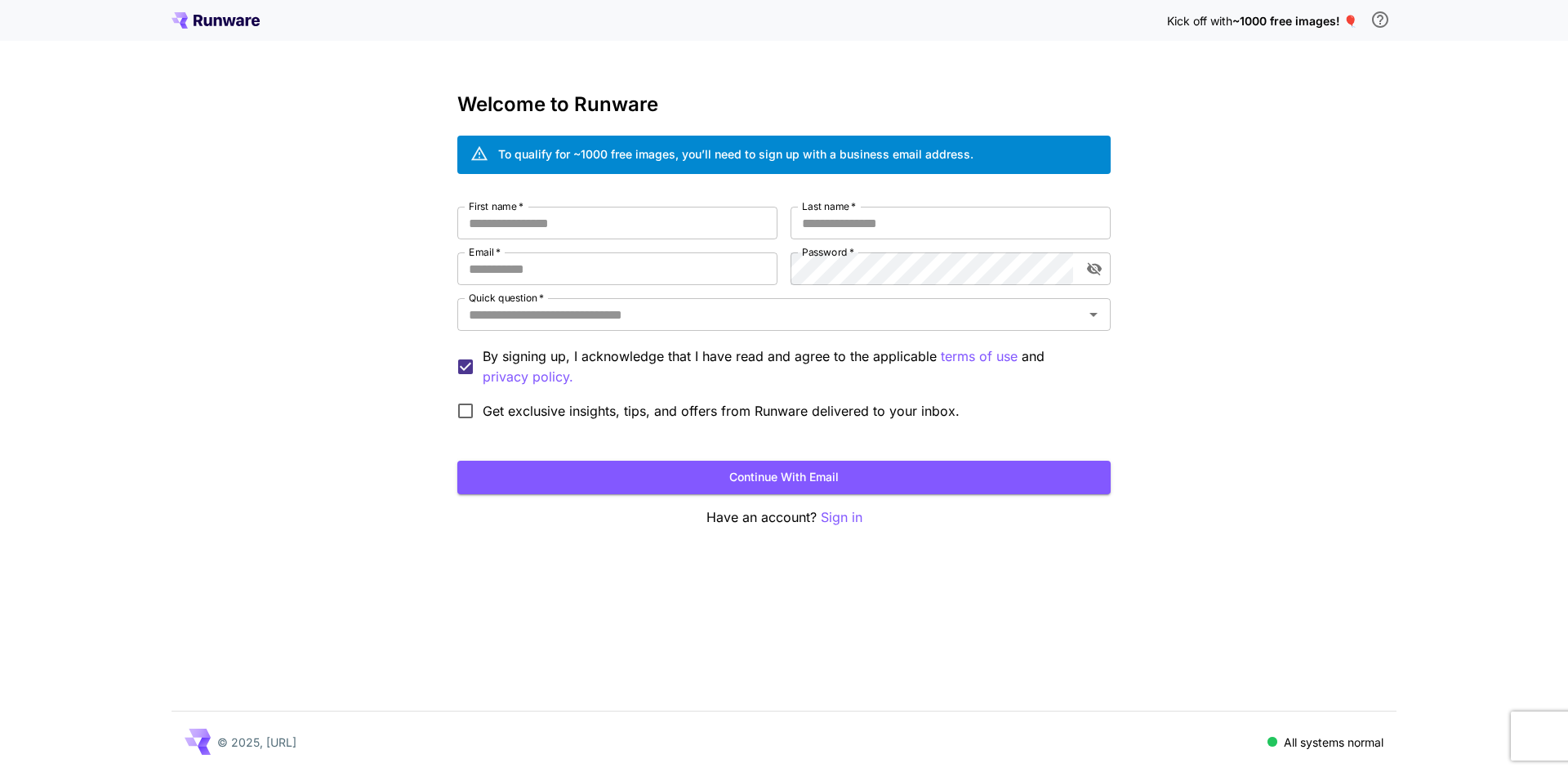
click at [201, 21] on icon at bounding box center [215, 20] width 89 height 16
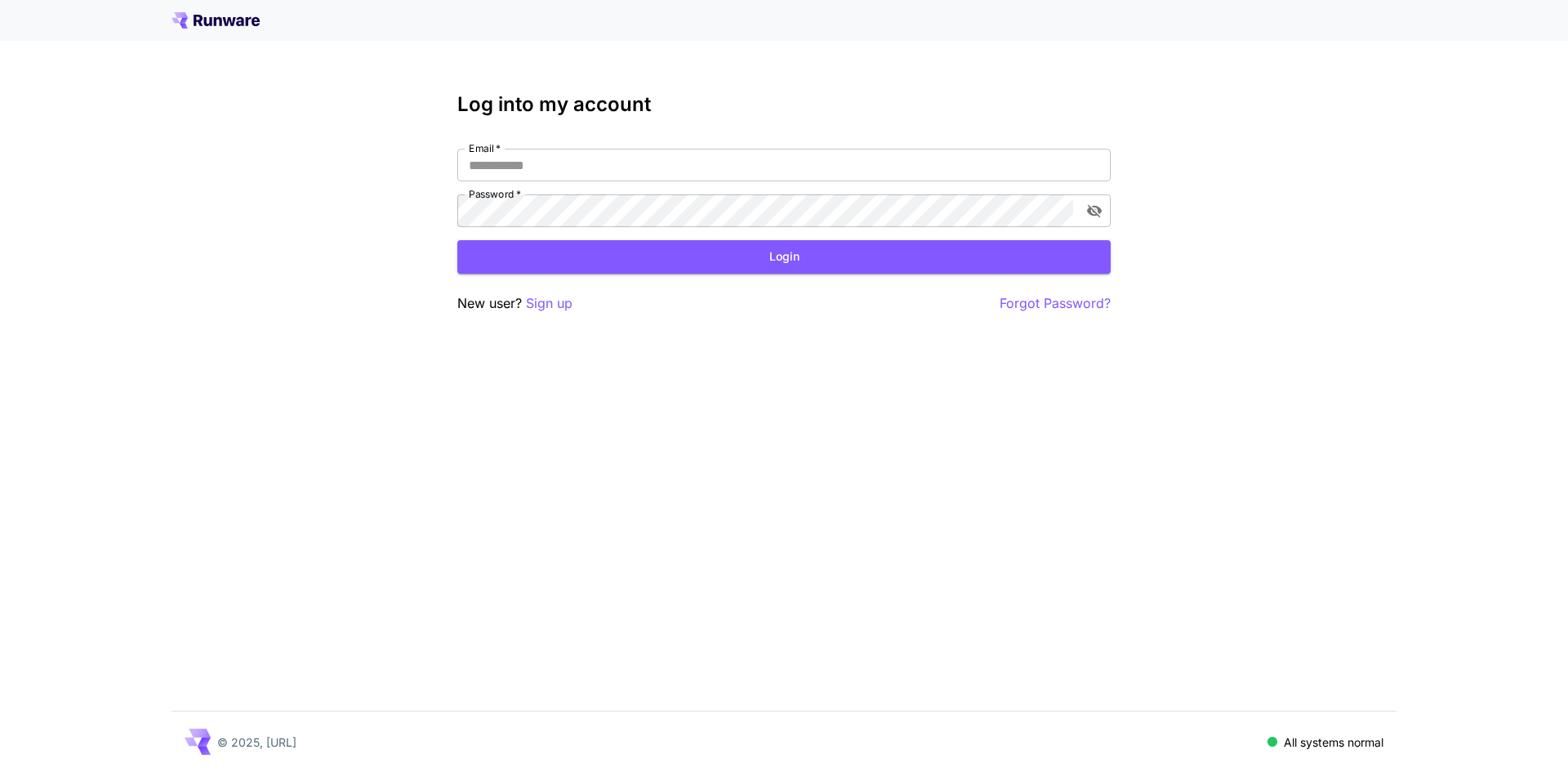
click at [179, 17] on icon at bounding box center [179, 17] width 16 height 10
click at [552, 306] on p "Sign up" at bounding box center [549, 303] width 47 height 20
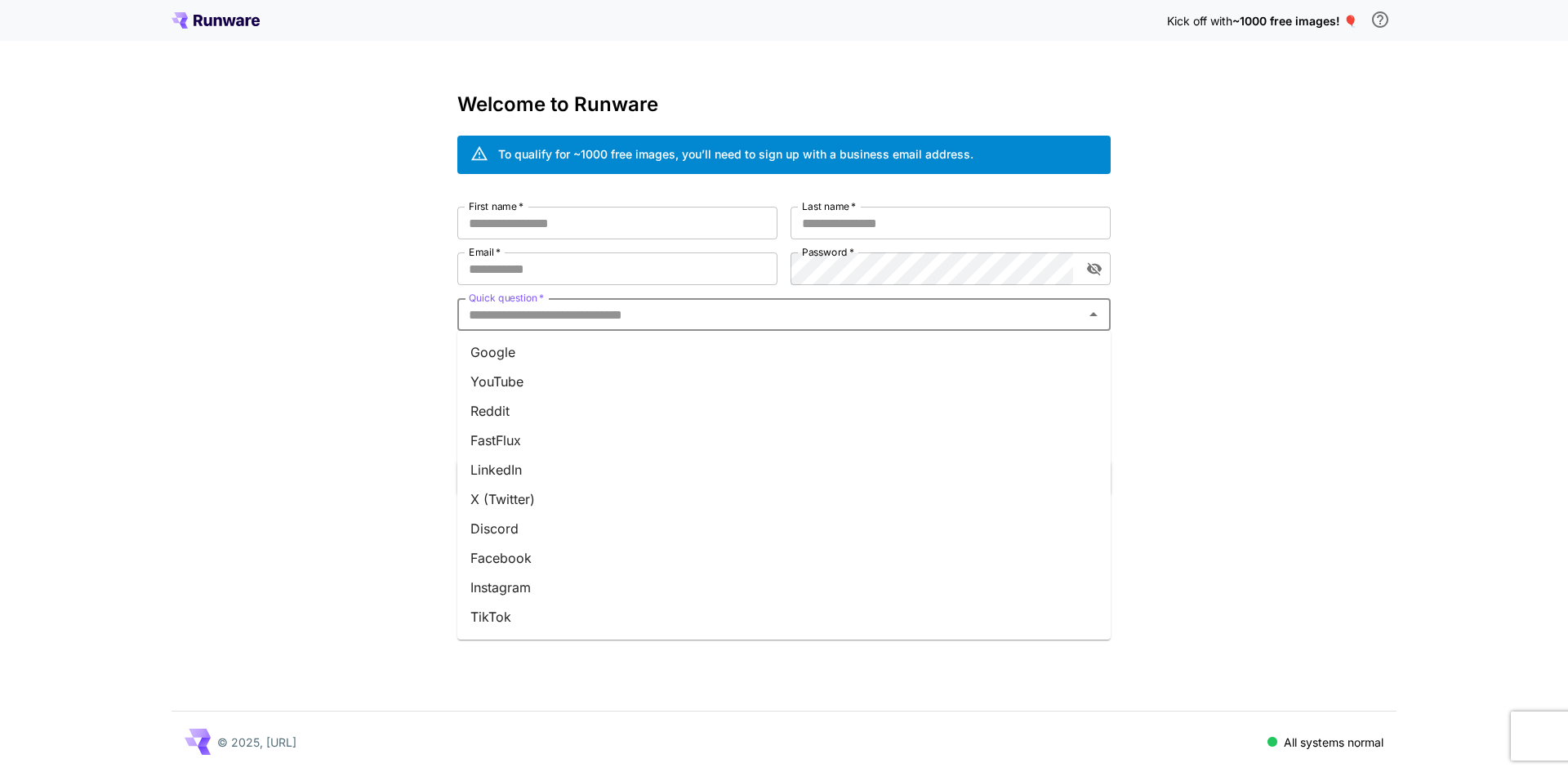
click at [595, 309] on input "Quick question   *" at bounding box center [770, 315] width 616 height 23
click at [596, 306] on input "Quick question   *" at bounding box center [770, 315] width 616 height 23
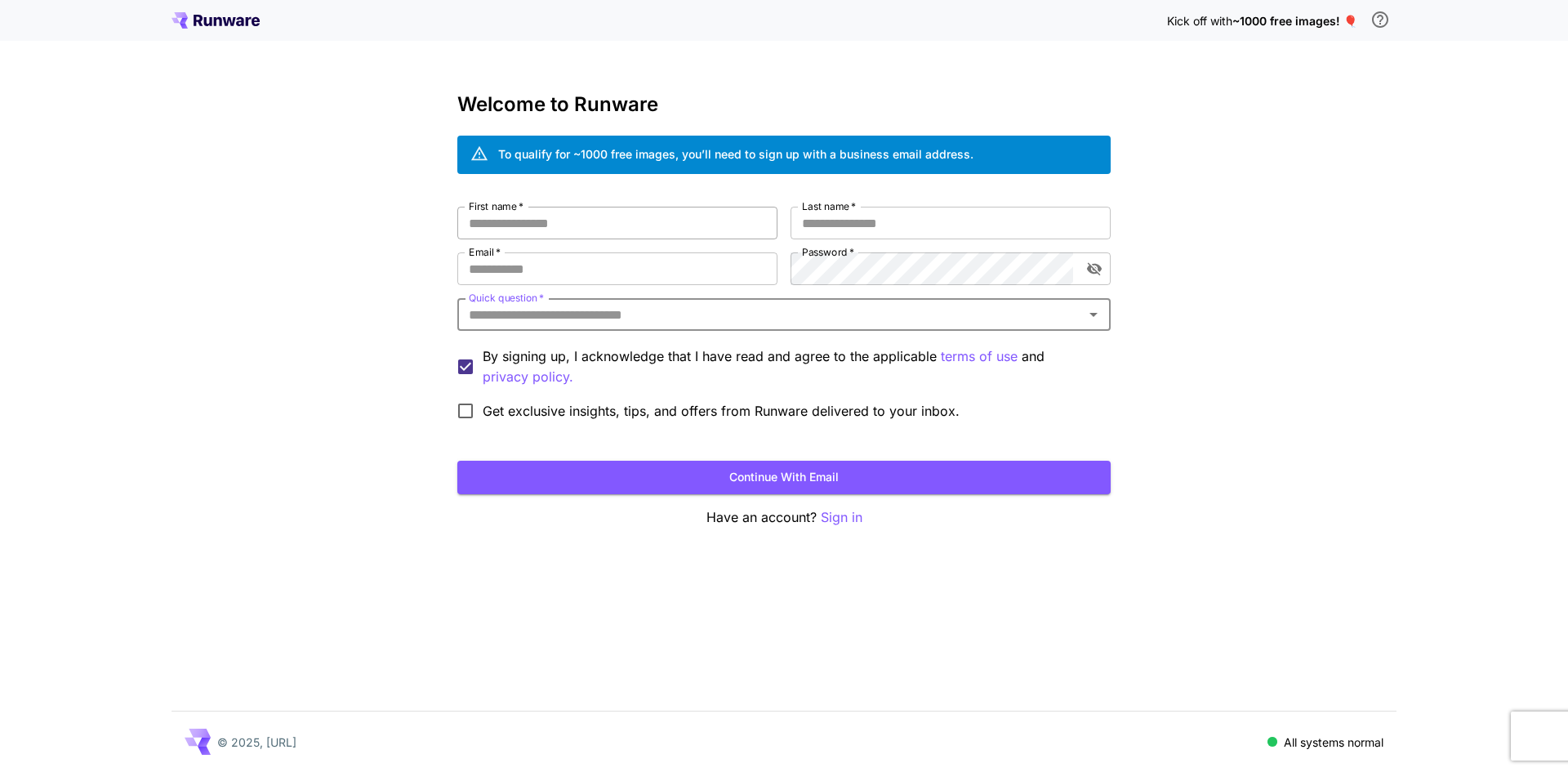
click at [548, 229] on input "First name   *" at bounding box center [617, 223] width 320 height 32
type input "*****"
type input "********"
type input "**********"
click at [1095, 276] on icon "toggle password visibility" at bounding box center [1094, 268] width 16 height 16
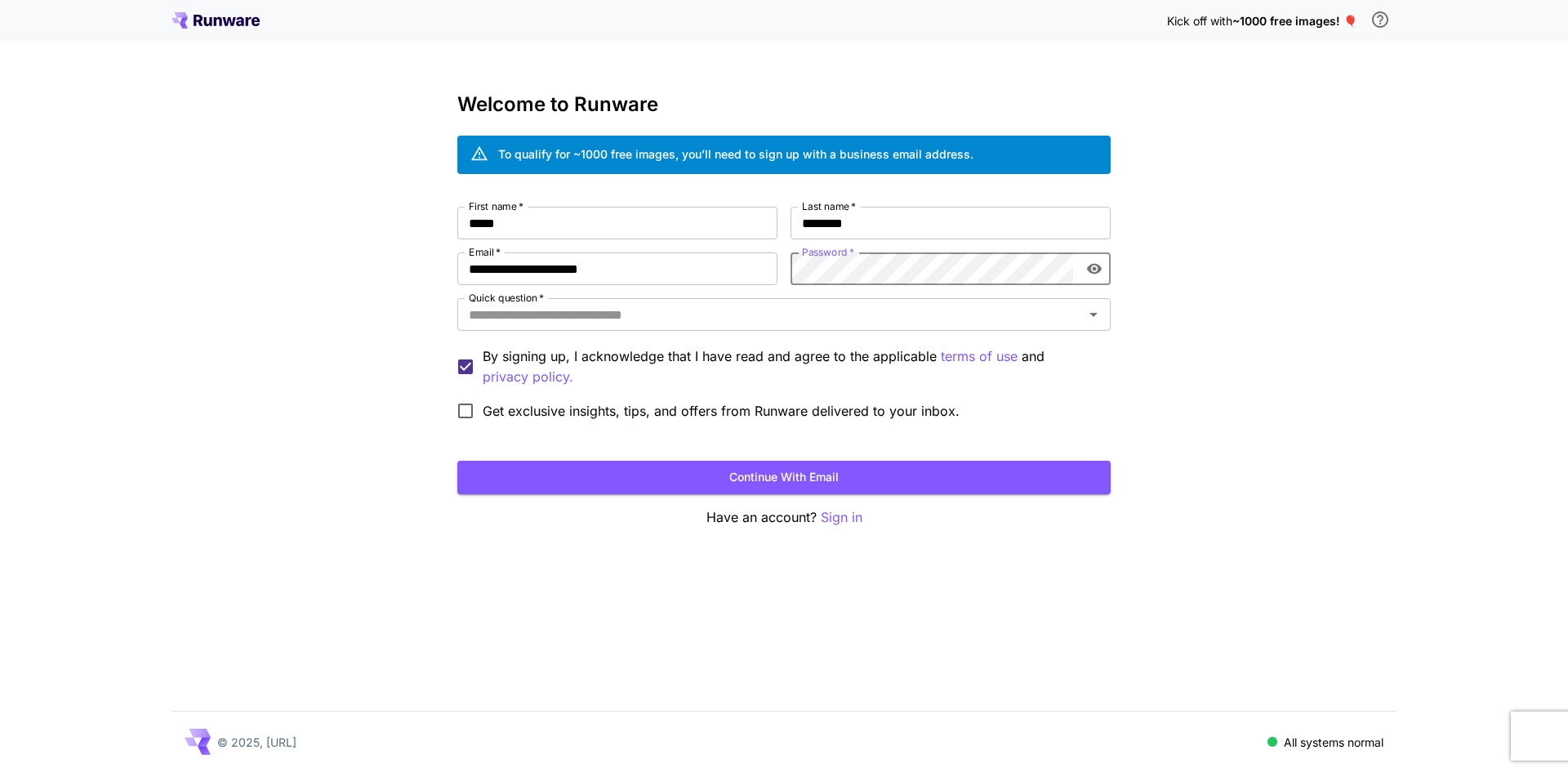
click at [1095, 276] on icon "toggle password visibility" at bounding box center [1094, 268] width 16 height 16
click at [534, 317] on input "Quick question   *" at bounding box center [770, 315] width 616 height 23
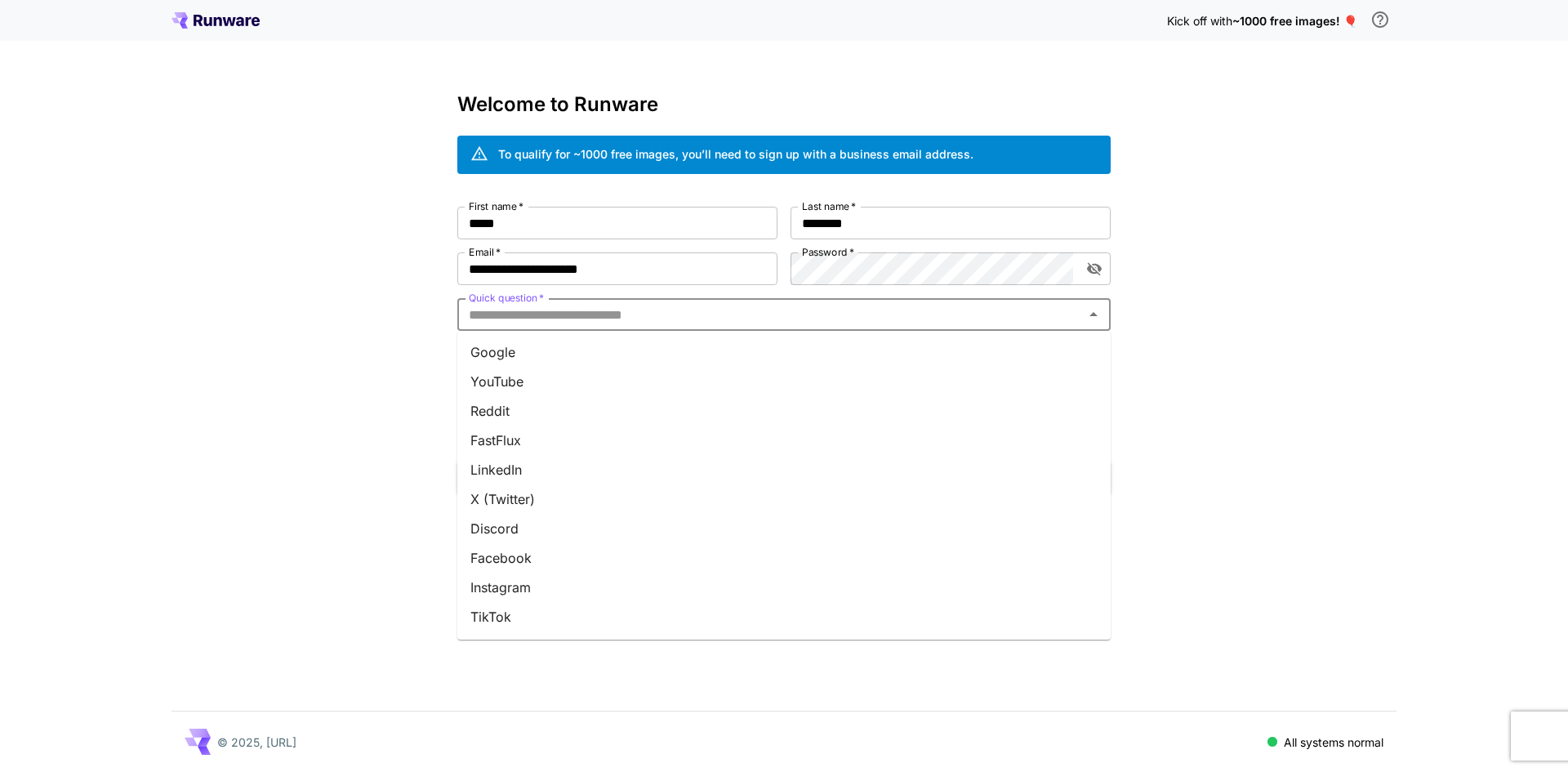
click at [513, 376] on li "YouTube" at bounding box center [784, 381] width 653 height 30
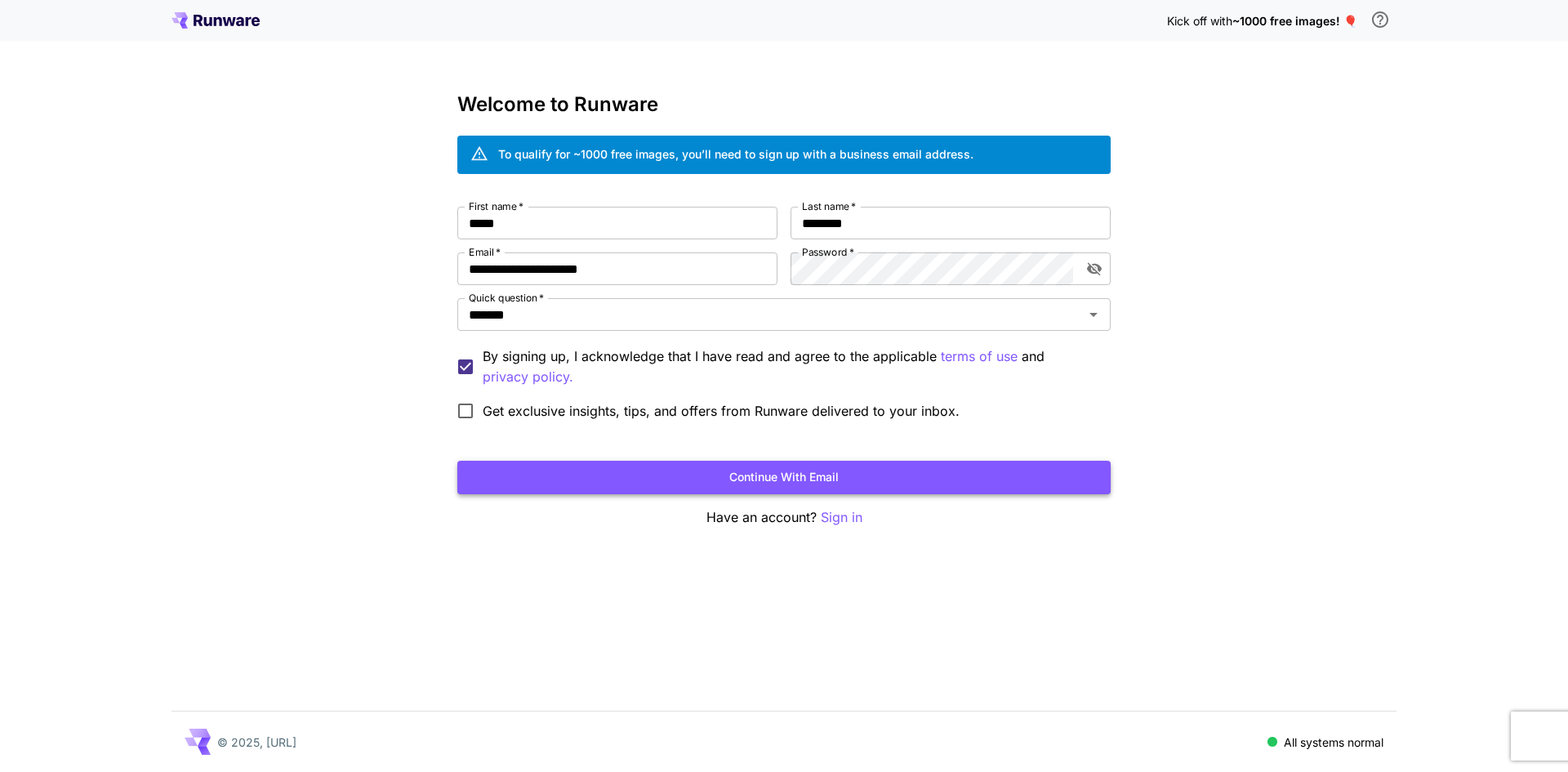
click at [569, 477] on button "Continue with email" at bounding box center [784, 477] width 653 height 33
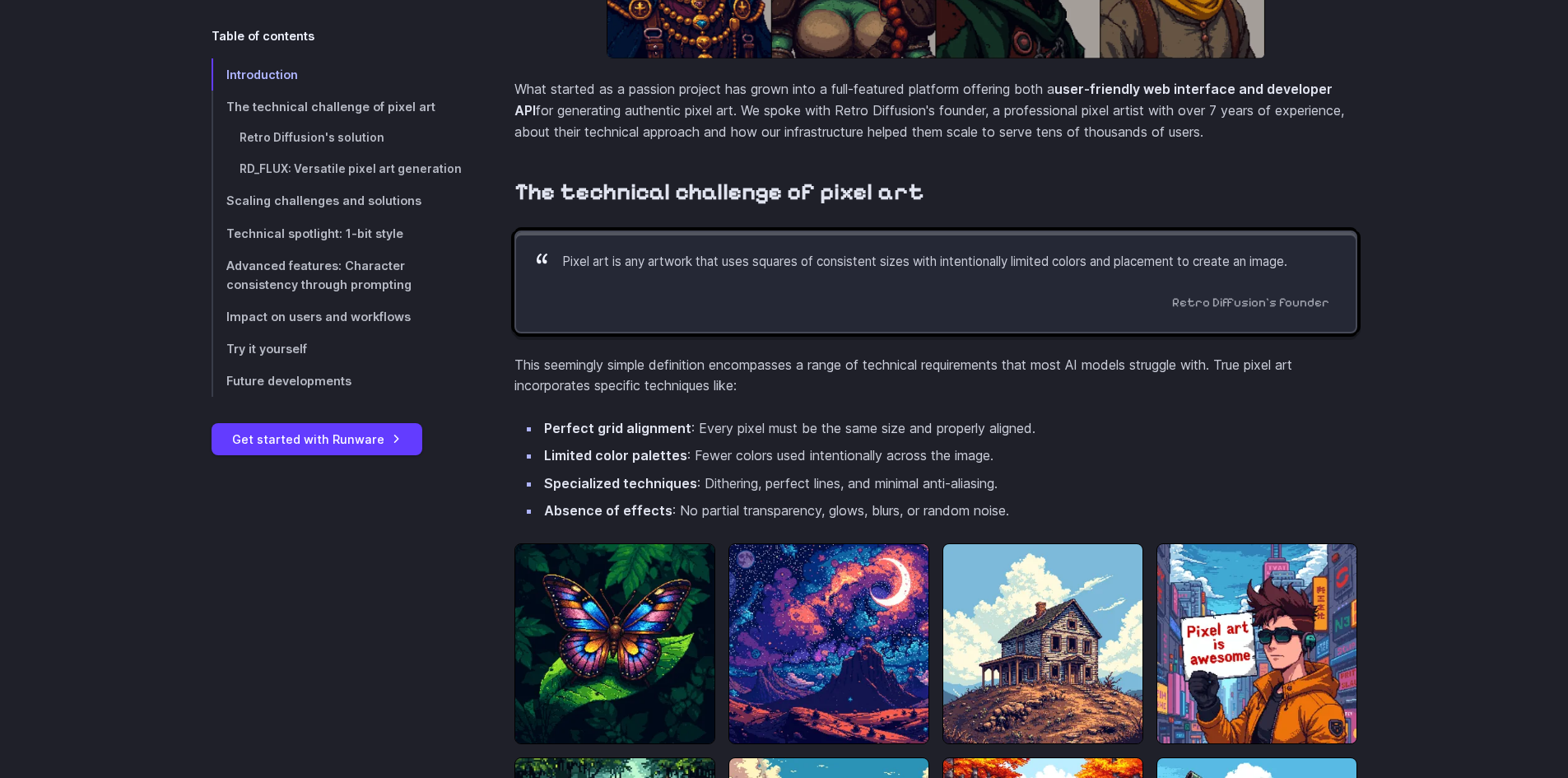
scroll to position [1153, 0]
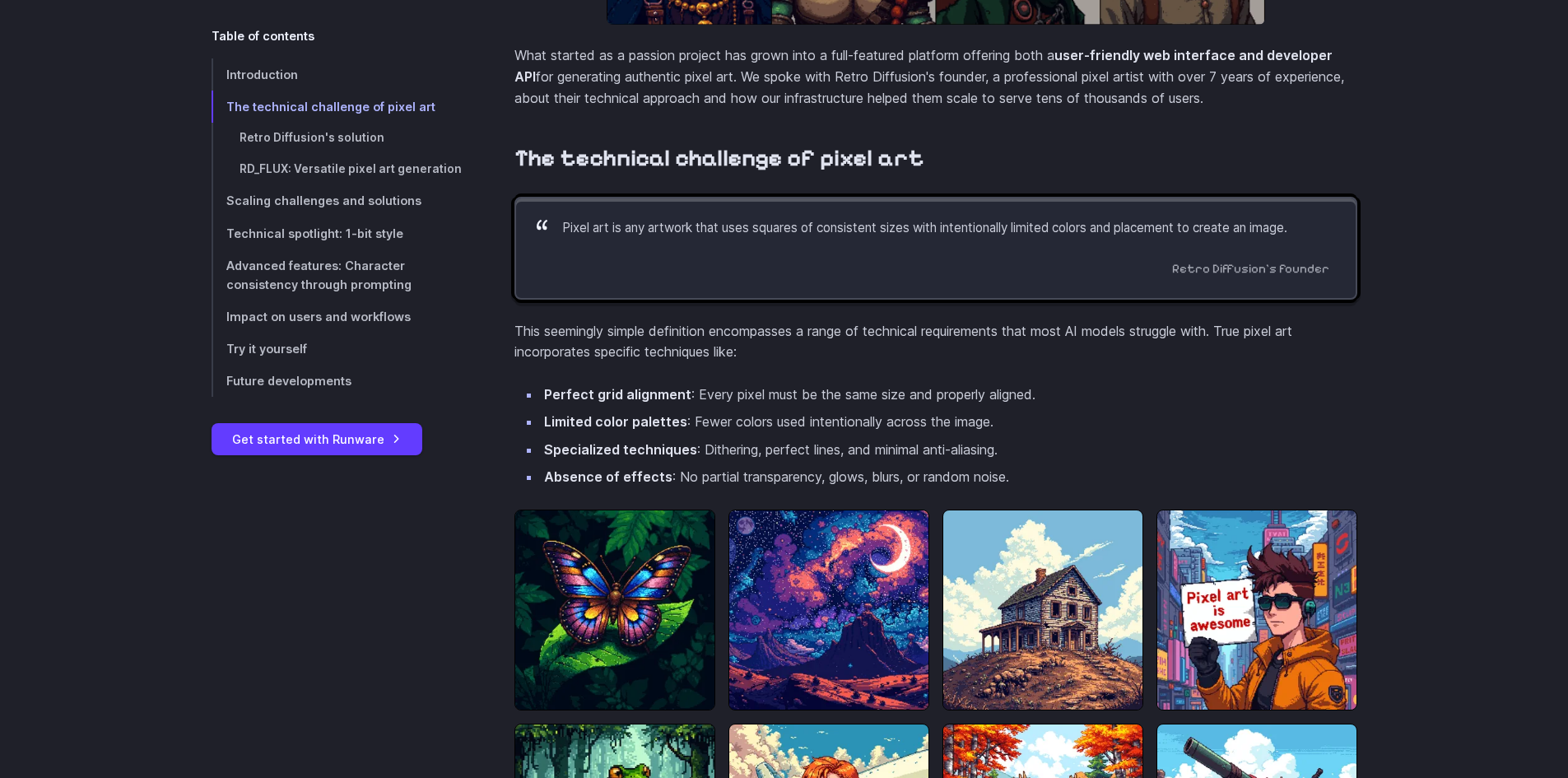
click at [805, 238] on p "Pixel art is any artwork that uses squares of consistent sizes with intentional…" at bounding box center [945, 228] width 767 height 20
click at [804, 238] on p "Pixel art is any artwork that uses squares of consistent sizes with intentional…" at bounding box center [945, 228] width 767 height 20
click at [917, 238] on p "Pixel art is any artwork that uses squares of consistent sizes with intentional…" at bounding box center [945, 228] width 767 height 20
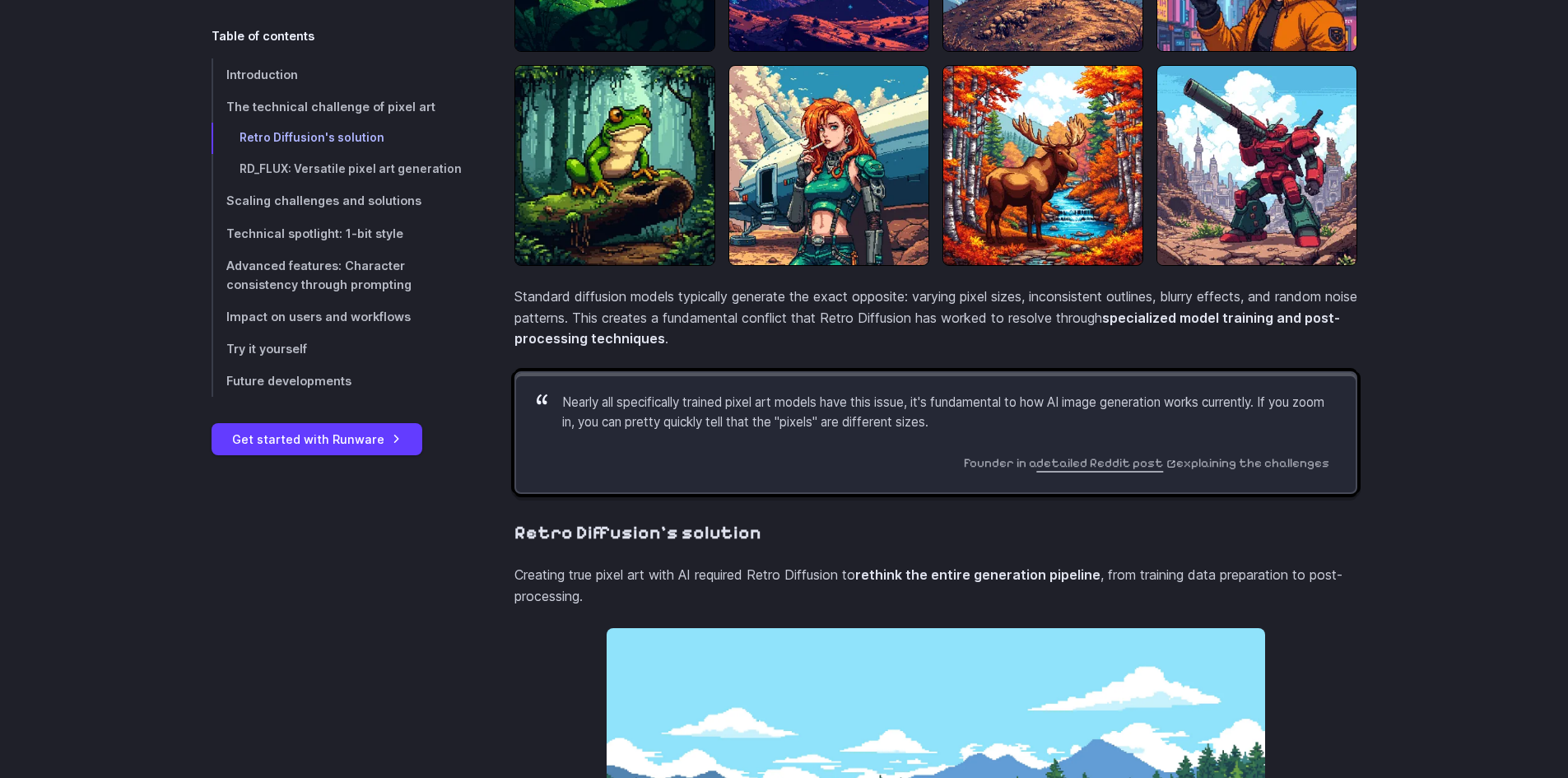
scroll to position [1475, 0]
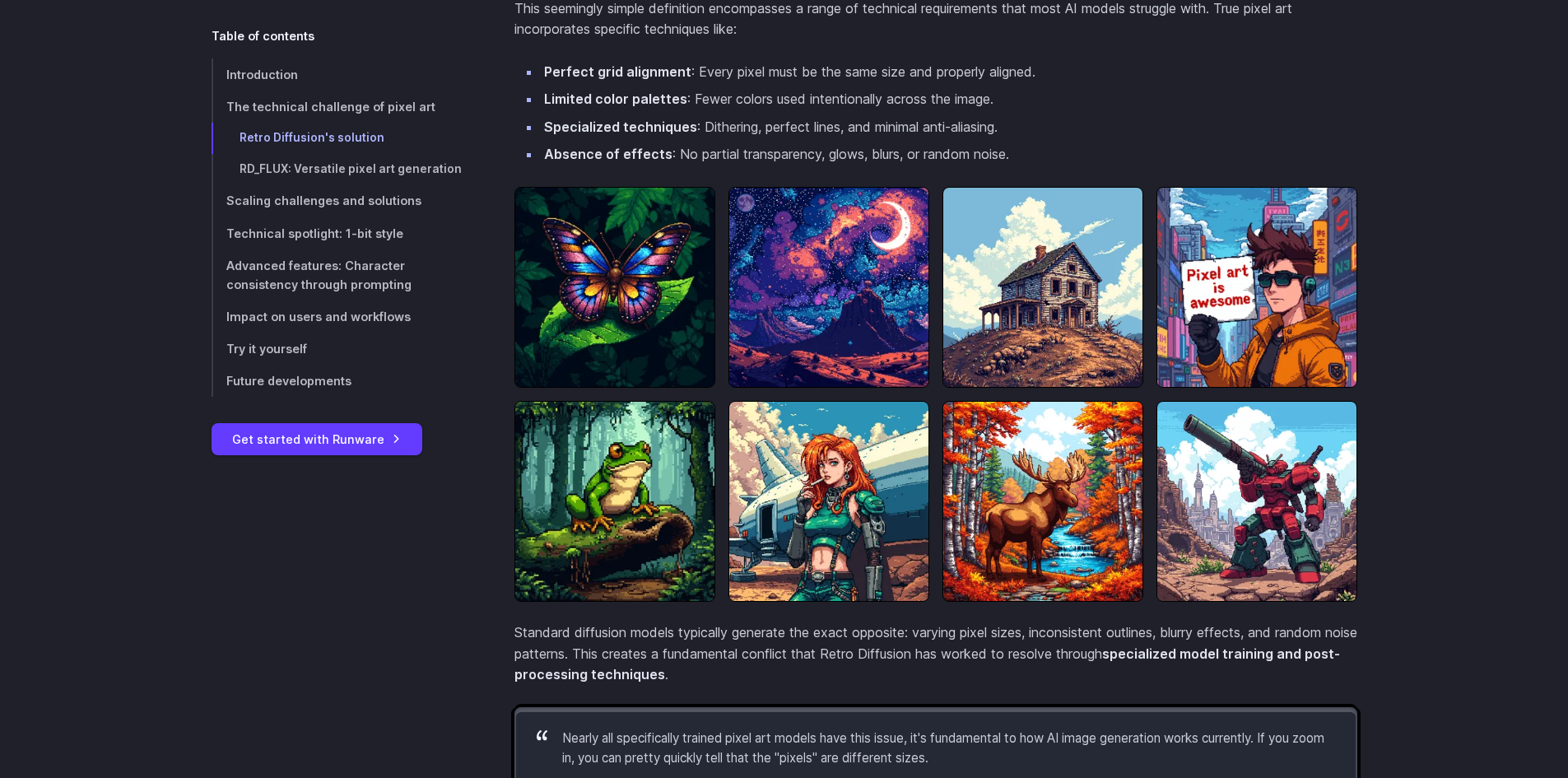
click at [1058, 310] on img at bounding box center [1042, 287] width 201 height 201
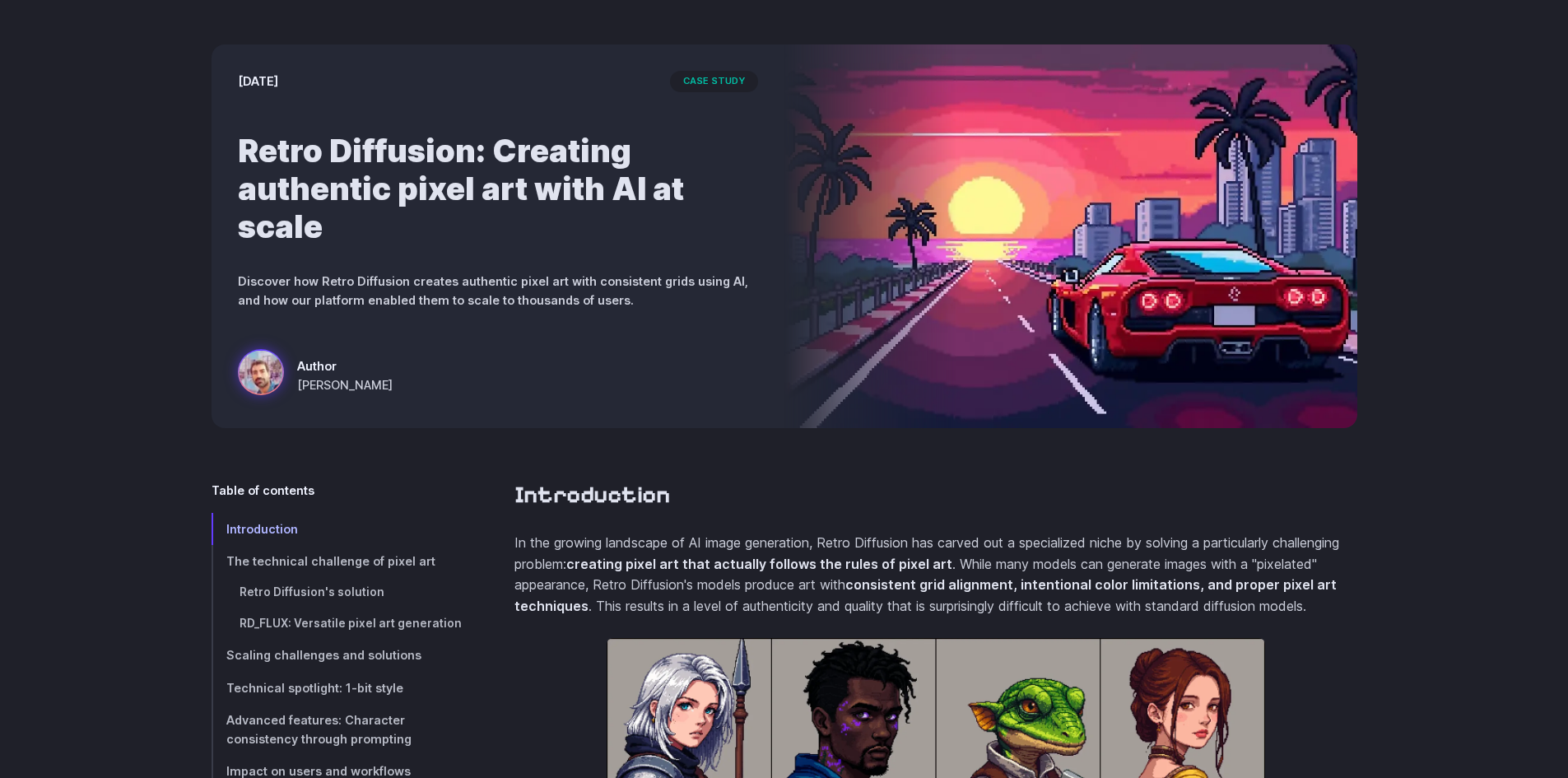
scroll to position [0, 0]
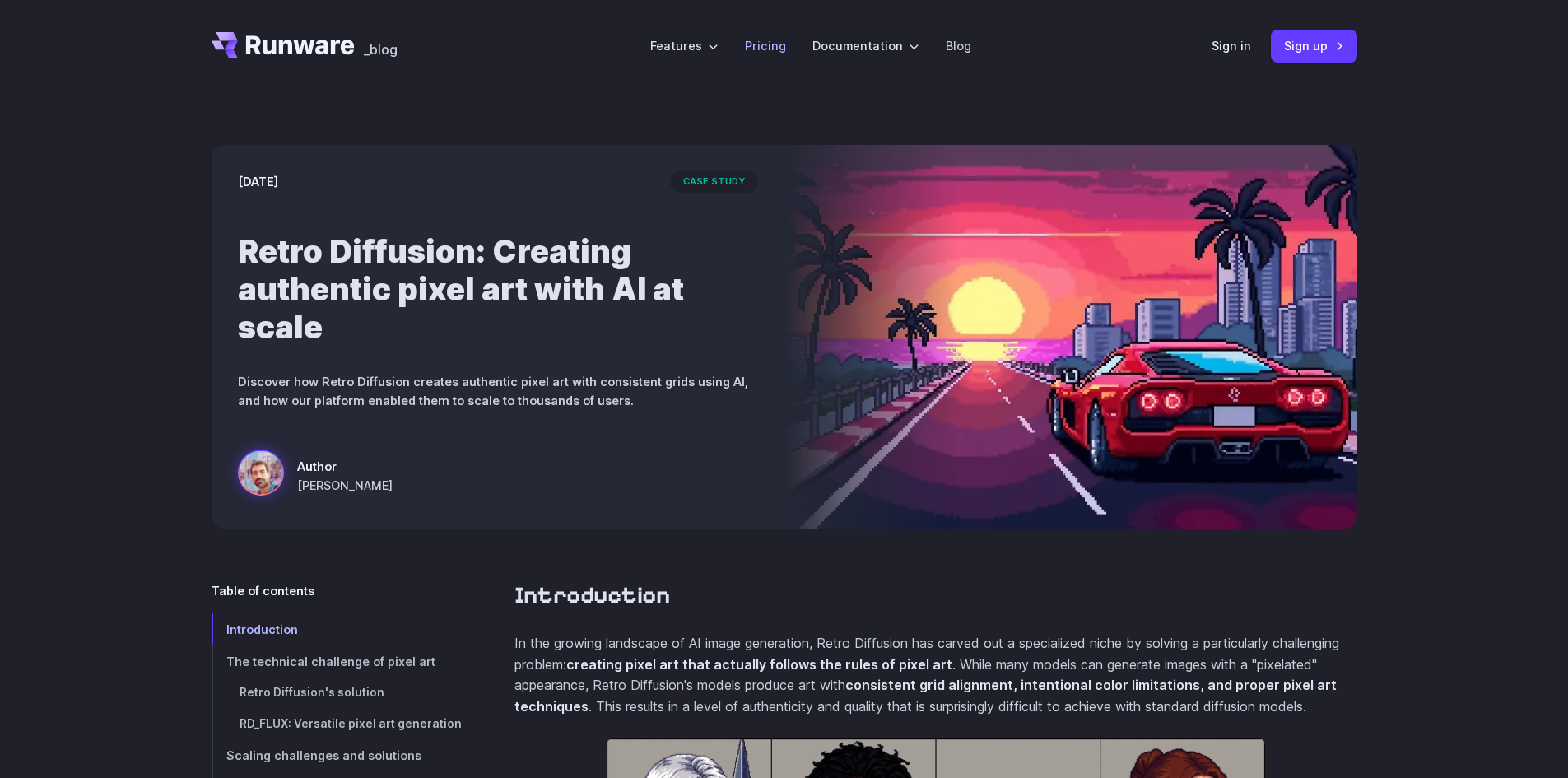
click at [760, 55] on link "Pricing" at bounding box center [765, 46] width 41 height 19
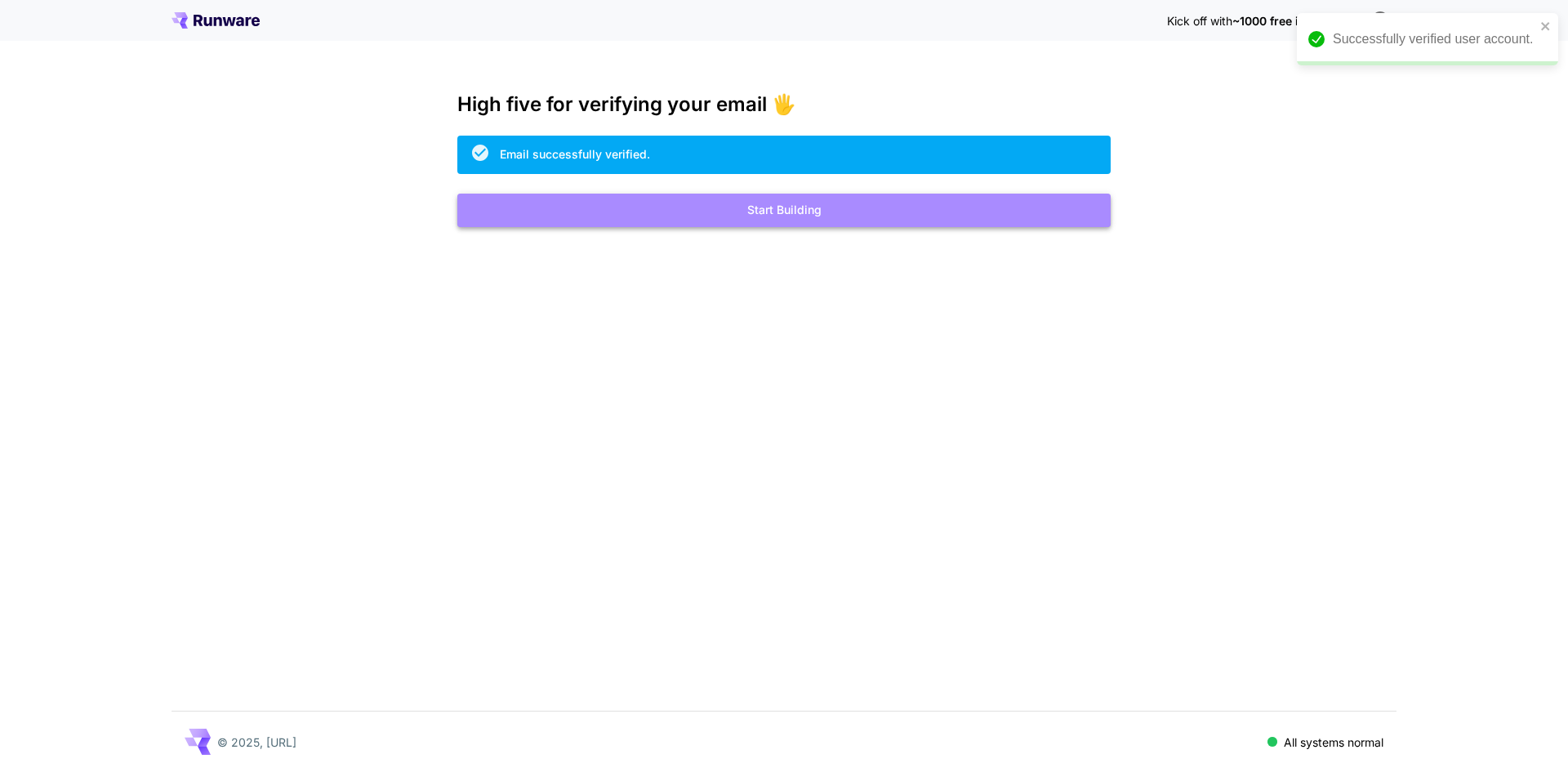
click at [765, 214] on button "Start Building" at bounding box center [784, 210] width 653 height 33
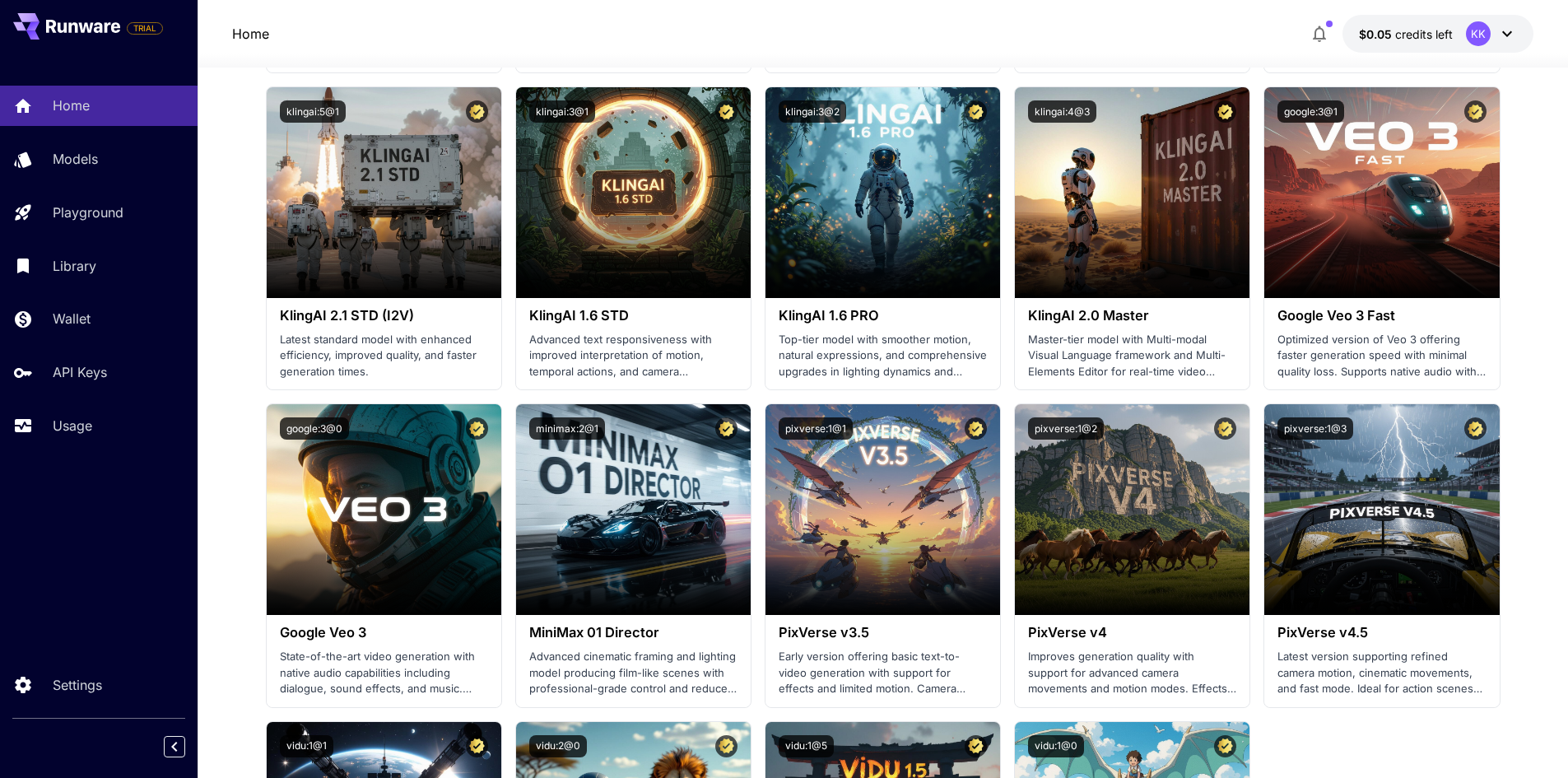
scroll to position [988, 0]
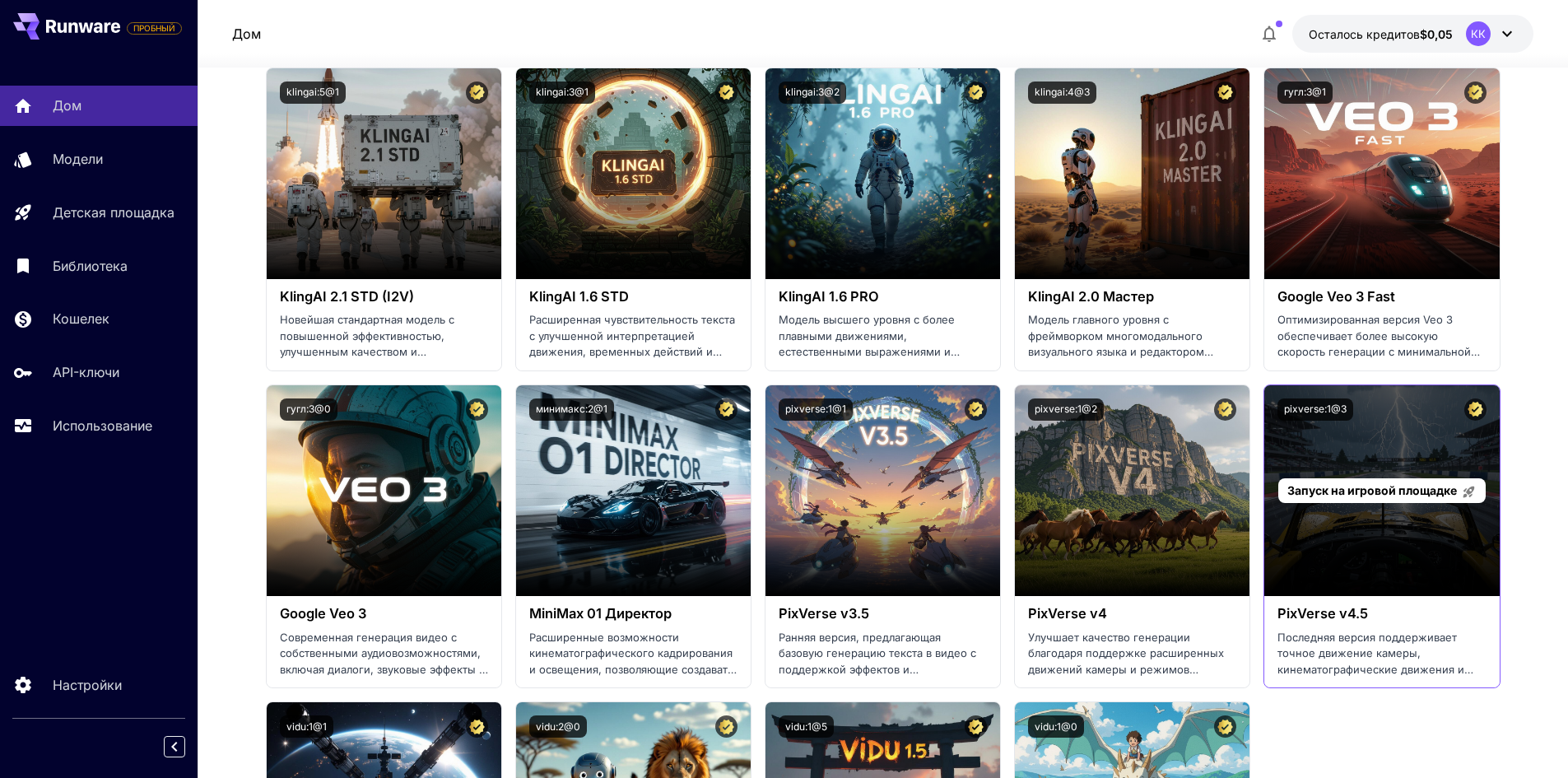
click at [1352, 491] on font "Запуск на игровой площадке" at bounding box center [1372, 490] width 170 height 14
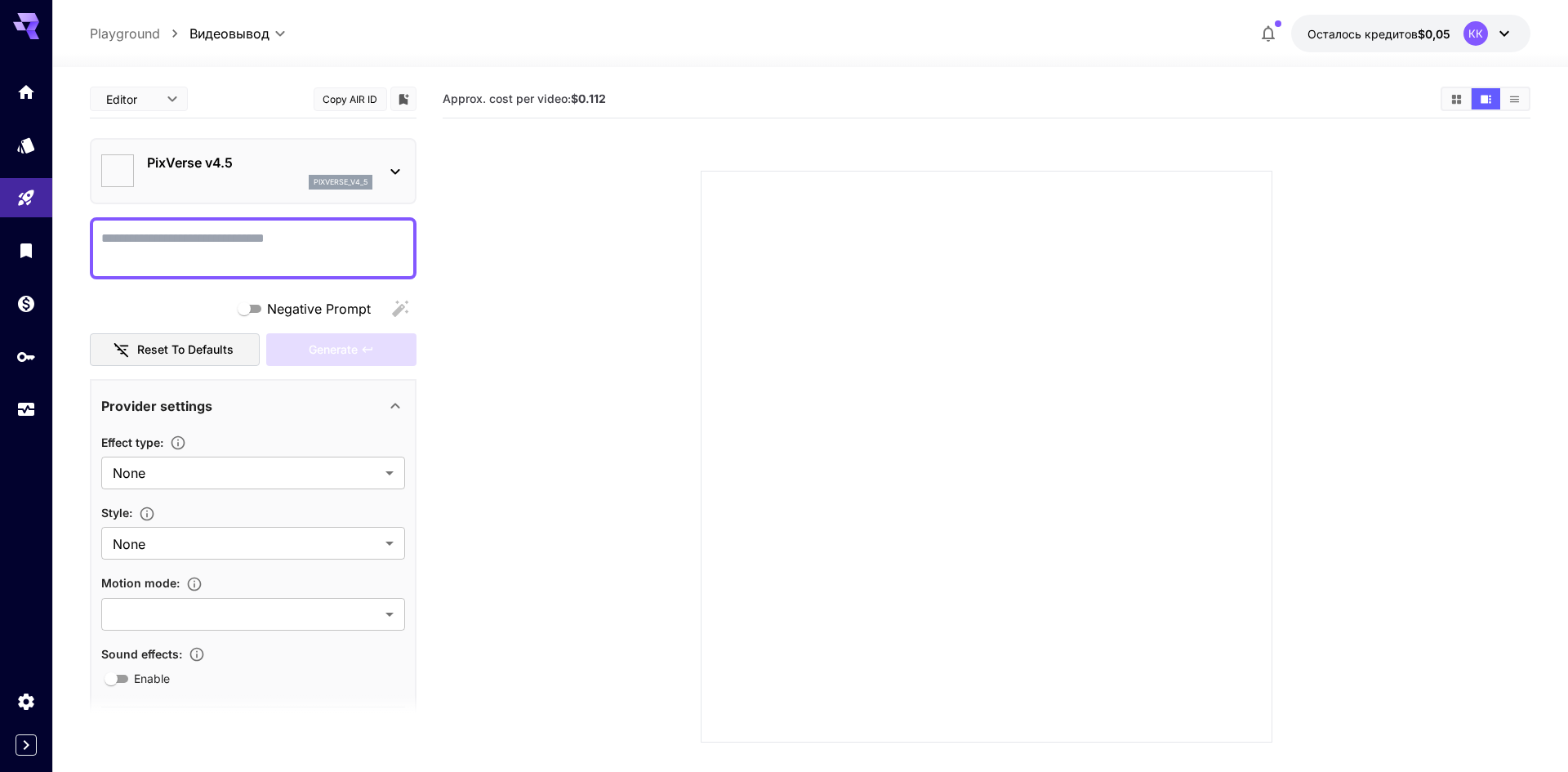
type input "******"
type input "**********"
type input "****"
type input "**"
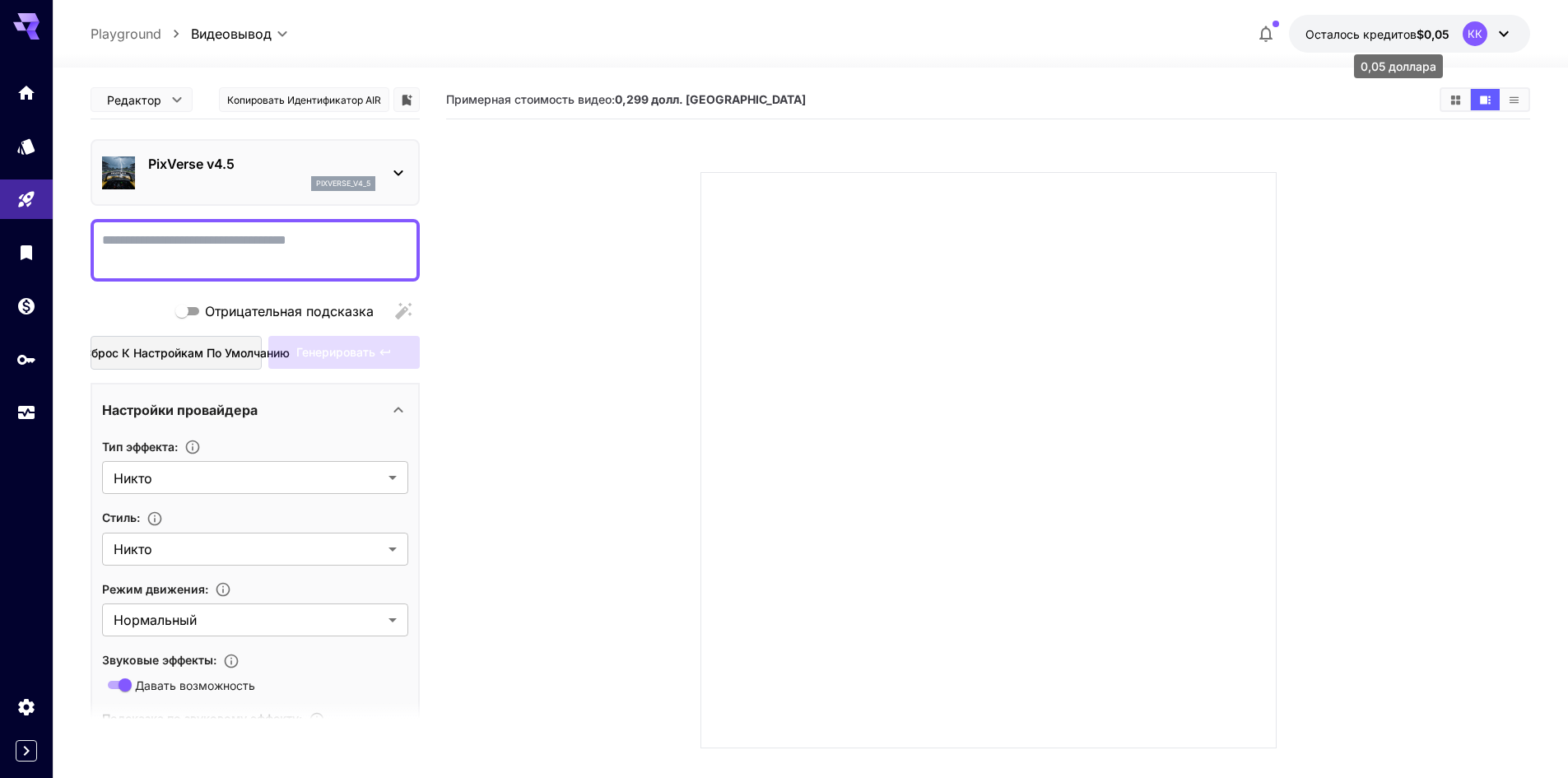
click at [1443, 31] on font "$0,05" at bounding box center [1433, 34] width 33 height 14
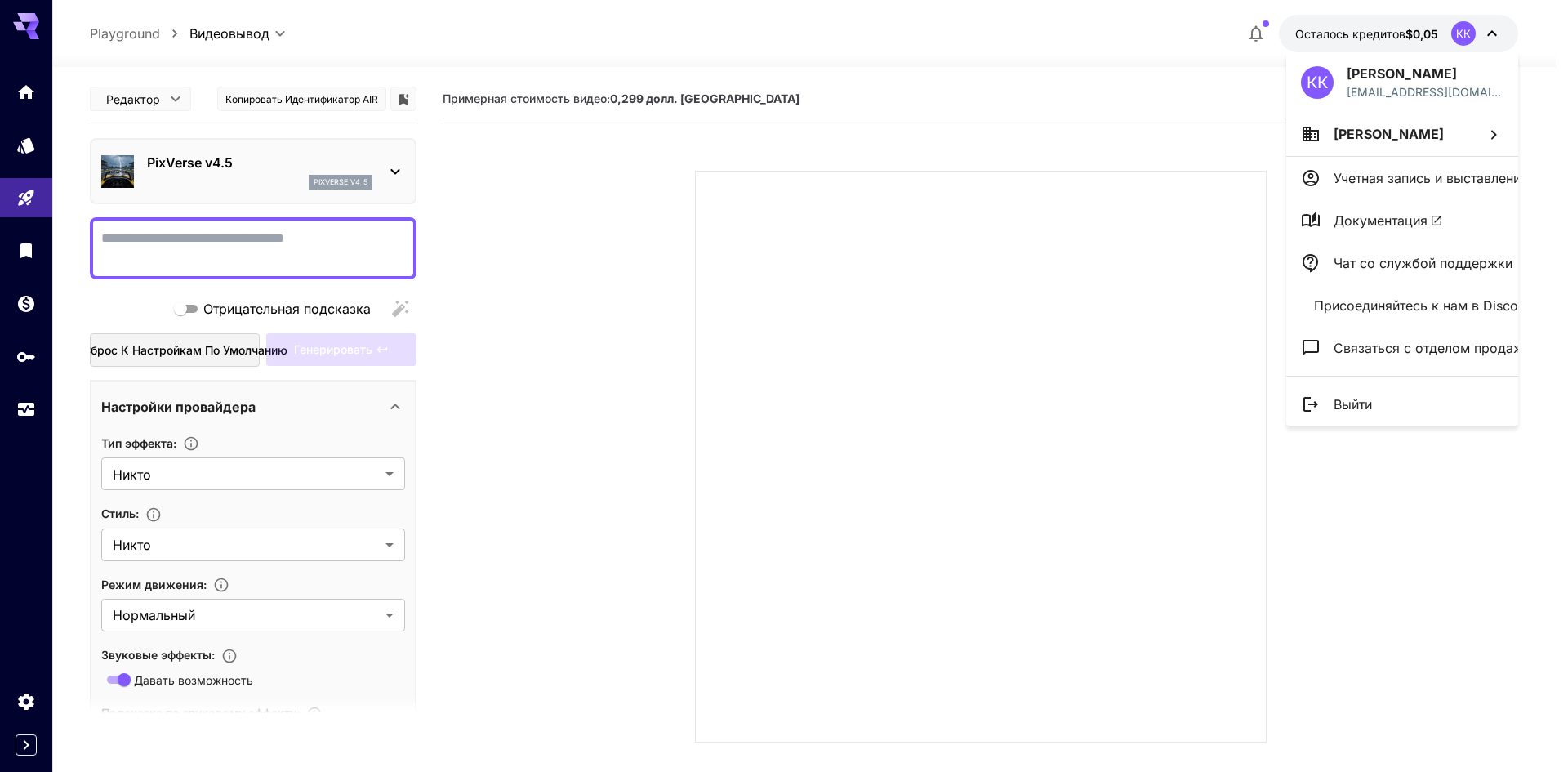
click at [1432, 30] on div at bounding box center [784, 386] width 1568 height 772
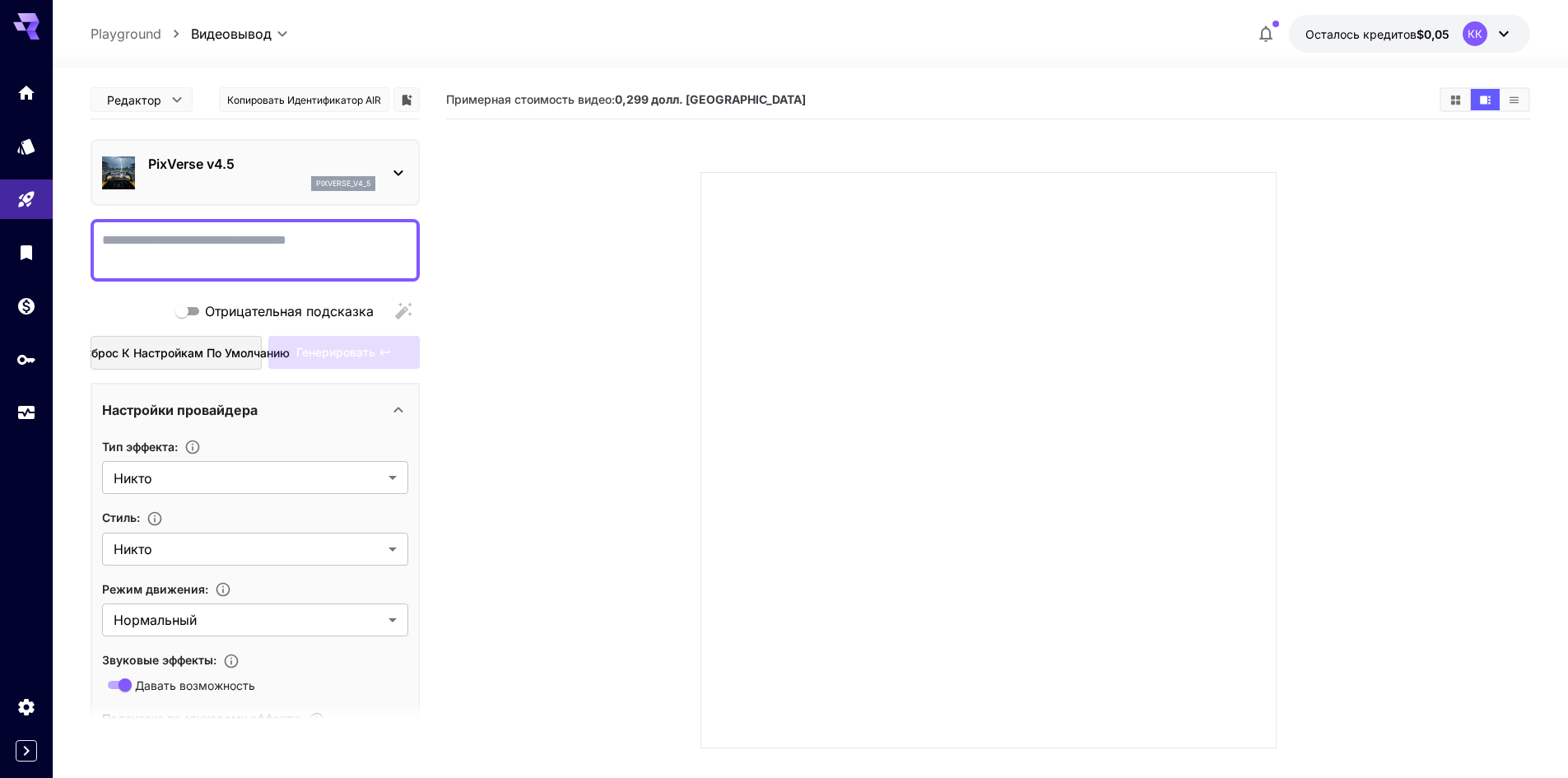
click at [395, 171] on icon at bounding box center [398, 173] width 9 height 6
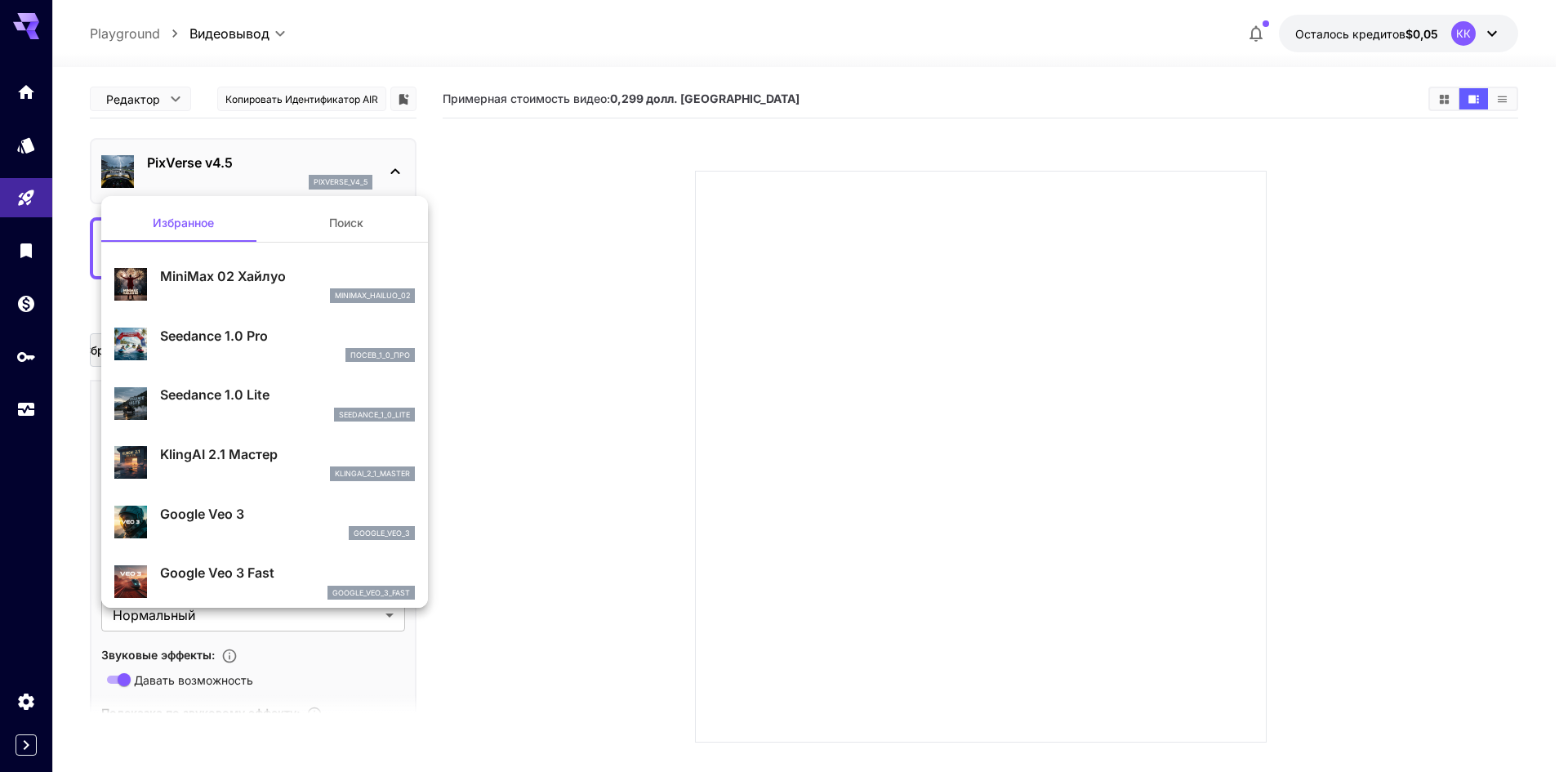
click at [392, 170] on div at bounding box center [784, 386] width 1568 height 772
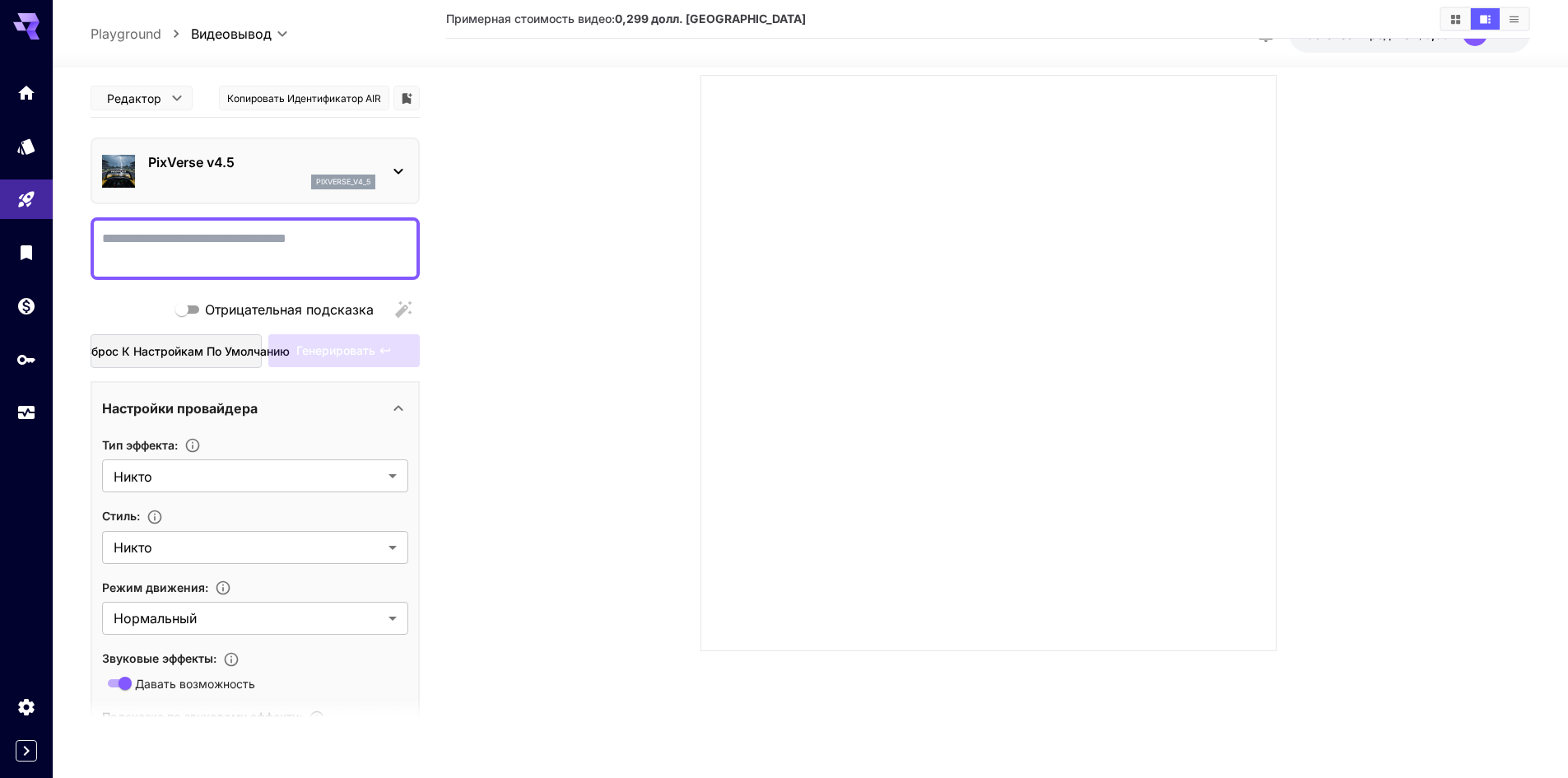
scroll to position [130, 0]
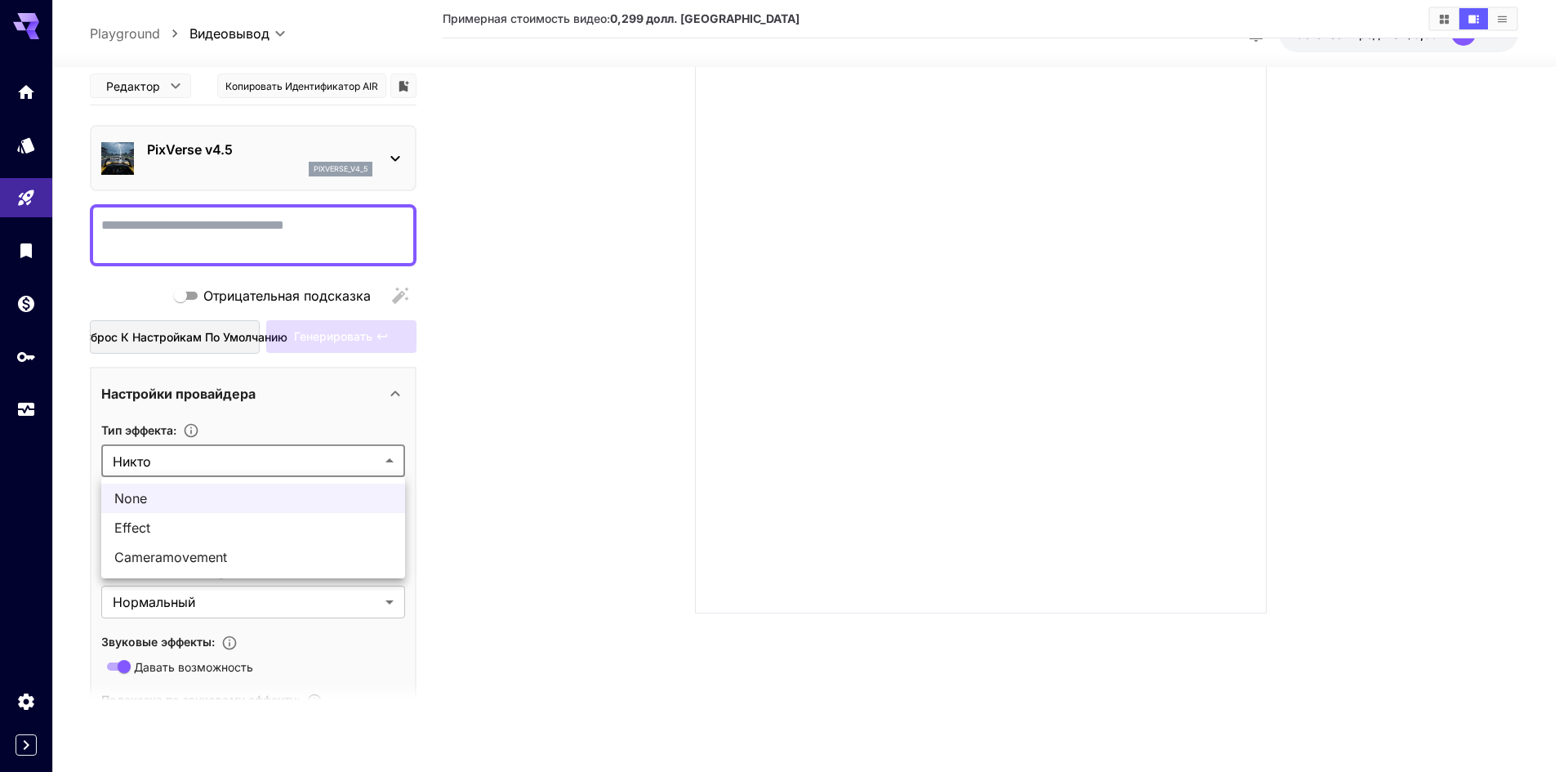
click at [344, 460] on body "**********" at bounding box center [784, 321] width 1568 height 901
click at [349, 460] on div at bounding box center [784, 386] width 1568 height 772
click at [352, 544] on body "**********" at bounding box center [784, 321] width 1568 height 901
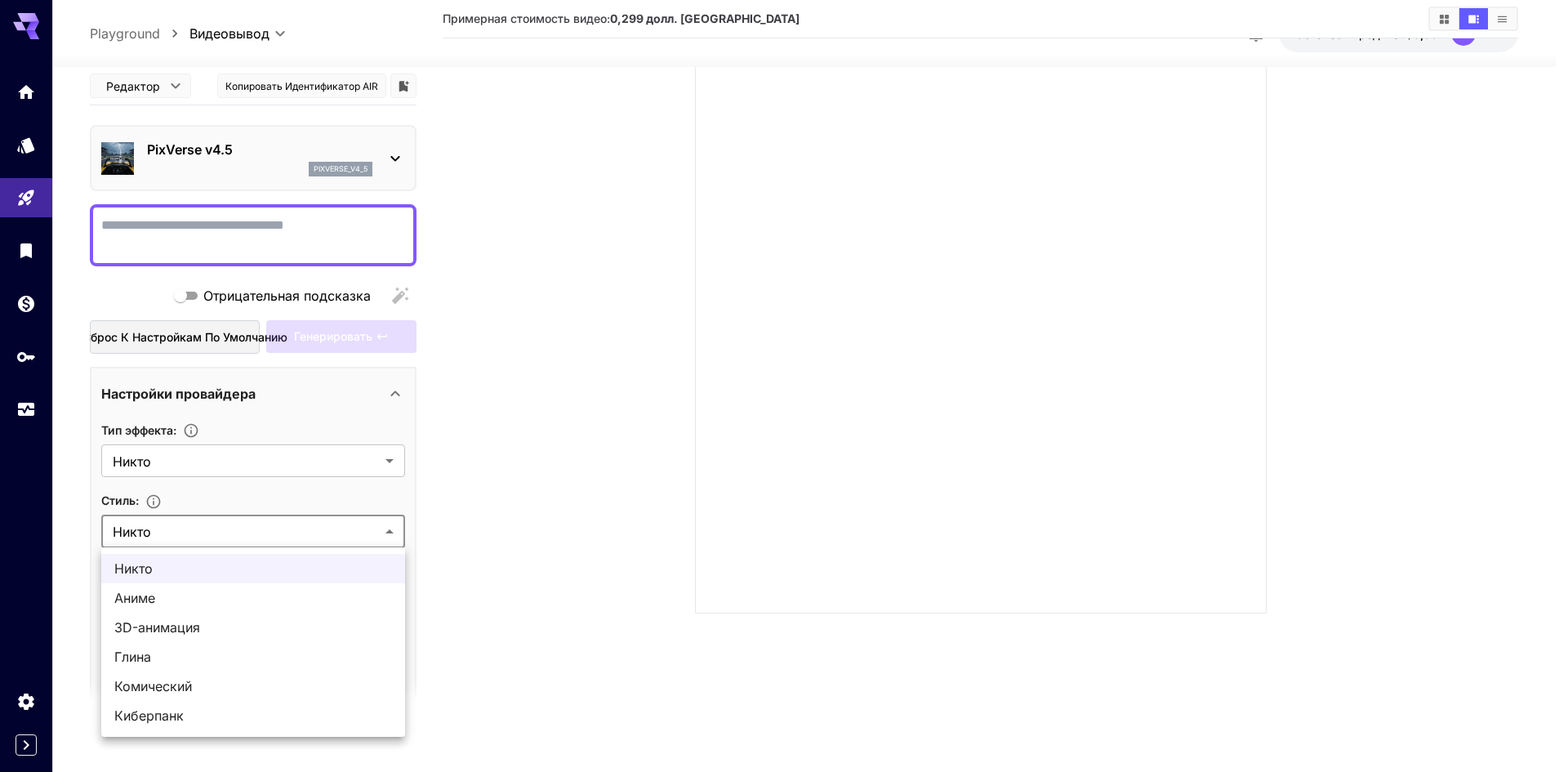
click at [352, 544] on div at bounding box center [784, 386] width 1568 height 772
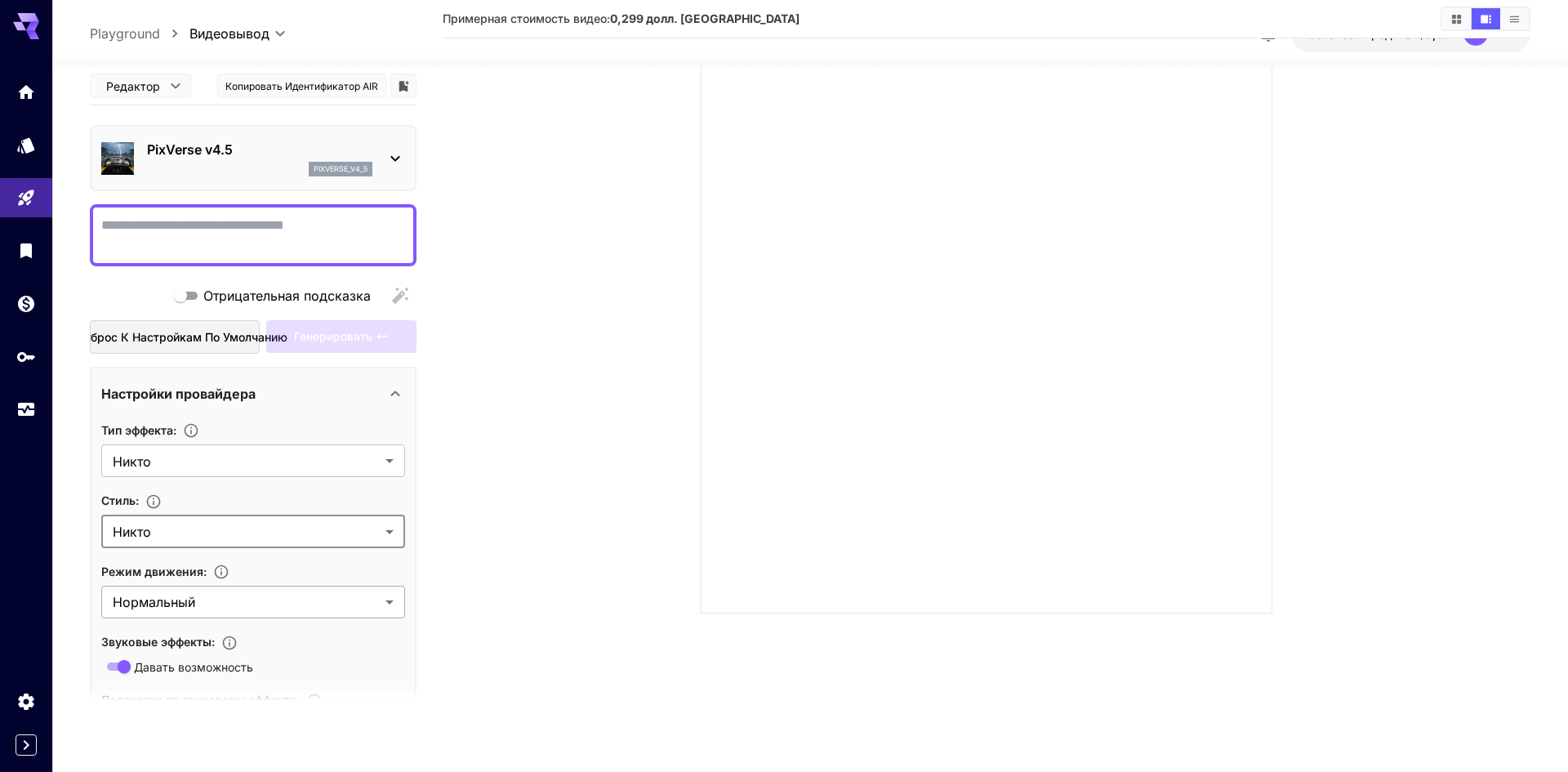
click at [364, 601] on body "**********" at bounding box center [784, 321] width 1568 height 901
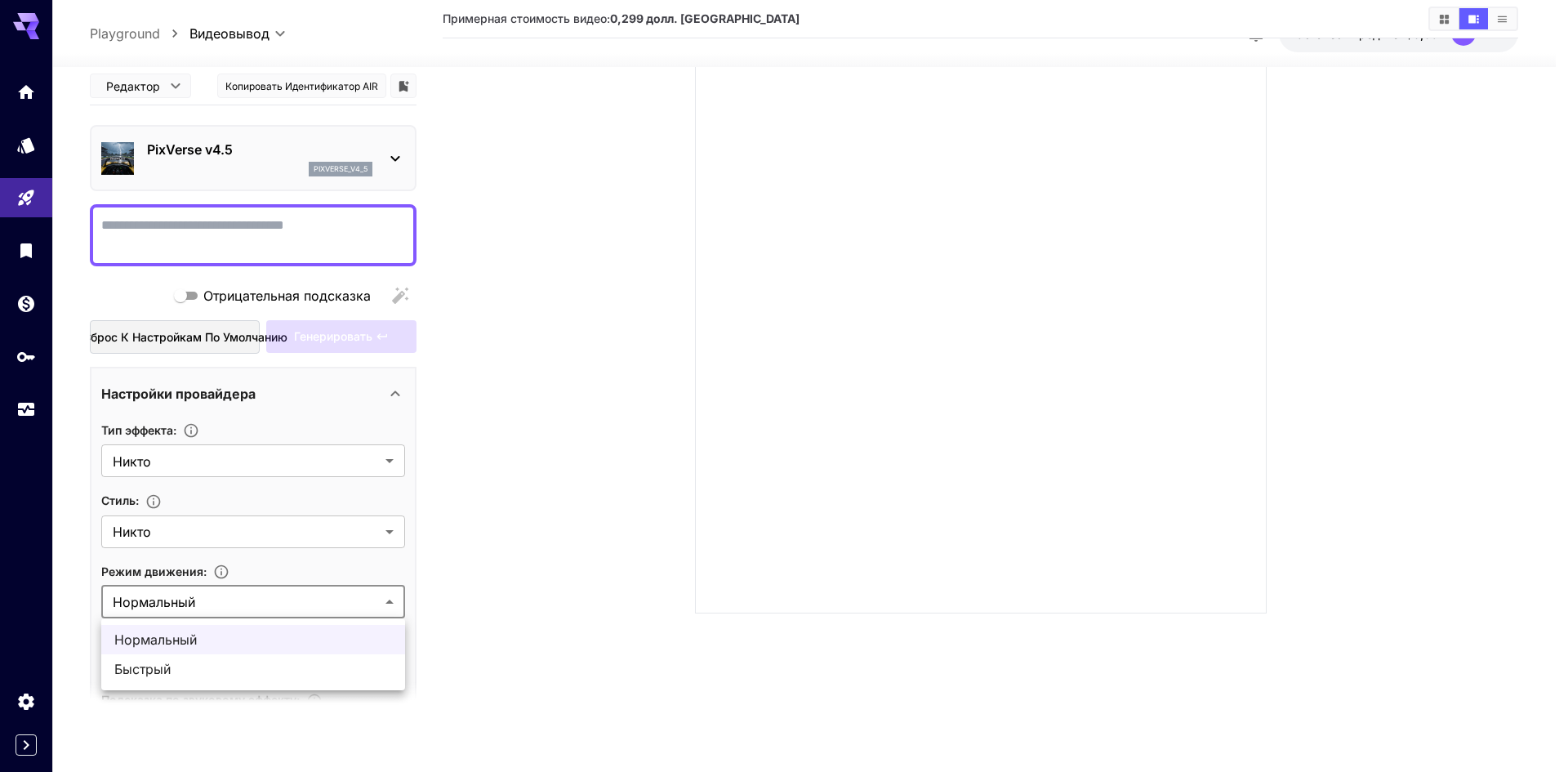
click at [363, 606] on div at bounding box center [784, 386] width 1568 height 772
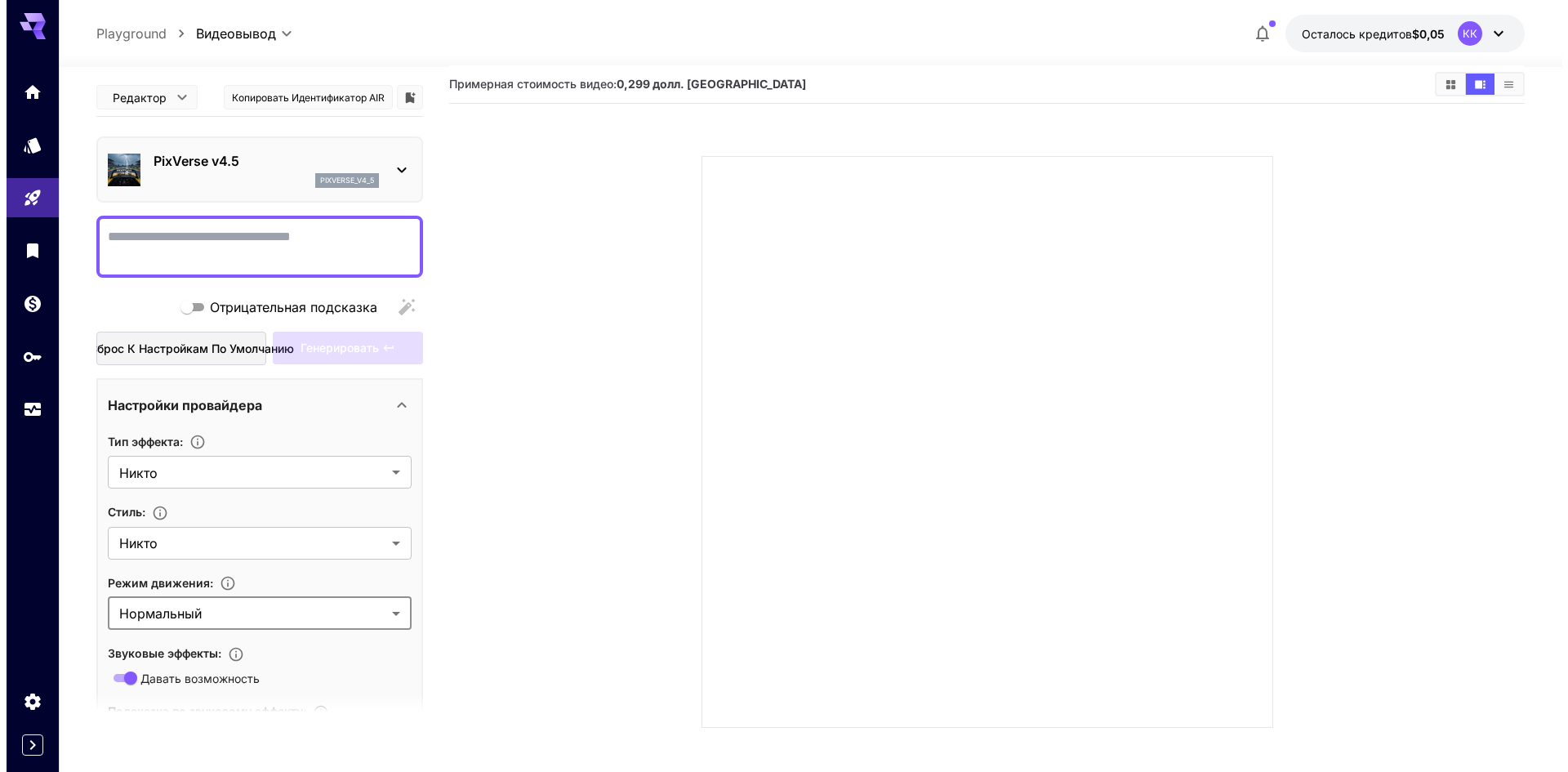
scroll to position [0, 0]
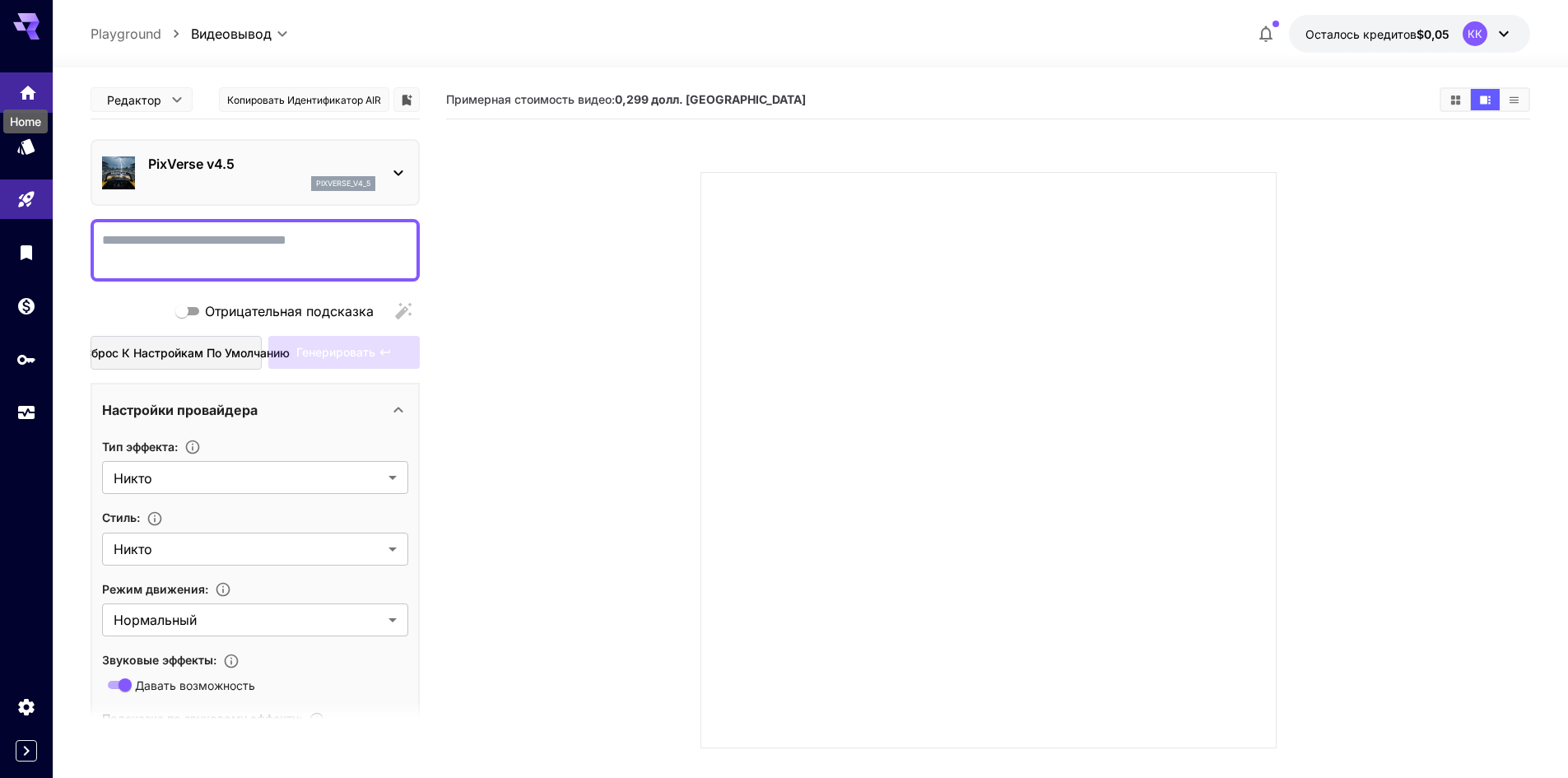
click at [28, 87] on icon "Дом" at bounding box center [28, 87] width 16 height 14
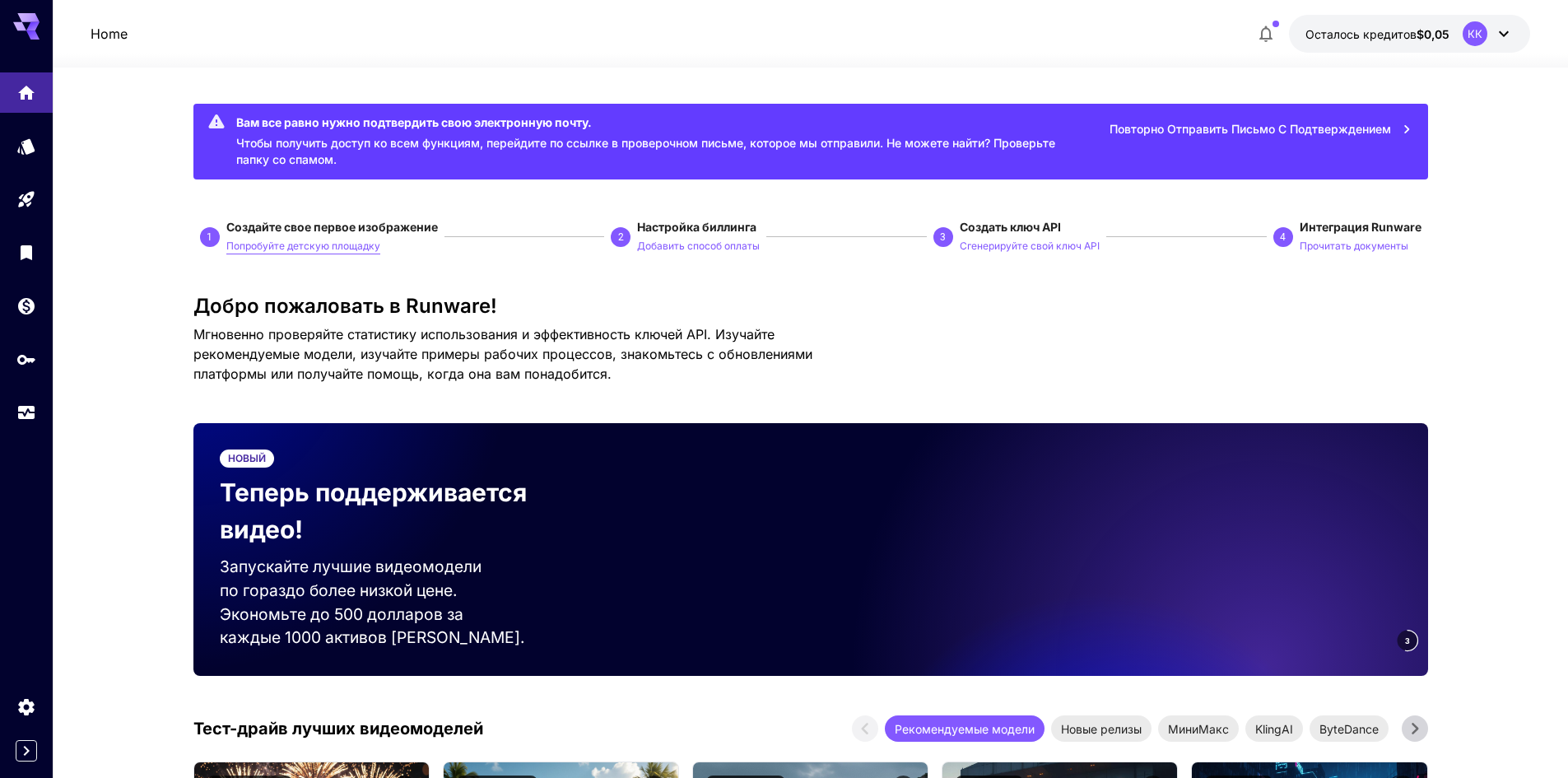
click at [289, 239] on font "Попробуйте детскую площадку" at bounding box center [303, 245] width 154 height 12
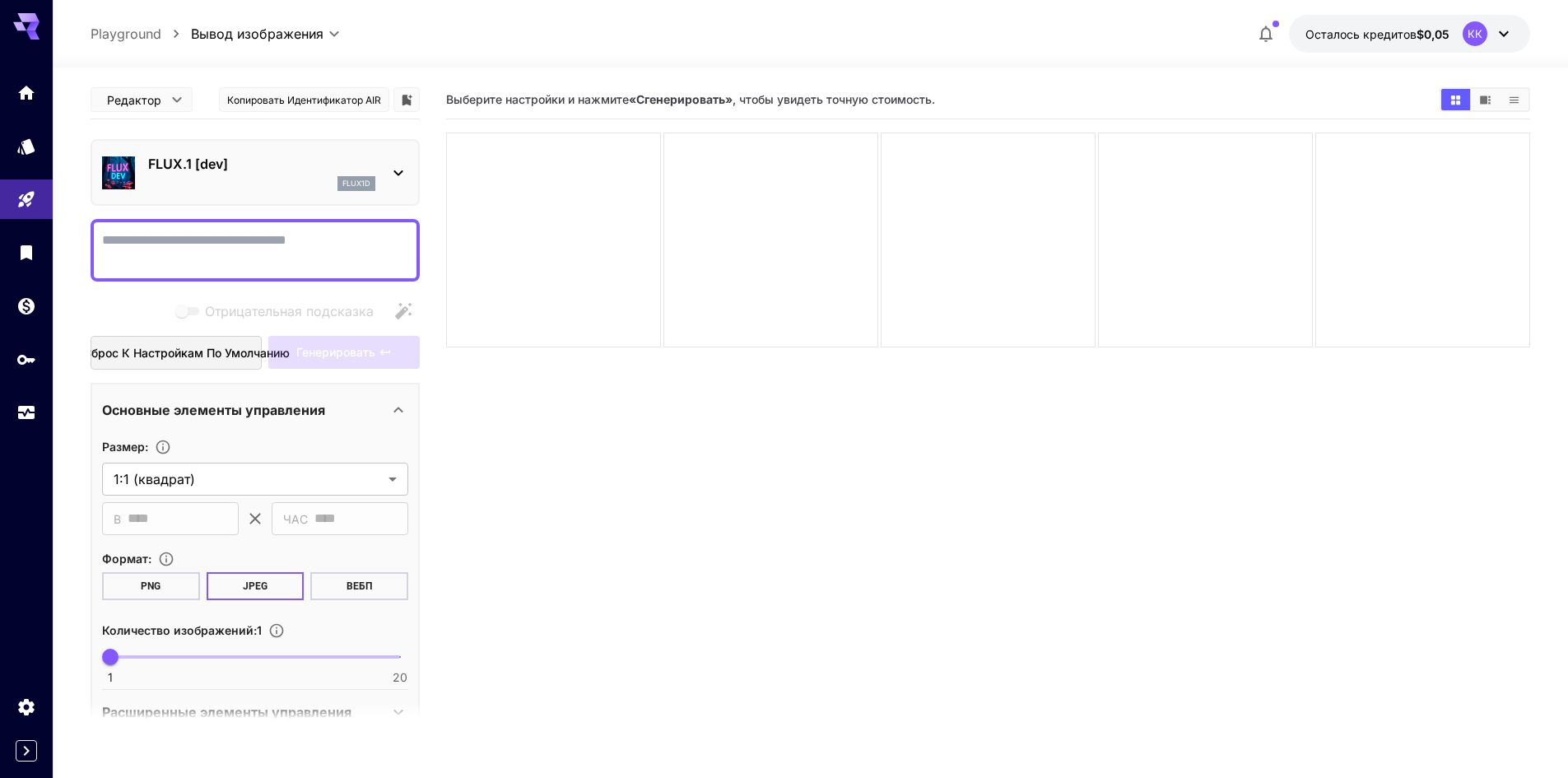
click at [202, 163] on font "FLUX.1 [dev]" at bounding box center [187, 163] width 80 height 16
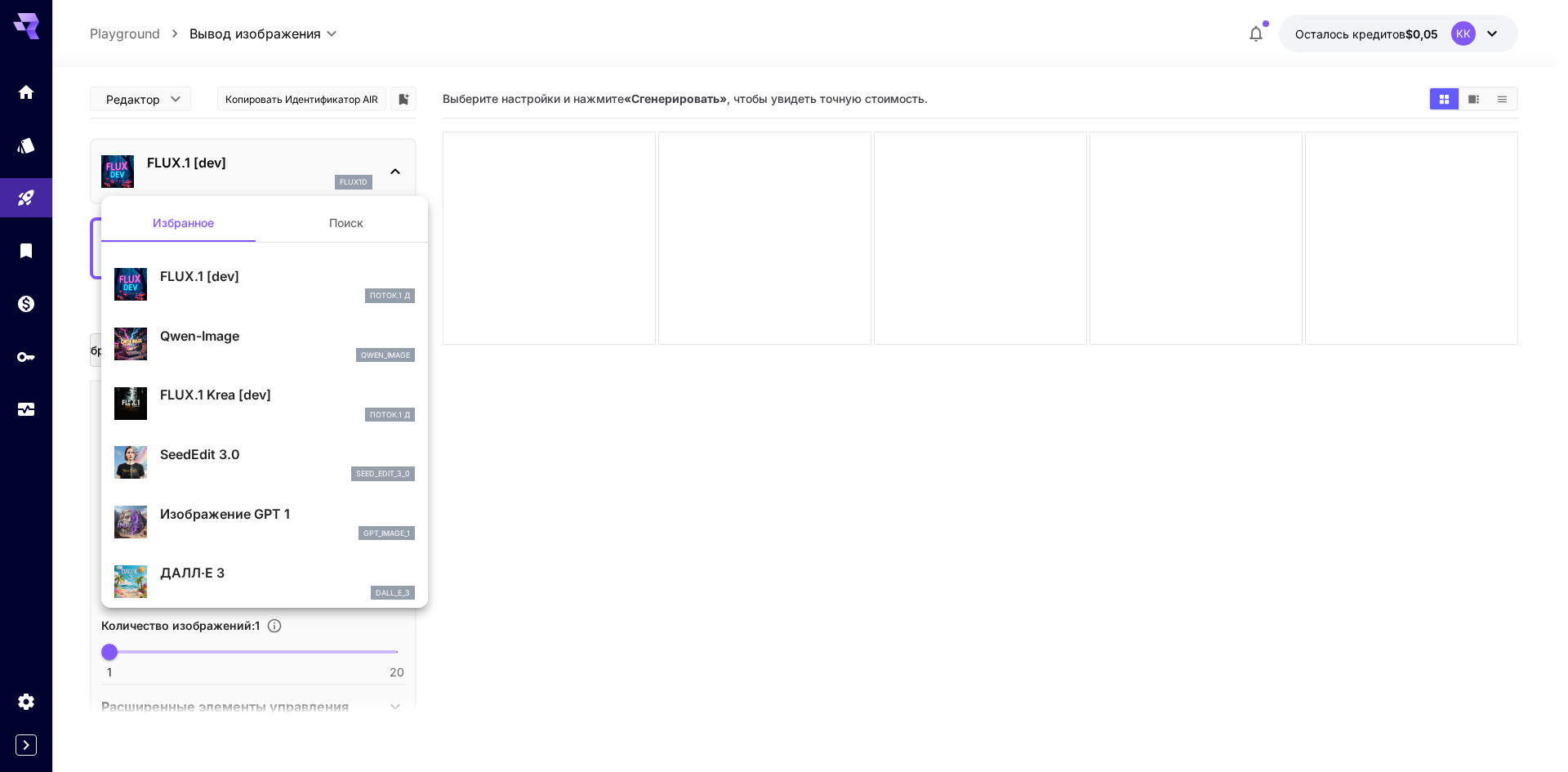
click at [563, 477] on div at bounding box center [784, 386] width 1568 height 772
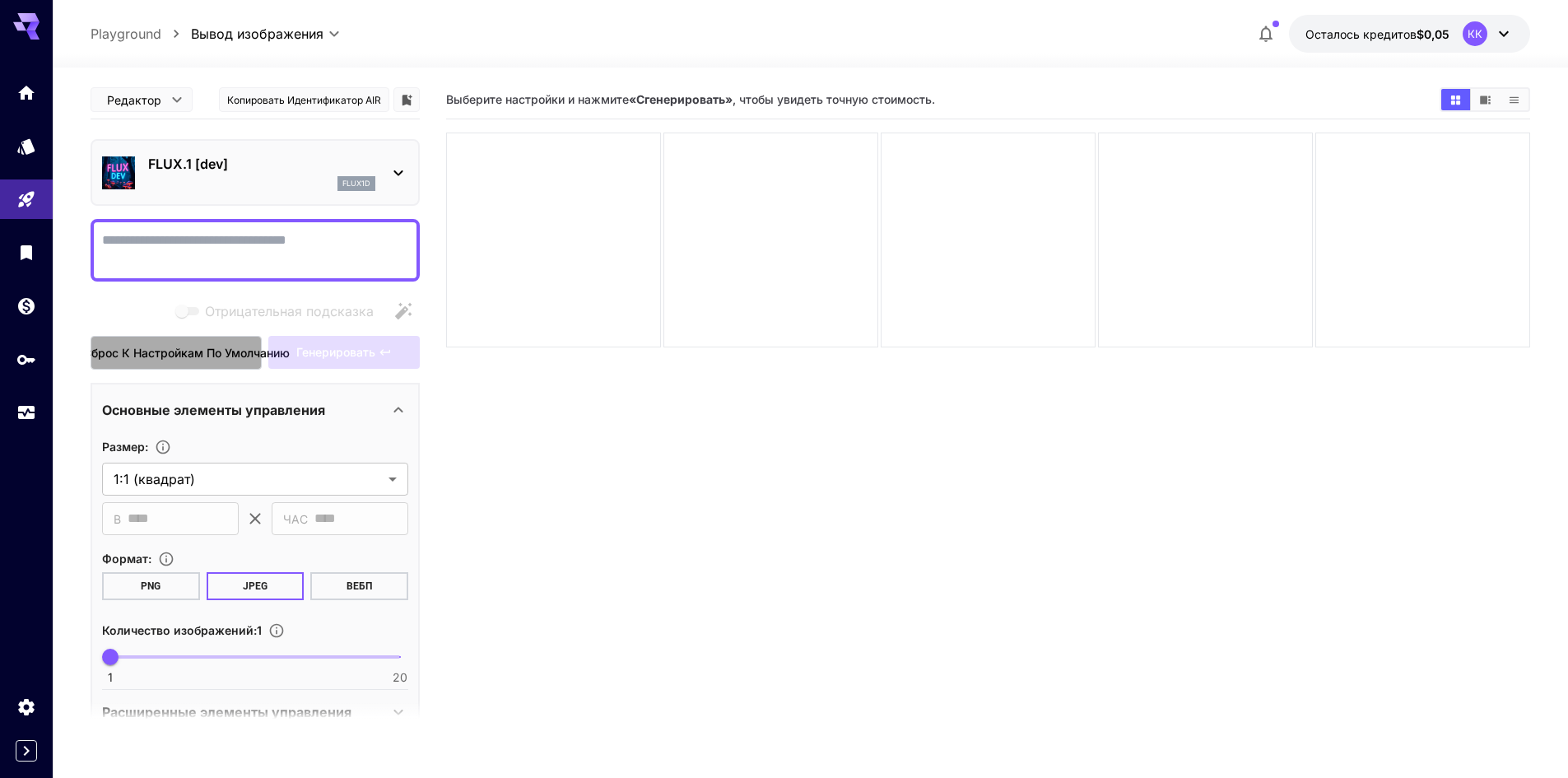
click at [210, 358] on font "Сброс к настройкам по умолчанию" at bounding box center [186, 353] width 206 height 14
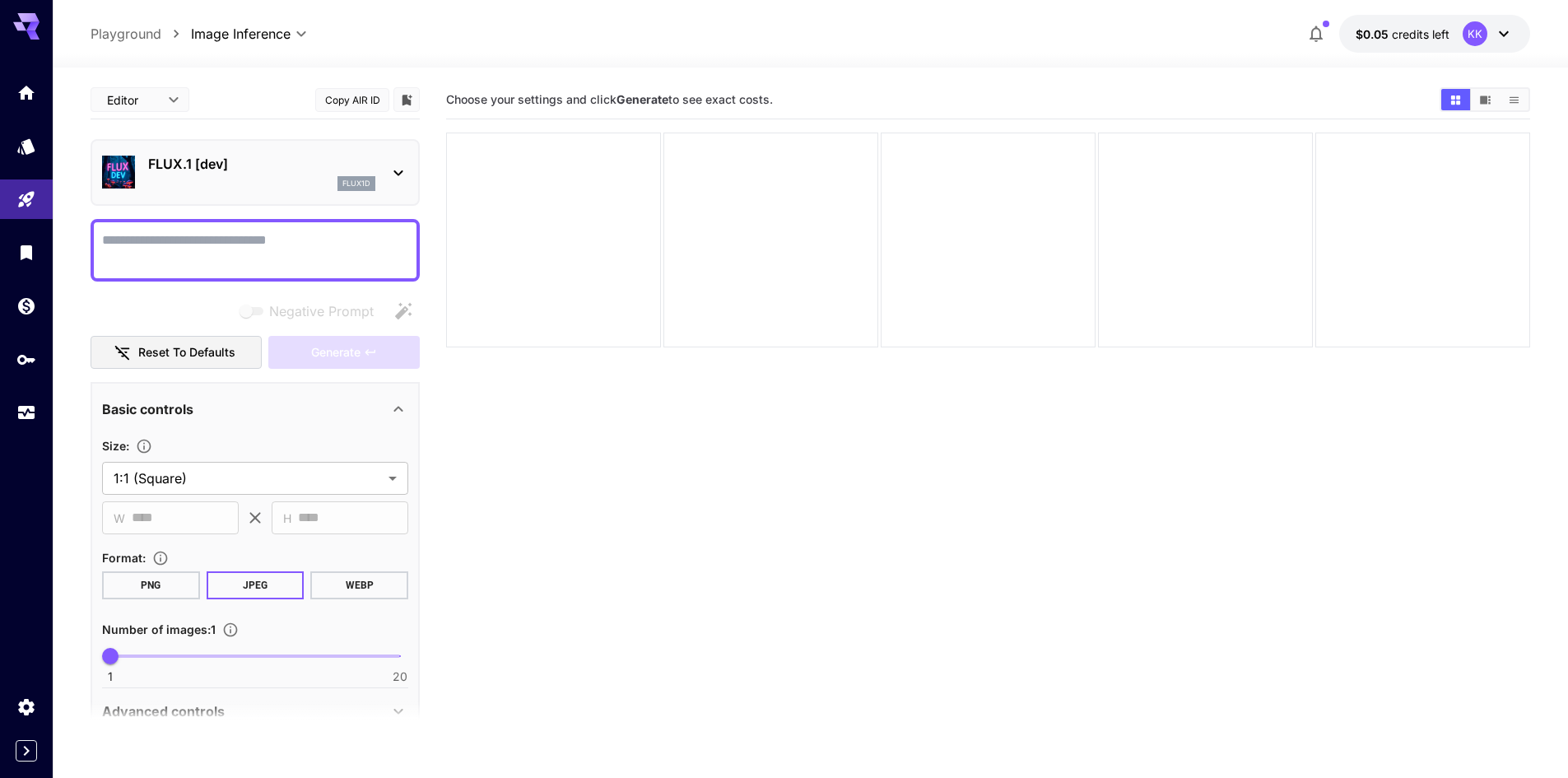
drag, startPoint x: 504, startPoint y: 468, endPoint x: 370, endPoint y: 262, distance: 245.7
click at [504, 464] on section "Choose your settings and click Generate to see exact costs." at bounding box center [988, 470] width 1084 height 778
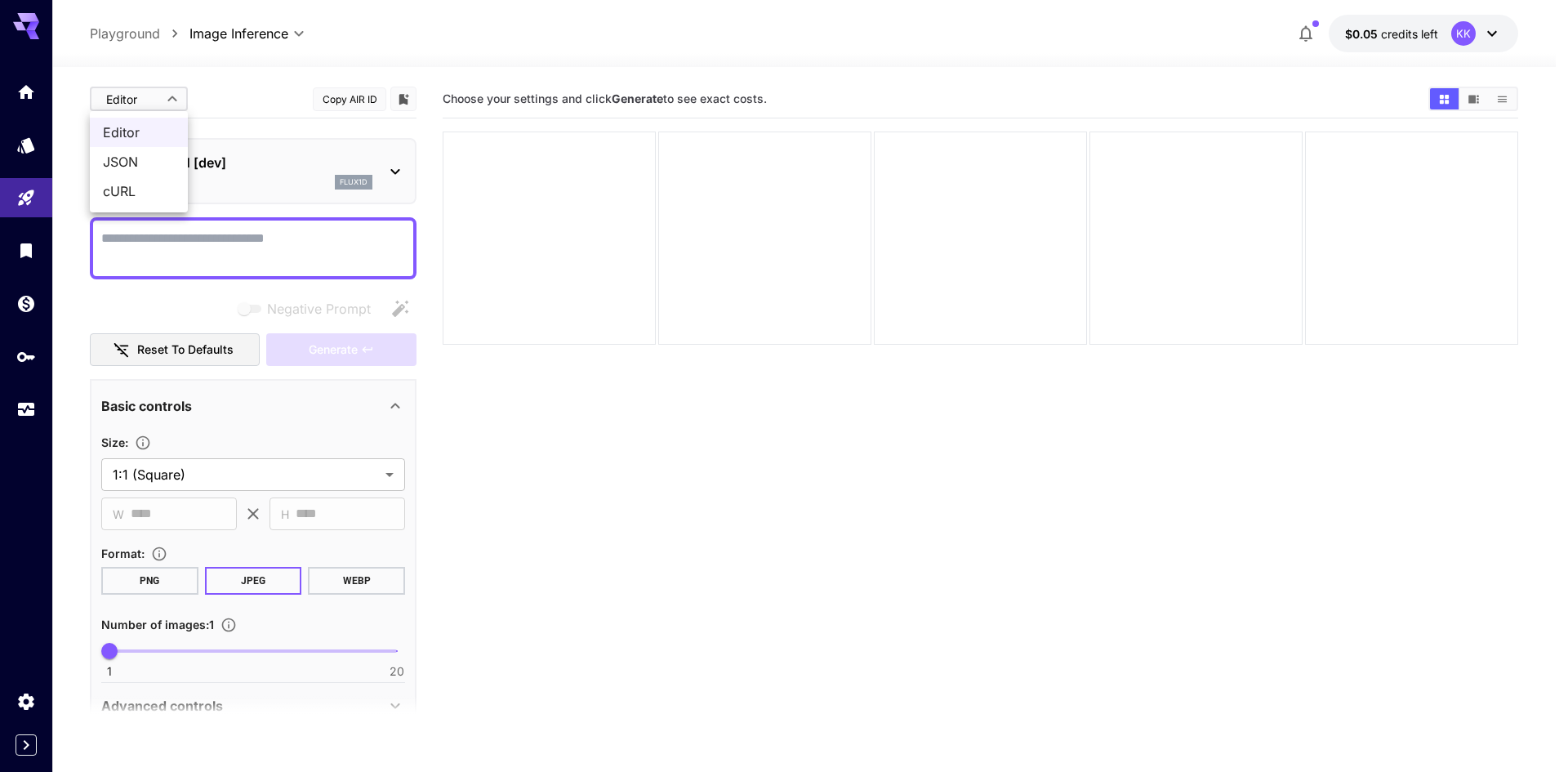
click at [177, 98] on body "**********" at bounding box center [784, 450] width 1568 height 901
click at [177, 98] on div at bounding box center [784, 386] width 1568 height 772
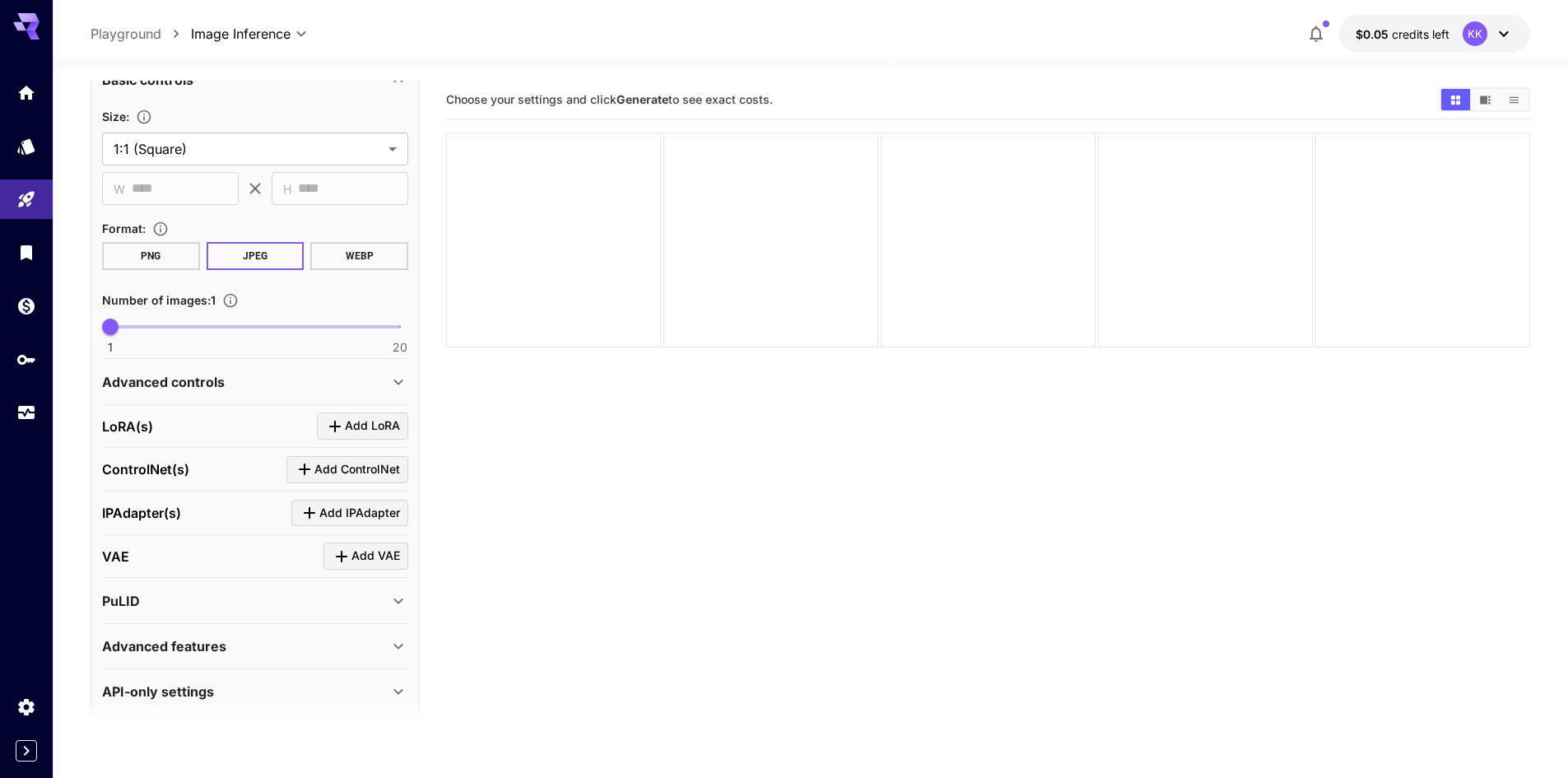
scroll to position [345, 0]
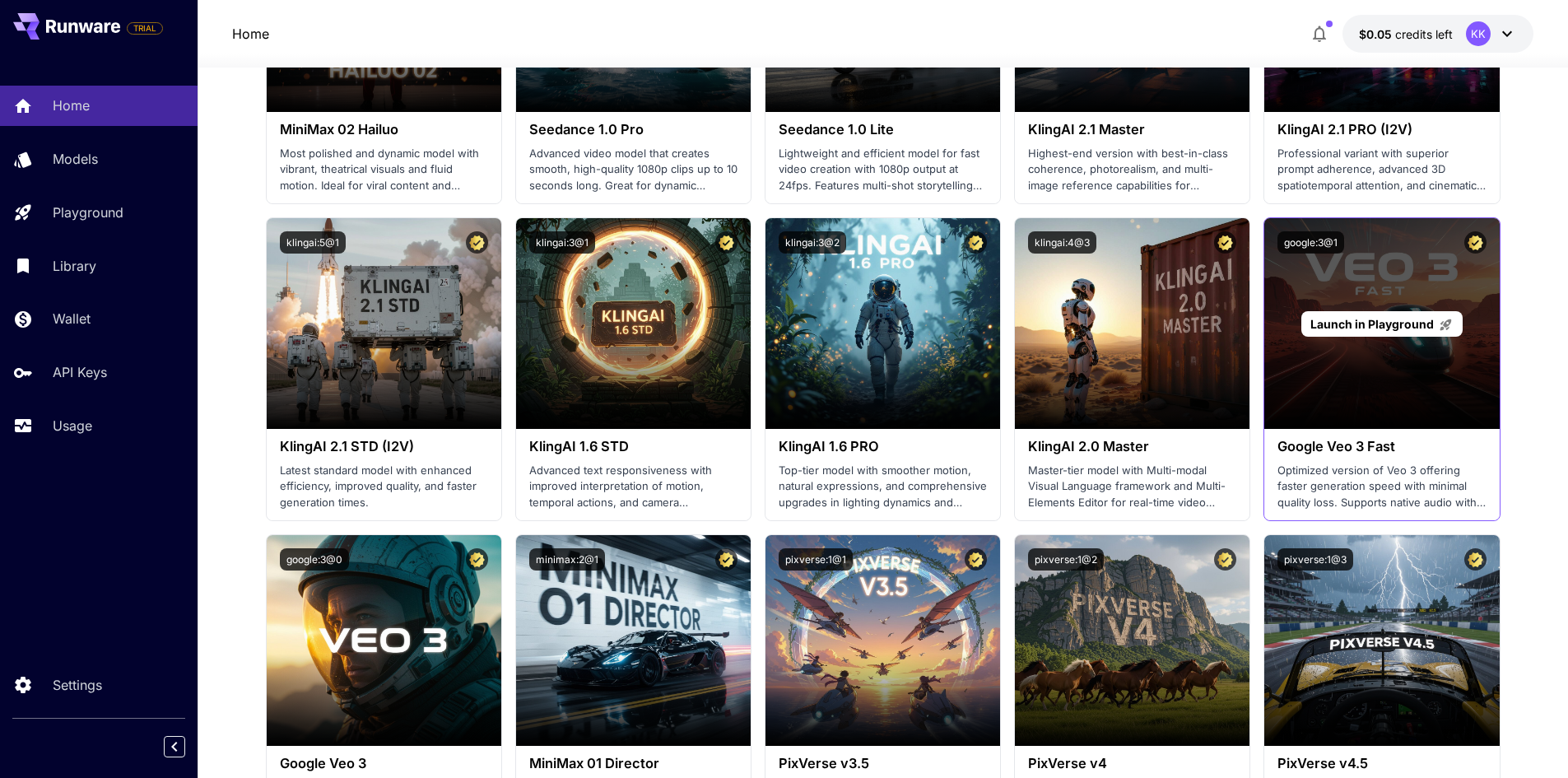
scroll to position [741, 0]
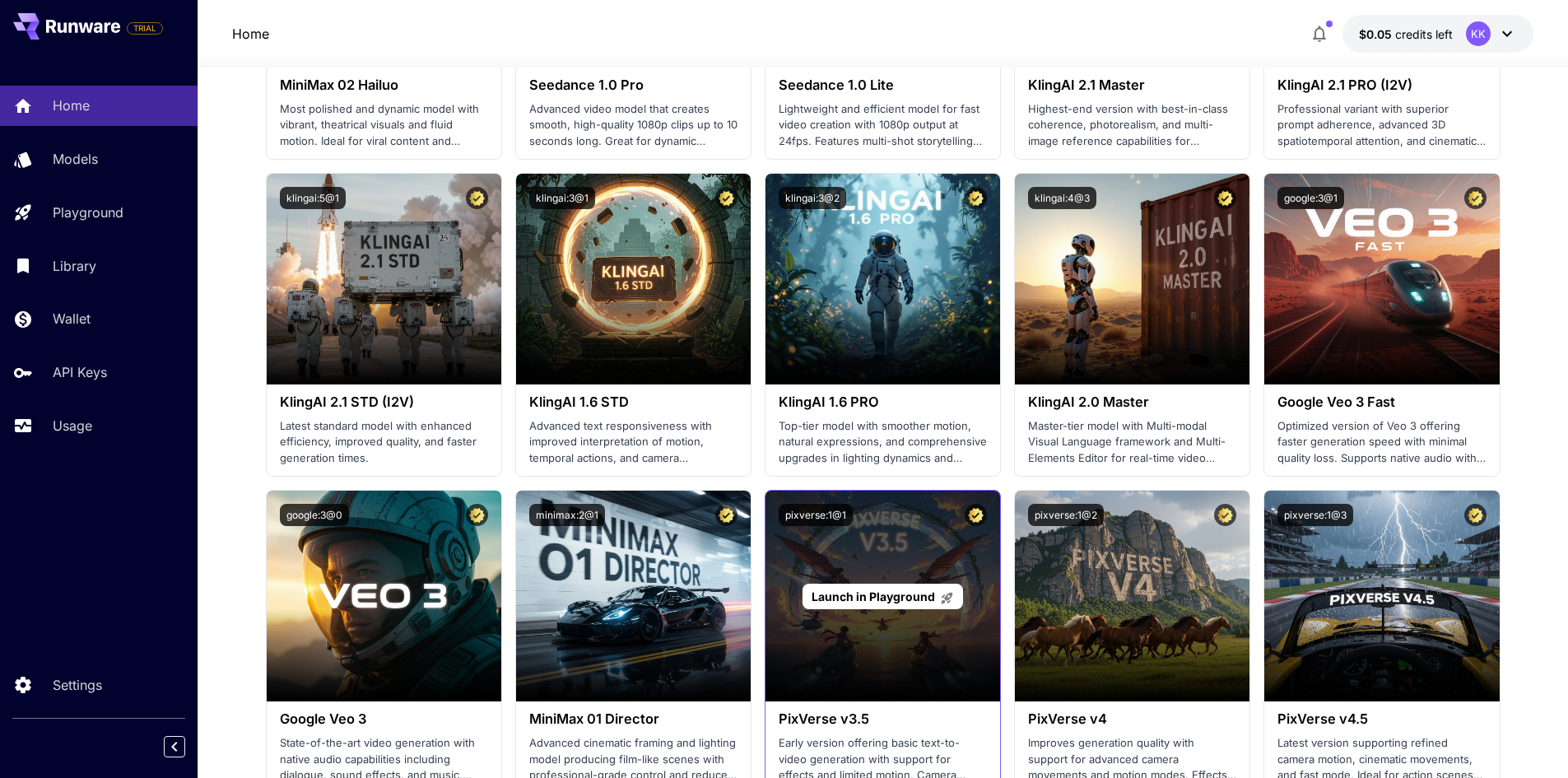
click at [877, 596] on span "Launch in Playground" at bounding box center [873, 596] width 124 height 14
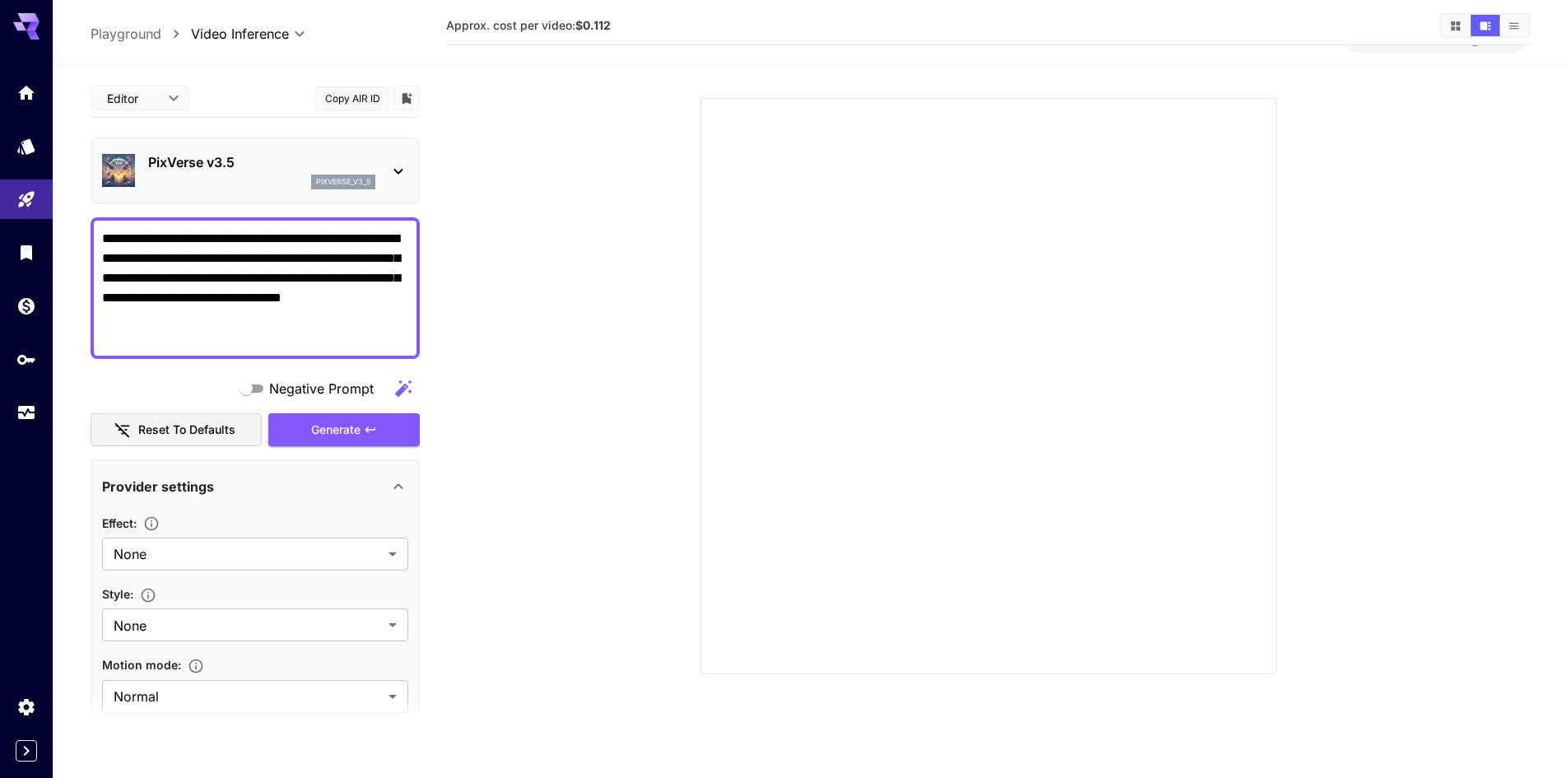
scroll to position [83, 0]
type textarea "**********"
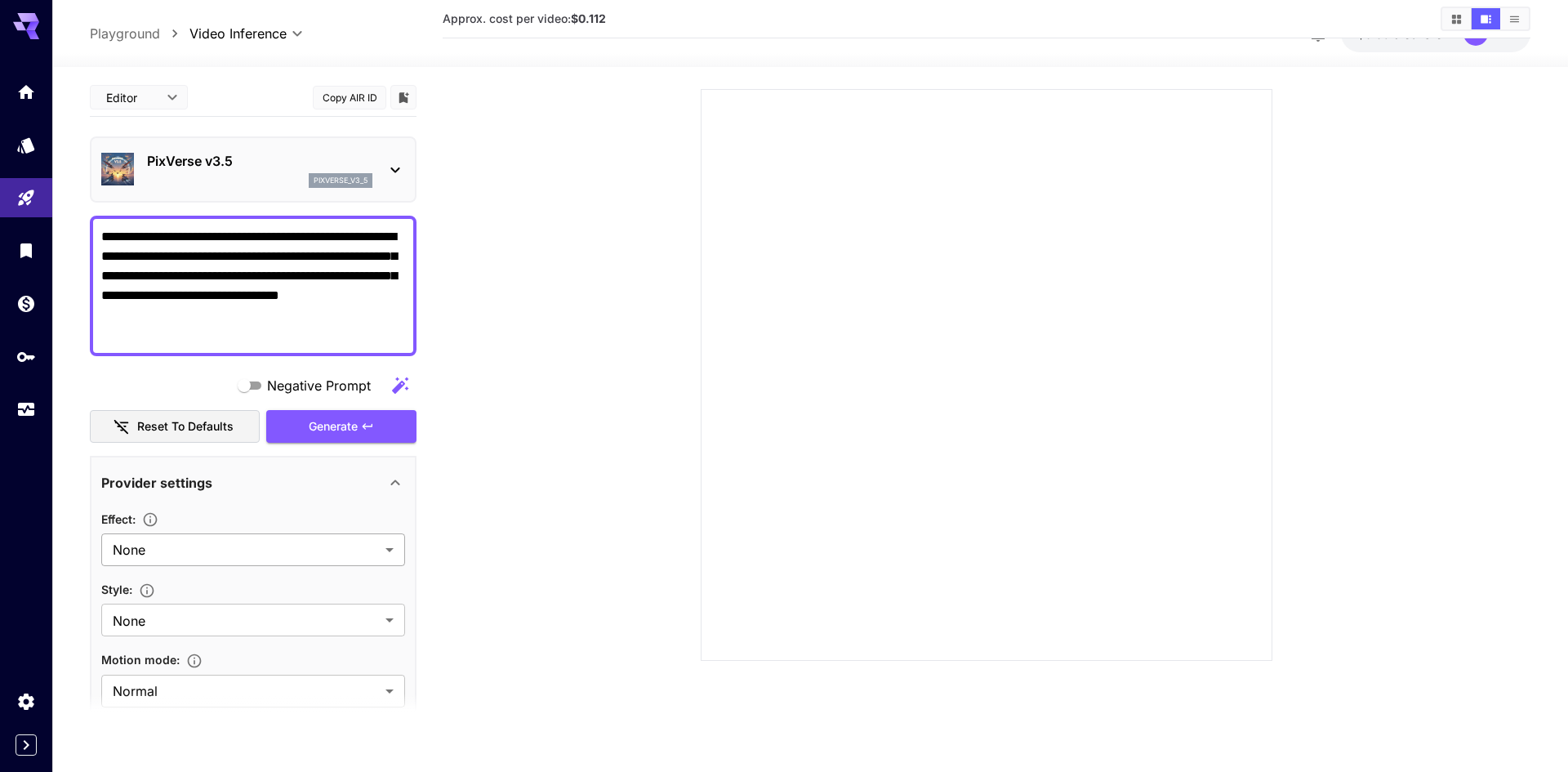
click at [183, 549] on body "**********" at bounding box center [784, 368] width 1568 height 901
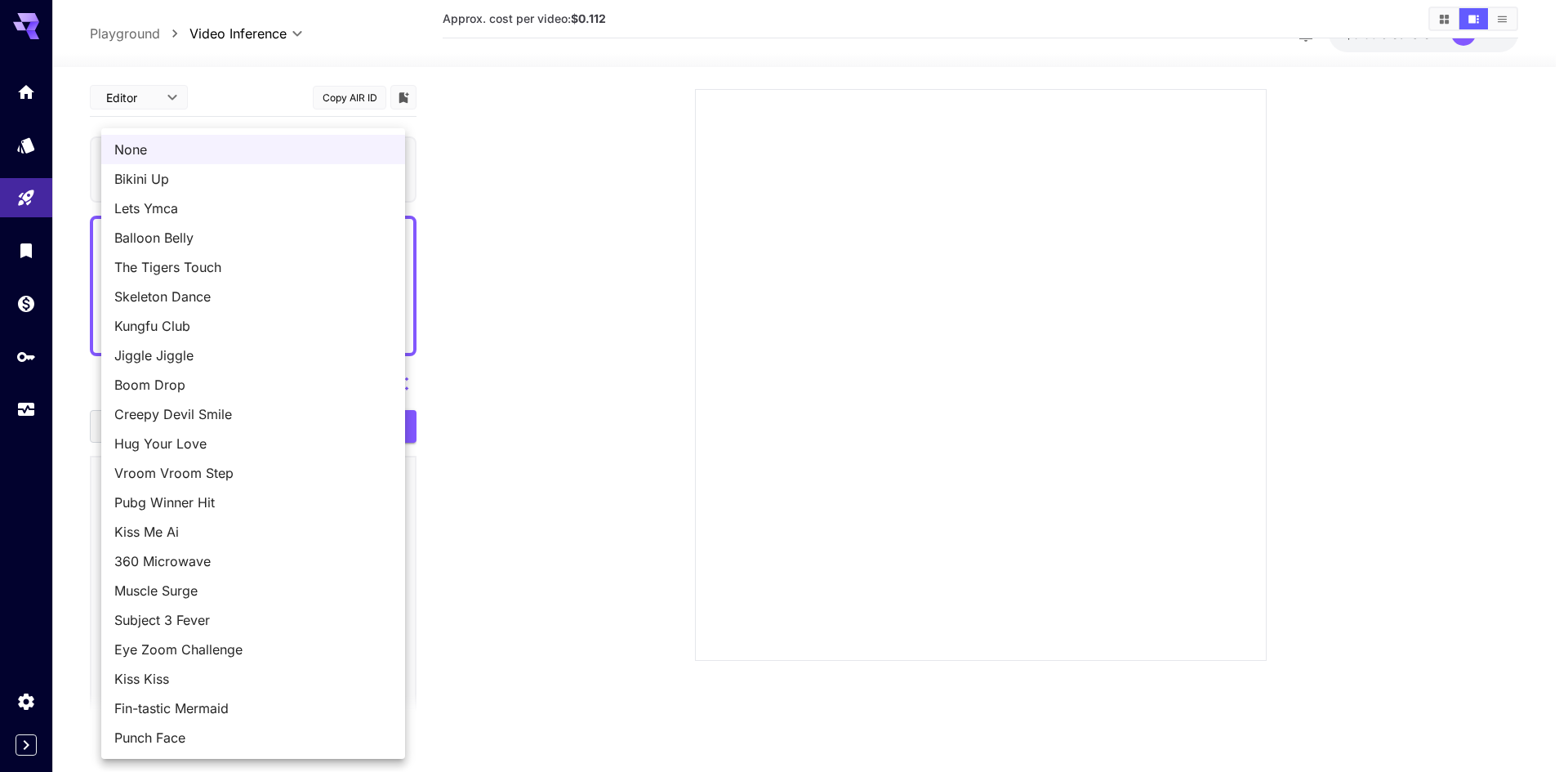
click at [557, 586] on div at bounding box center [784, 386] width 1568 height 772
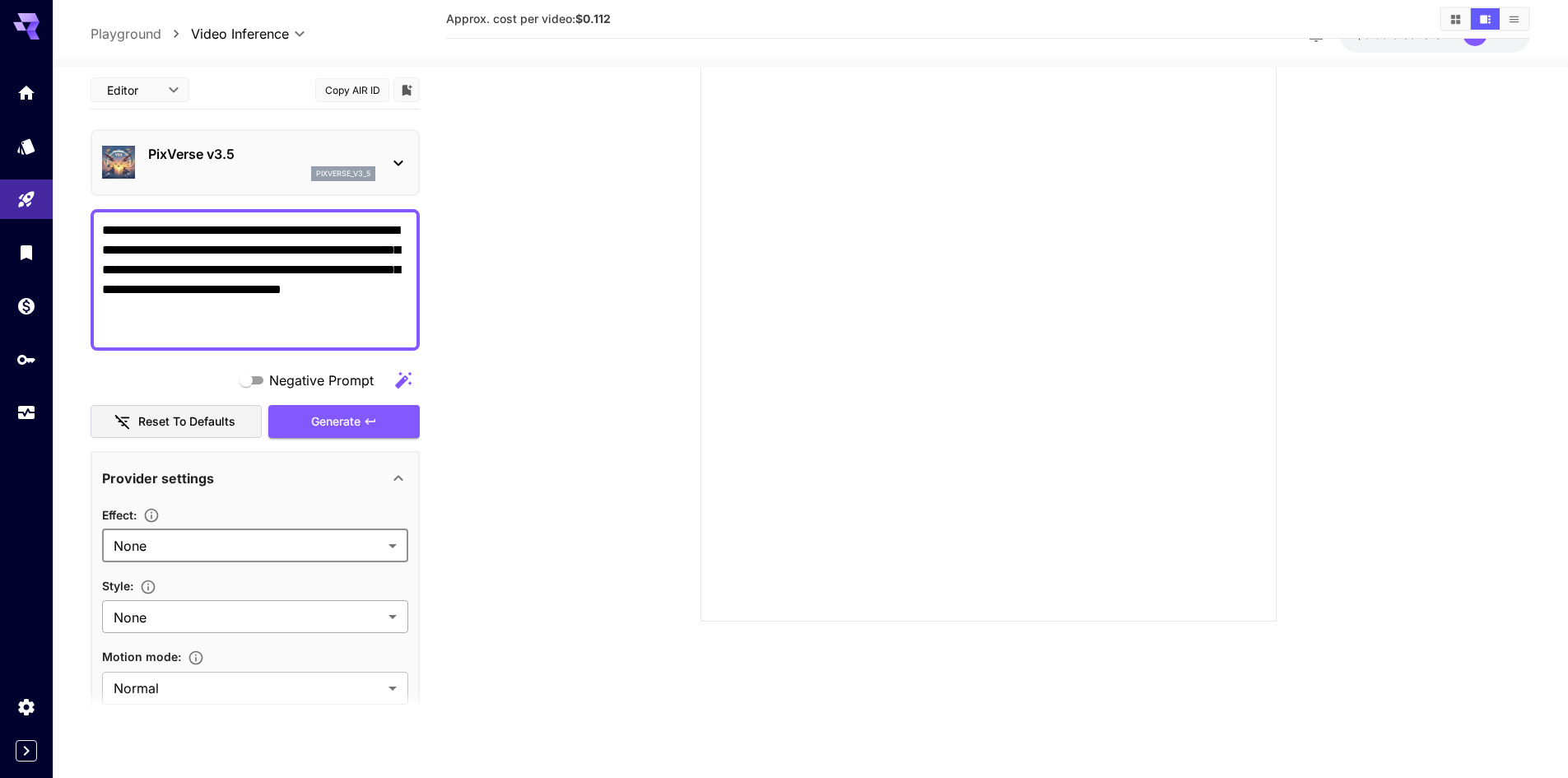
scroll to position [130, 0]
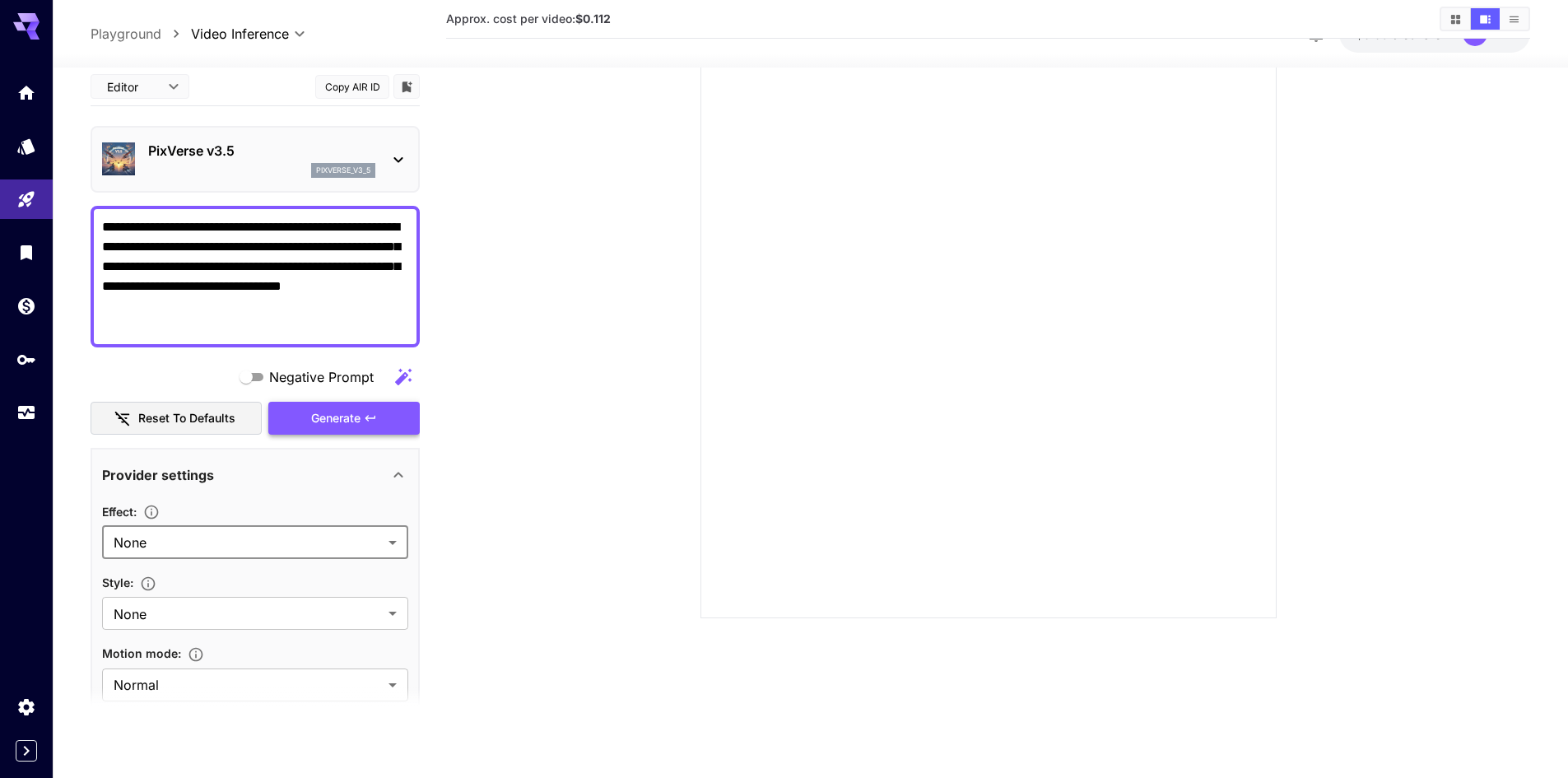
click at [326, 412] on div "Generate" at bounding box center [344, 417] width 152 height 34
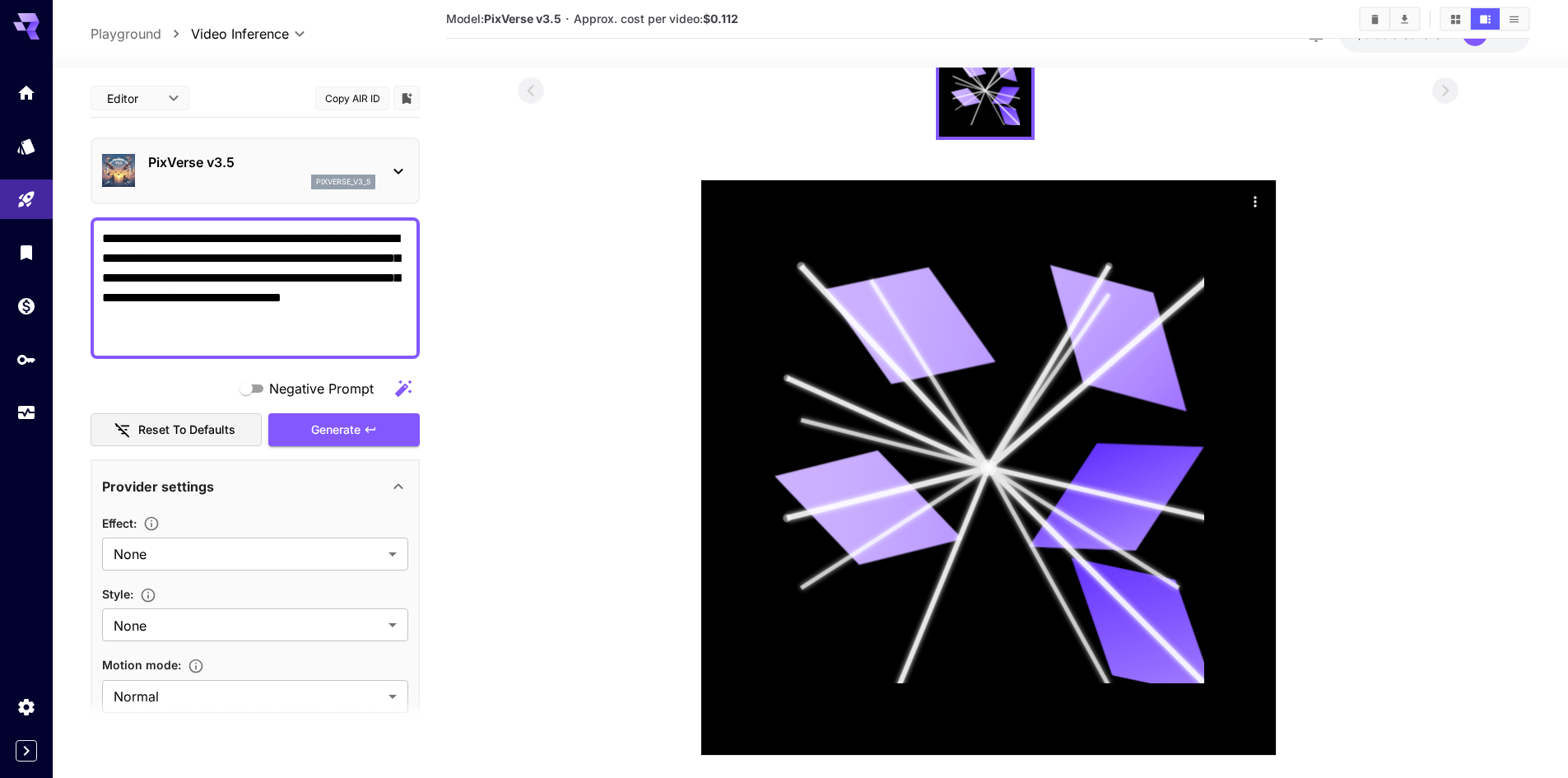
scroll to position [198, 0]
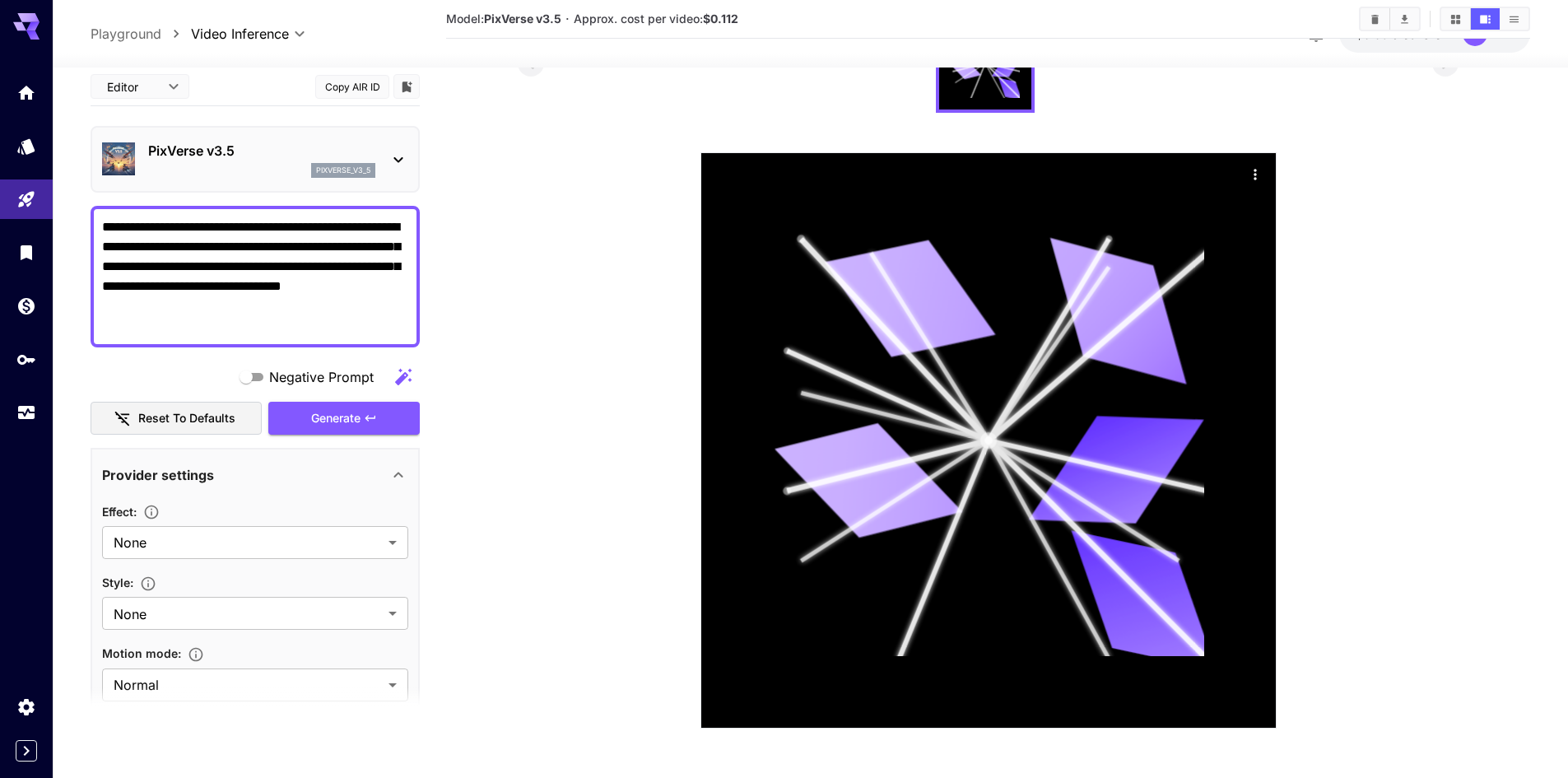
click at [557, 353] on section at bounding box center [988, 372] width 941 height 715
click at [128, 30] on p "Playground" at bounding box center [126, 34] width 71 height 20
type input "**********"
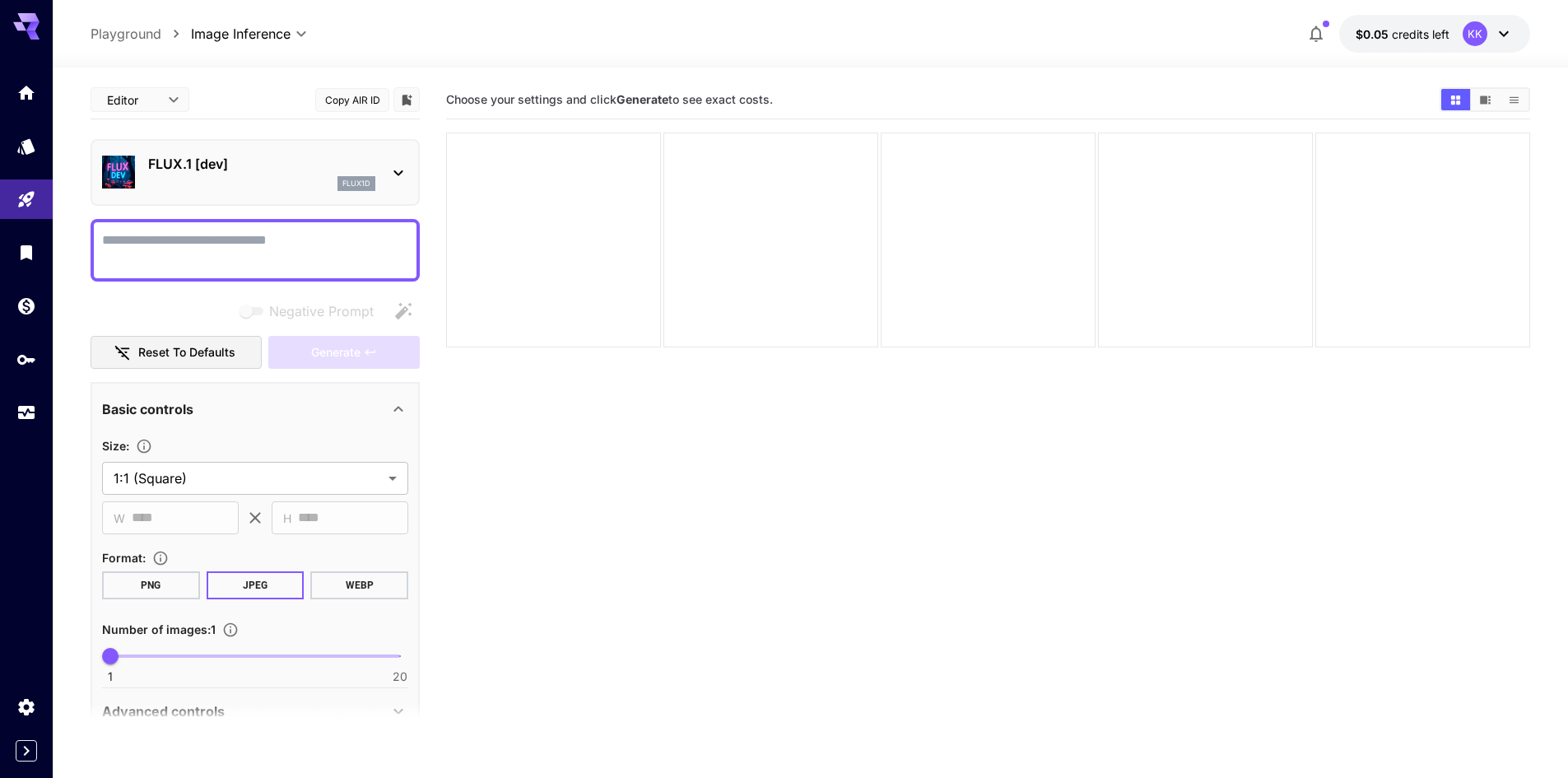
click at [132, 35] on p "Playground" at bounding box center [126, 34] width 71 height 20
drag, startPoint x: 20, startPoint y: 107, endPoint x: 24, endPoint y: 92, distance: 15.5
click at [21, 107] on link at bounding box center [26, 92] width 53 height 40
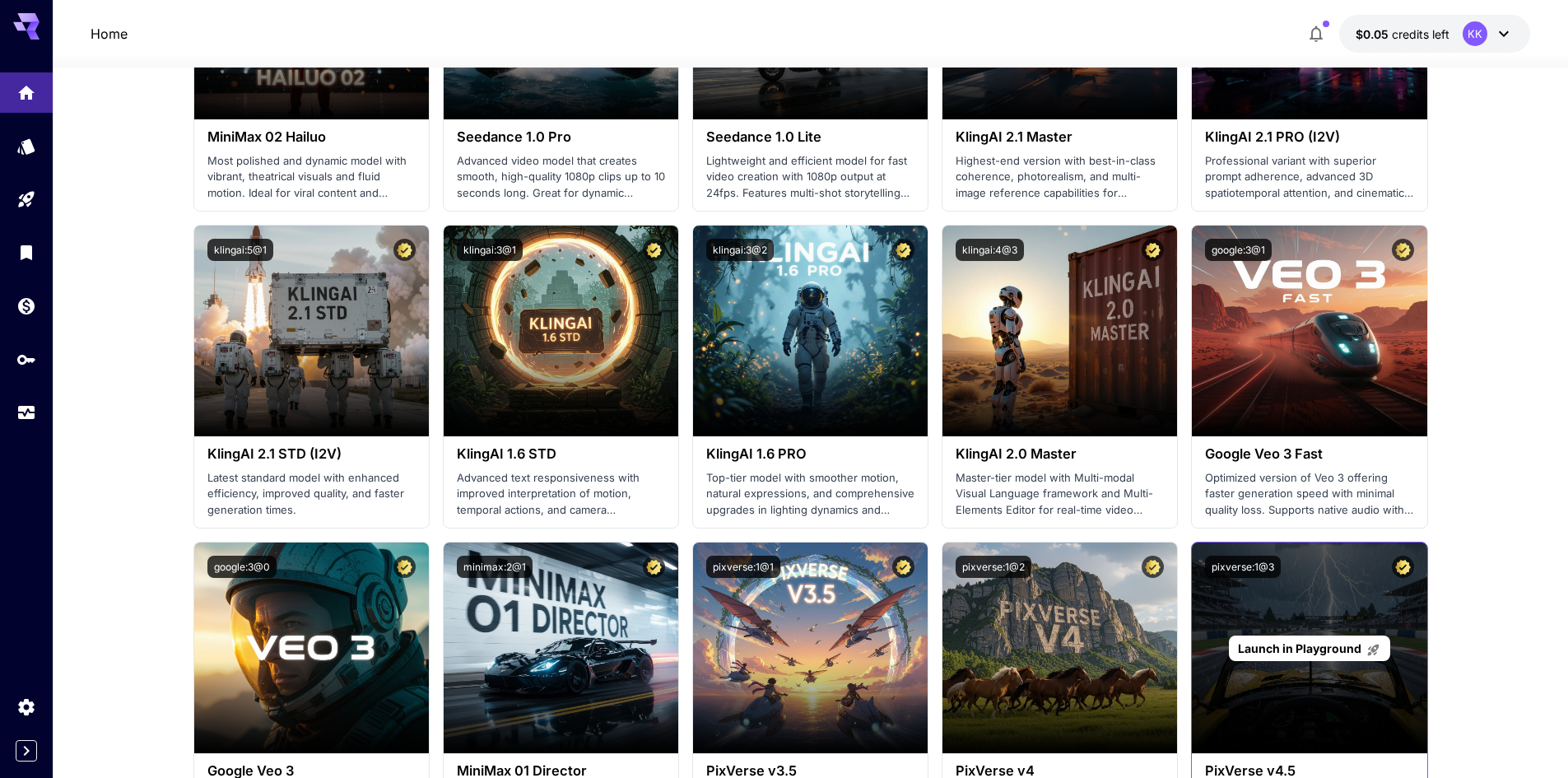
scroll to position [741, 0]
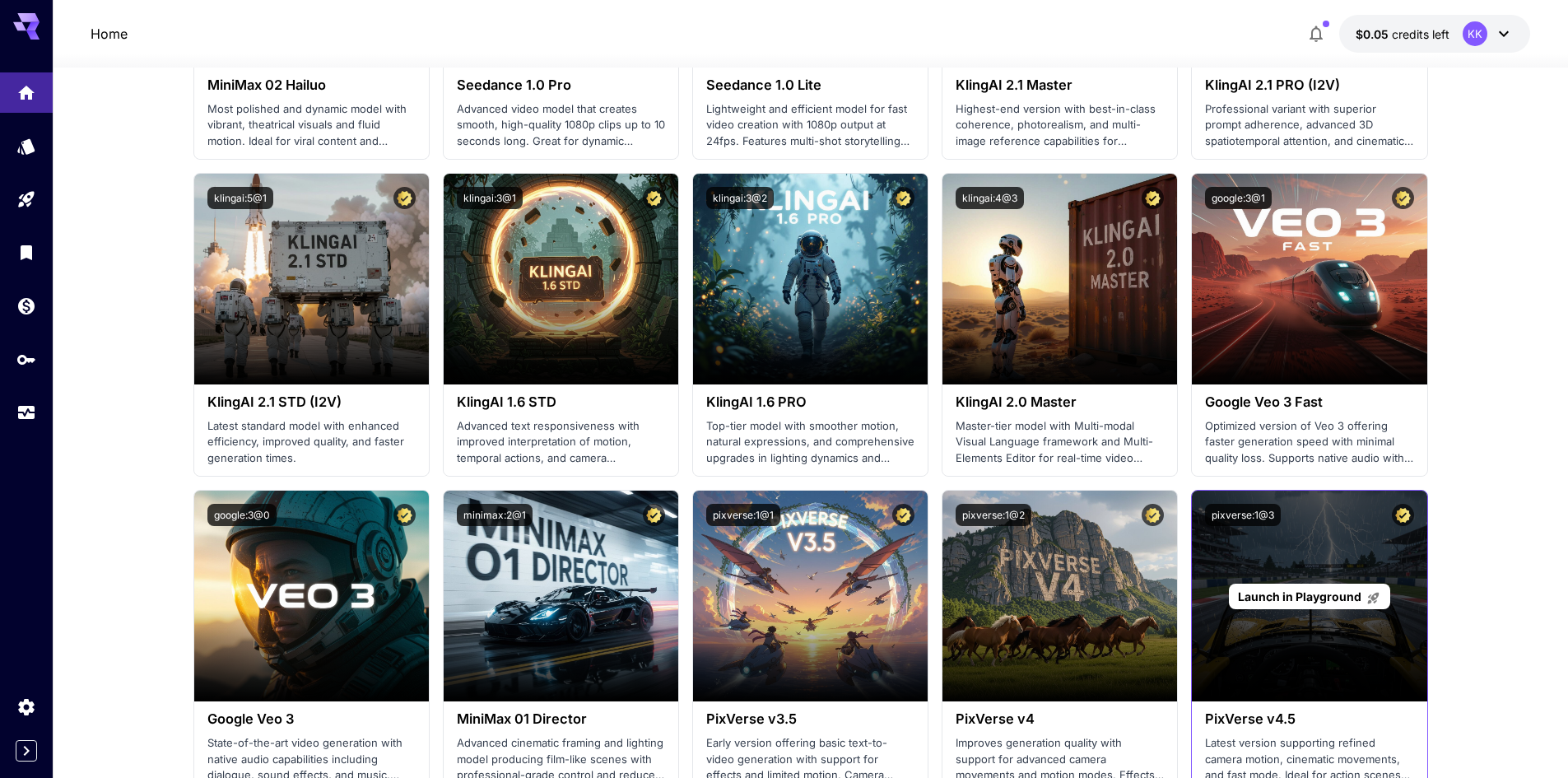
click at [1286, 596] on span "Launch in Playground" at bounding box center [1299, 596] width 124 height 14
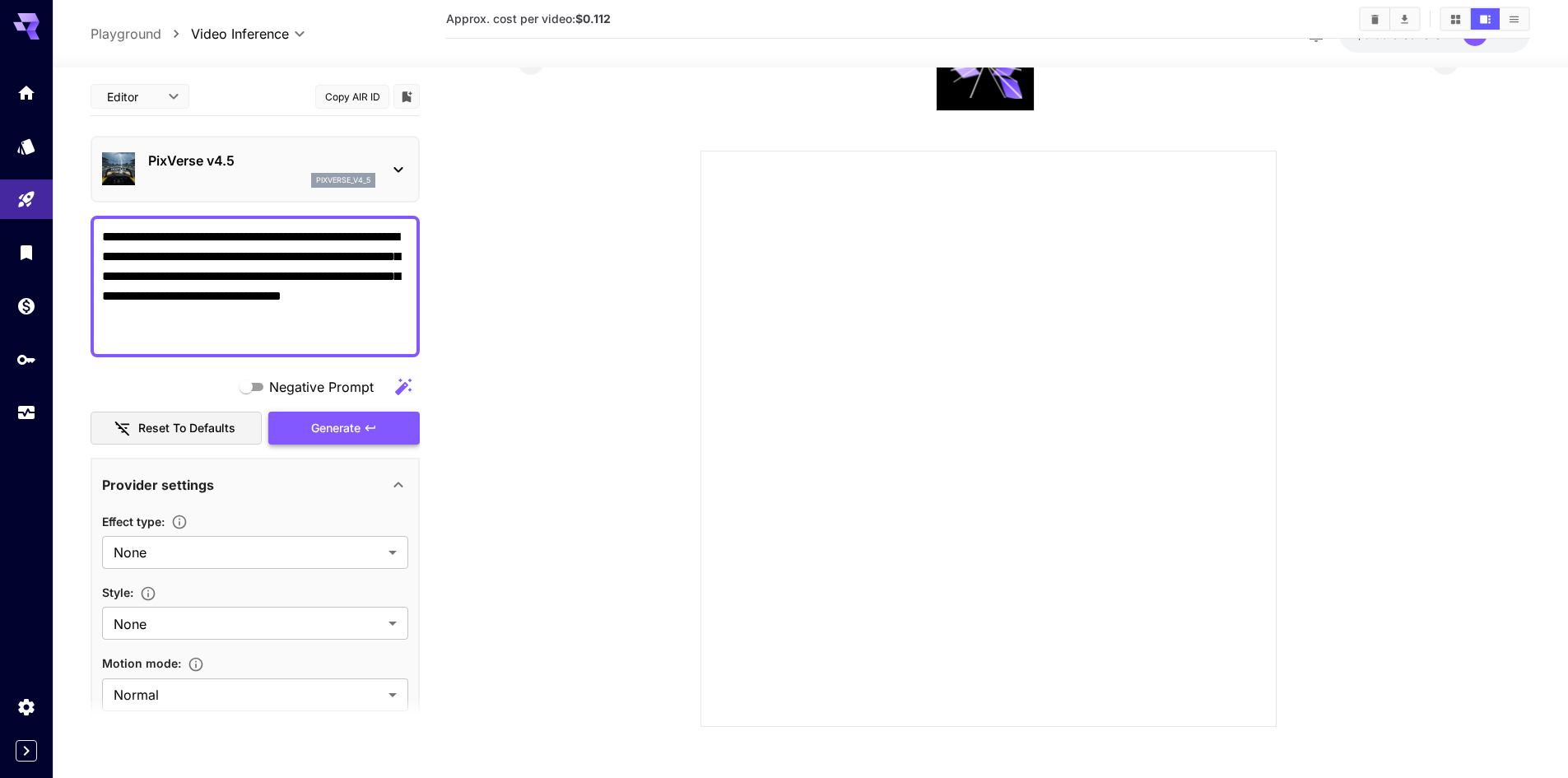
scroll to position [130, 0]
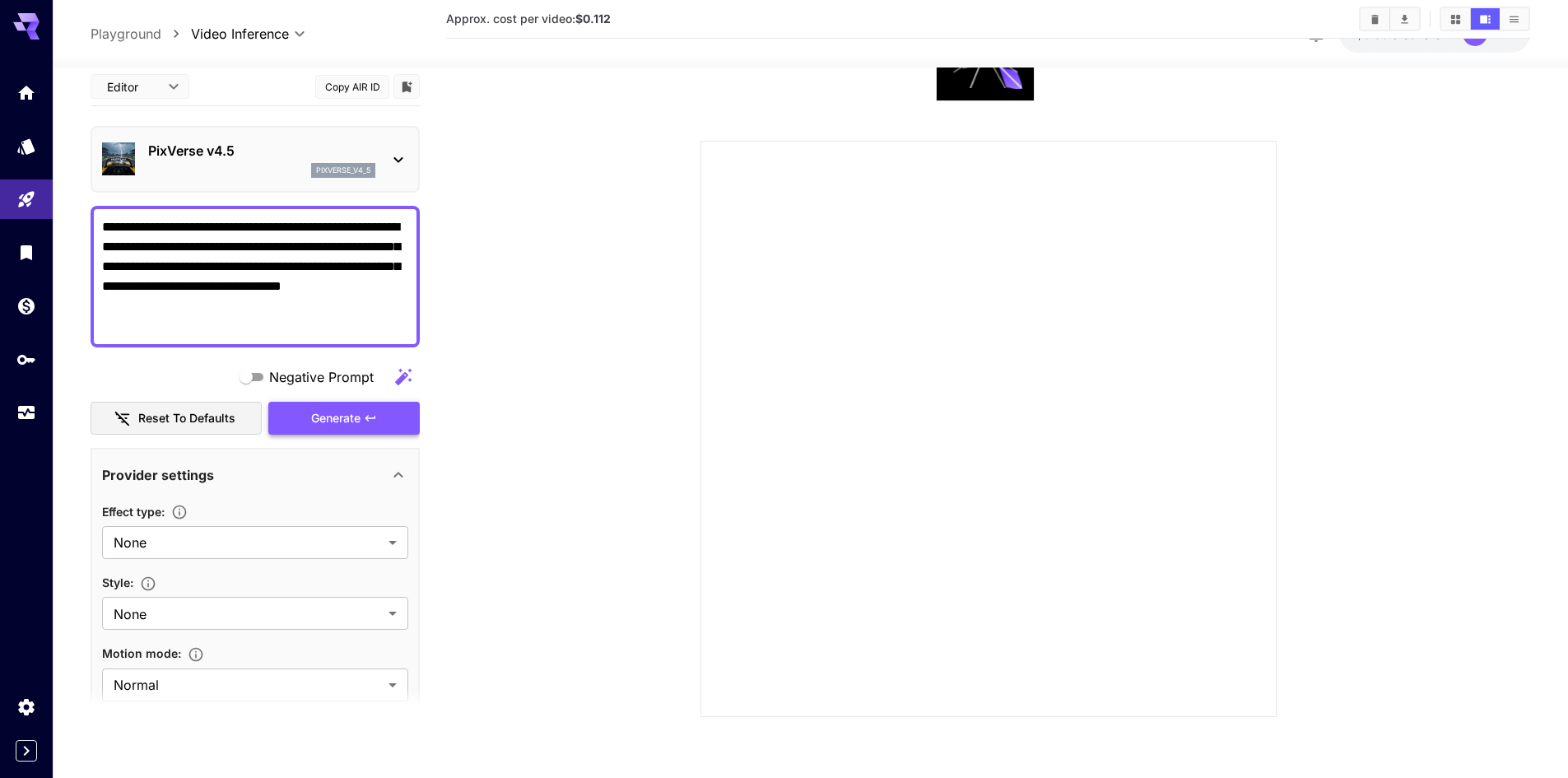
click at [333, 420] on div "Generate" at bounding box center [344, 417] width 152 height 34
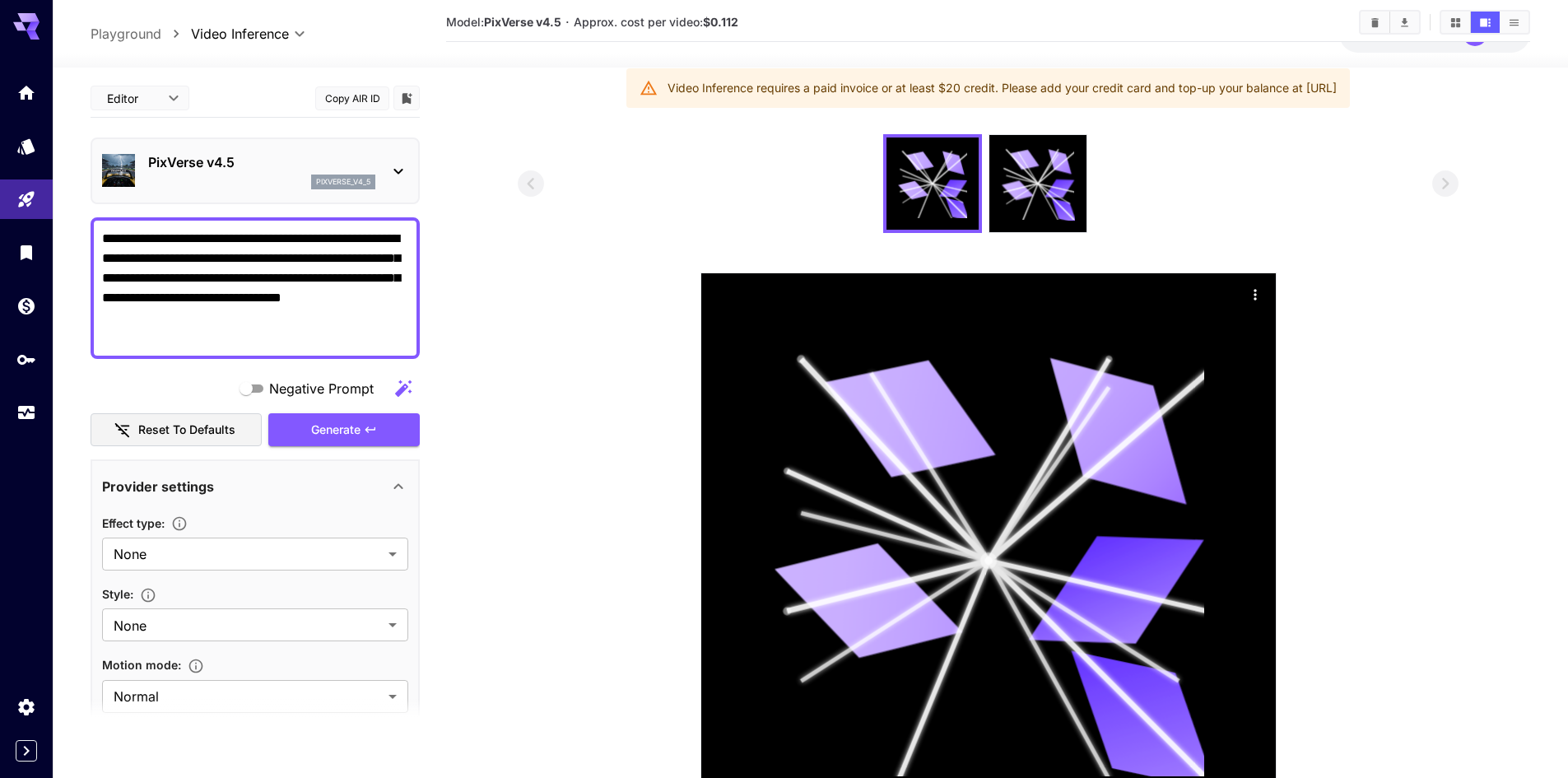
scroll to position [0, 0]
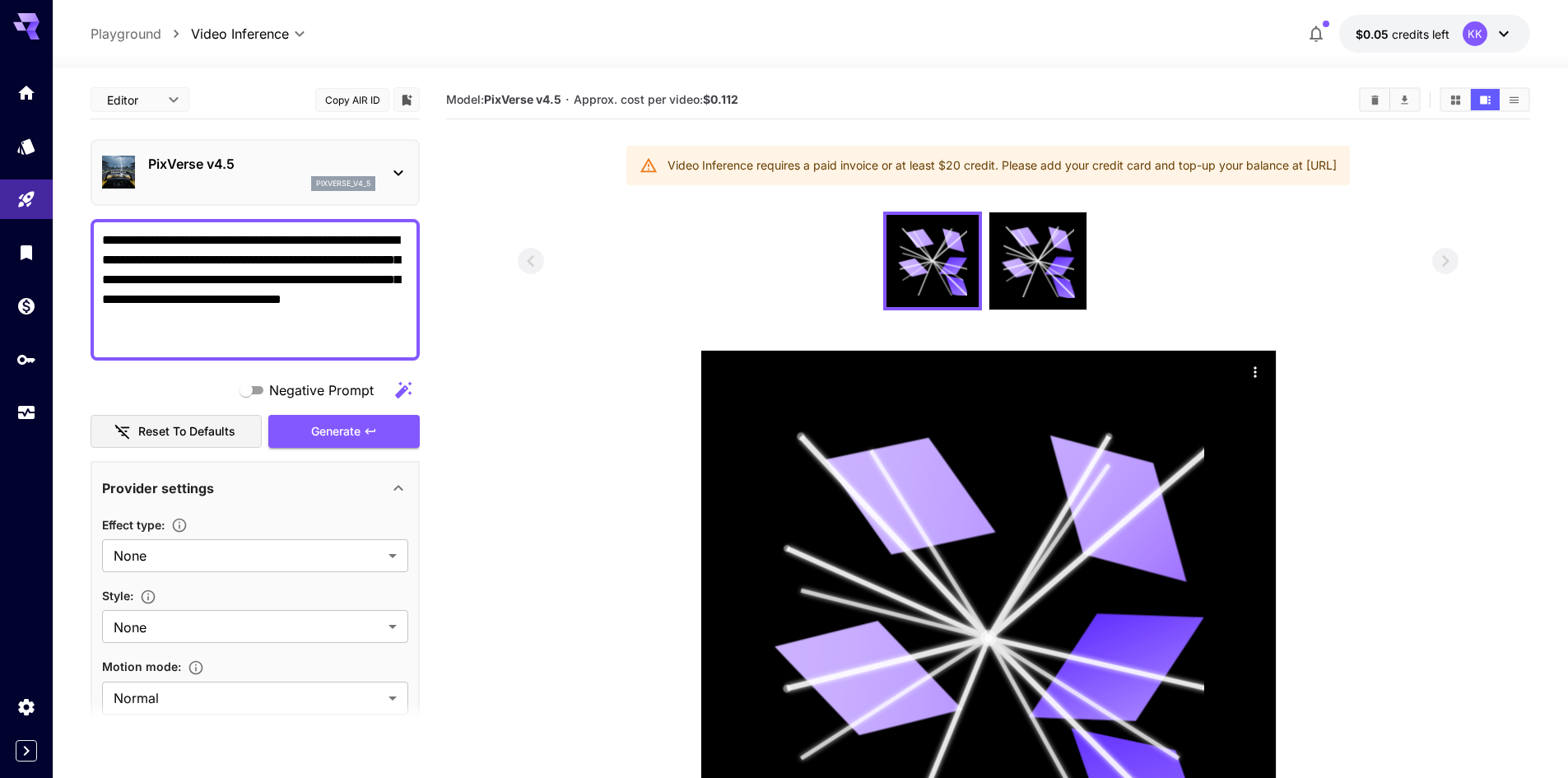
click at [27, 16] on icon at bounding box center [26, 22] width 26 height 17
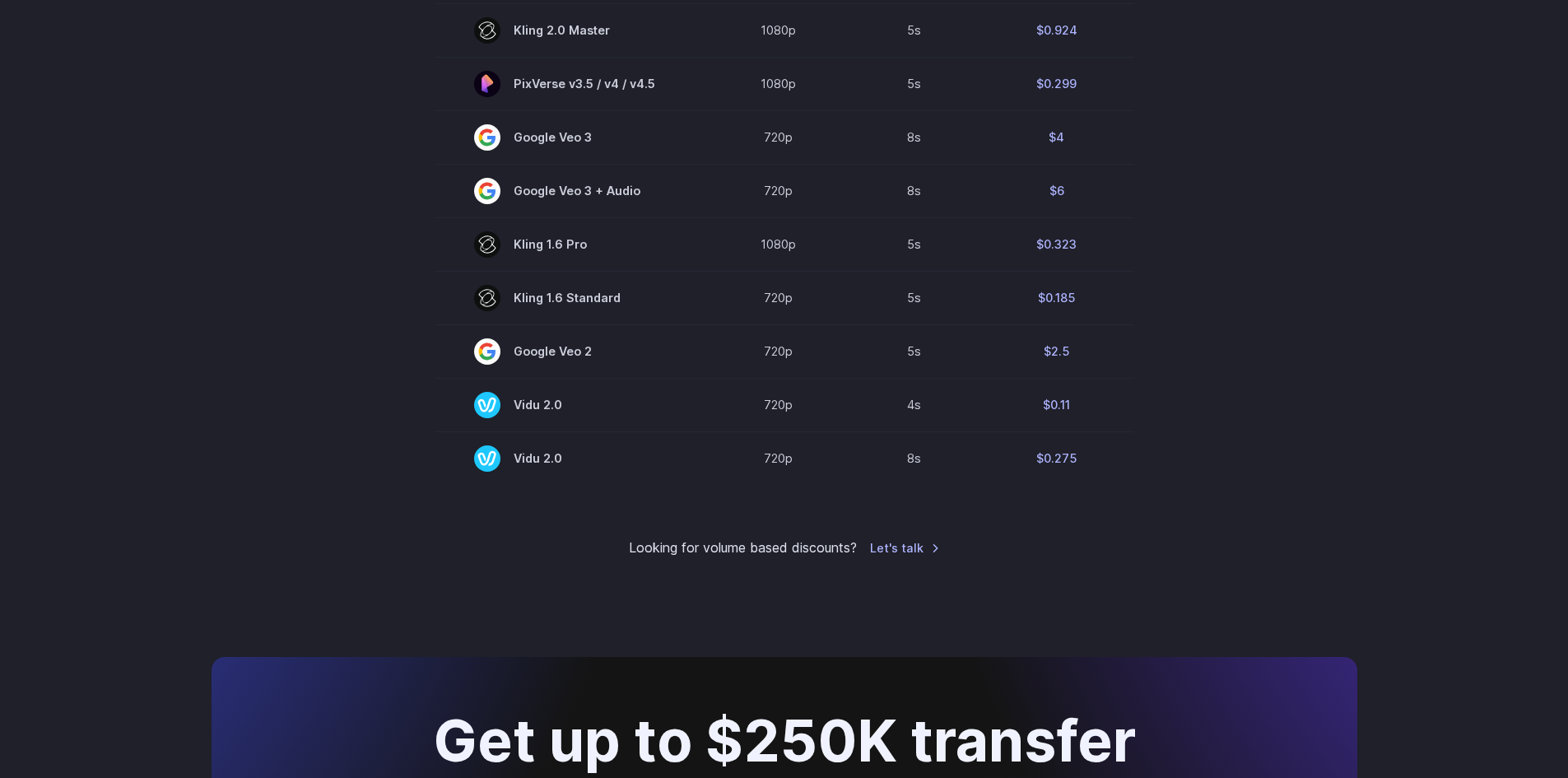
scroll to position [1235, 0]
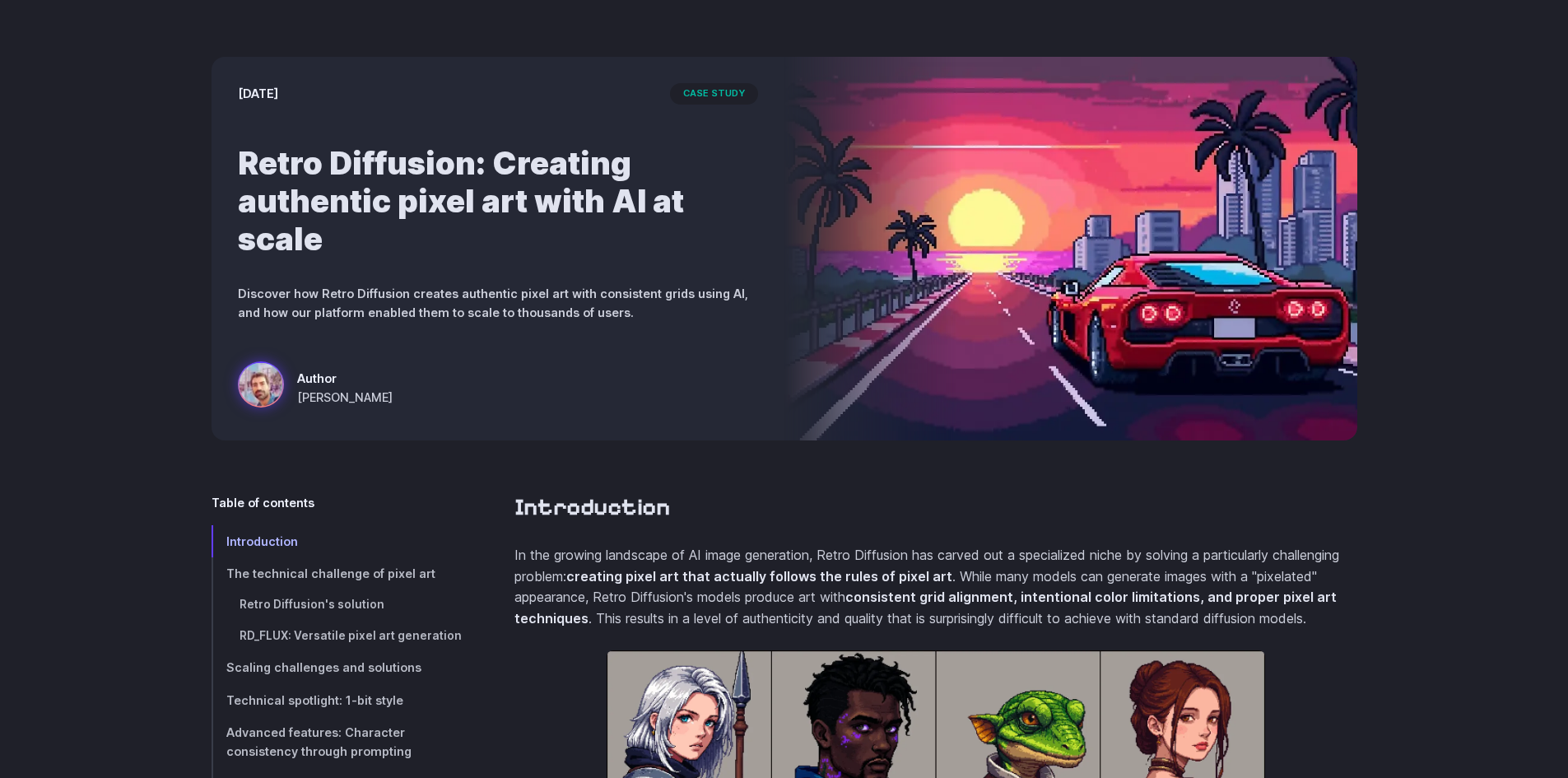
scroll to position [412, 0]
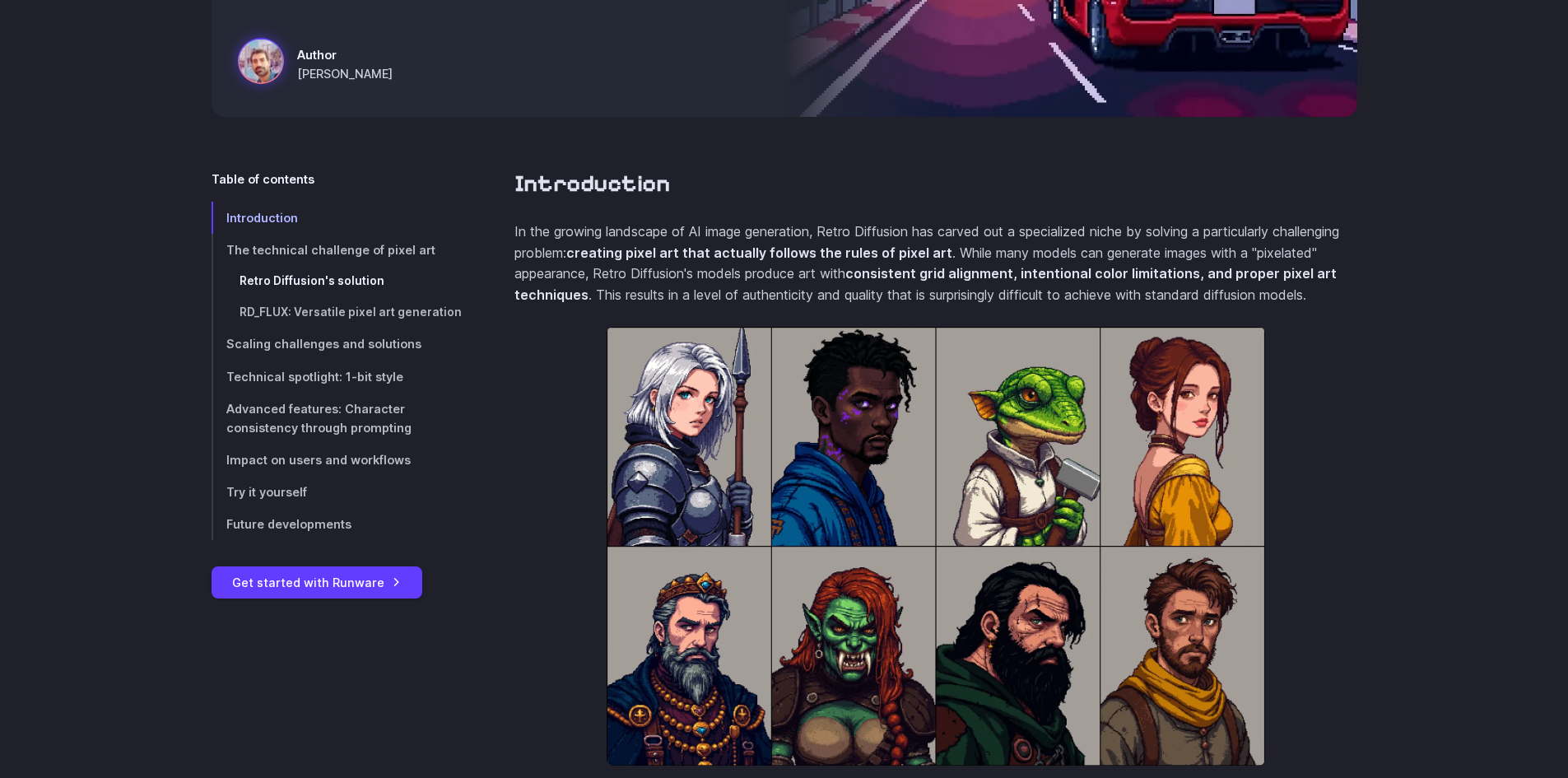
click at [263, 285] on span "Retro Diffusion's solution" at bounding box center [311, 280] width 145 height 13
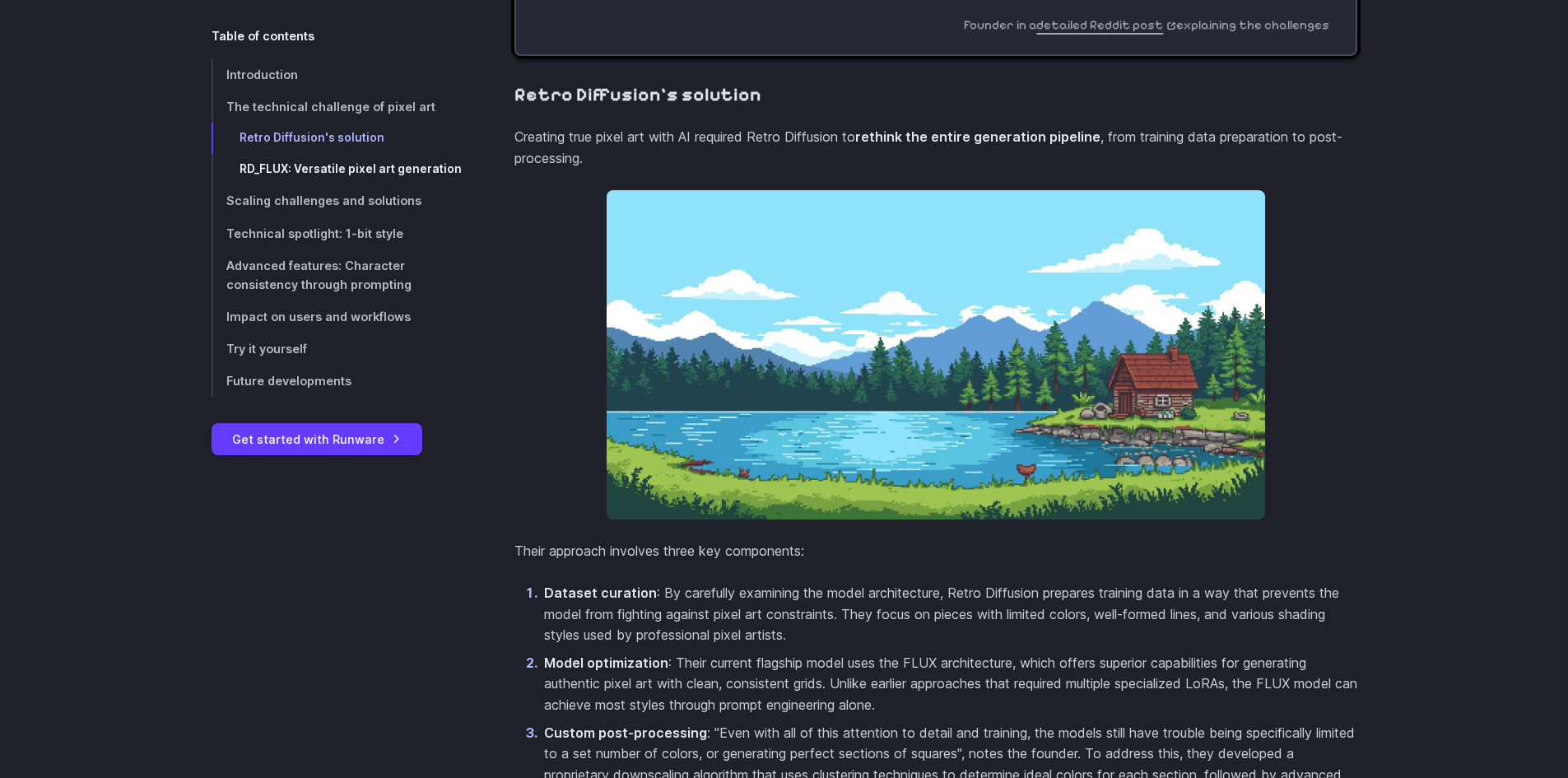
click at [261, 172] on span "RD_FLUX: Versatile pixel art generation" at bounding box center [350, 169] width 222 height 13
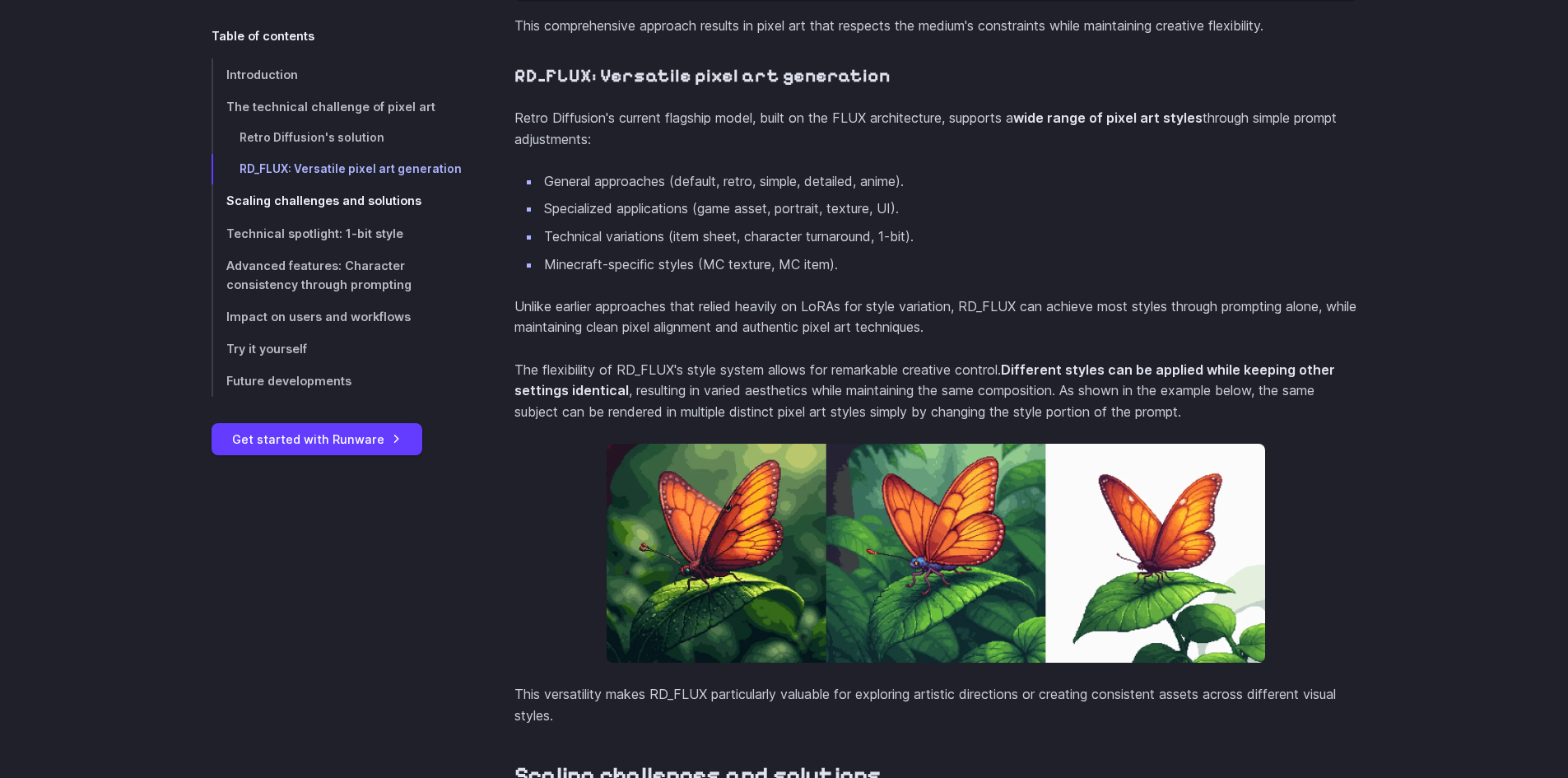
click at [279, 199] on span "Scaling challenges and solutions" at bounding box center [324, 201] width 195 height 14
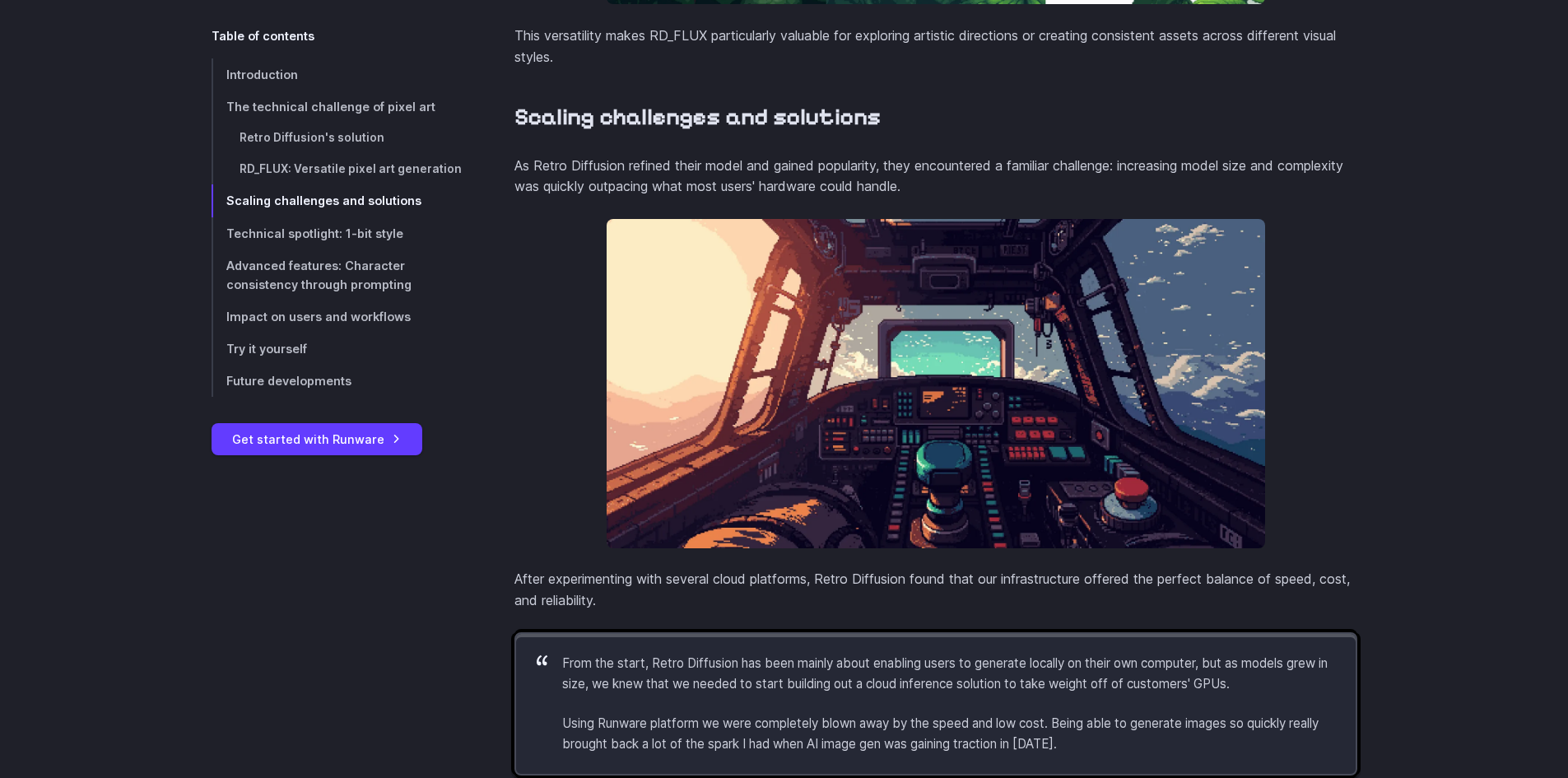
scroll to position [3863, 0]
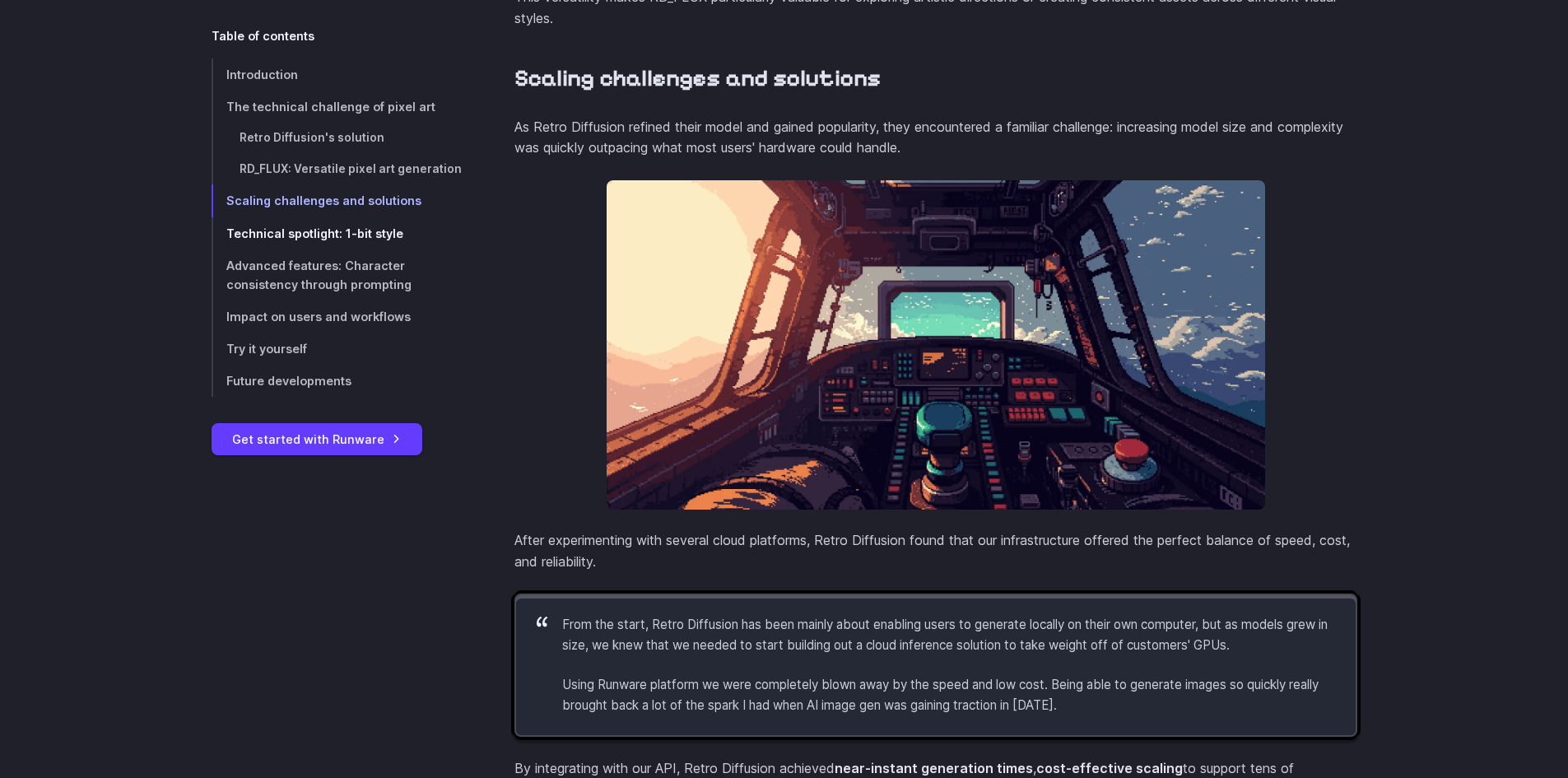
click at [291, 235] on span "Technical spotlight: 1-bit style" at bounding box center [315, 233] width 177 height 14
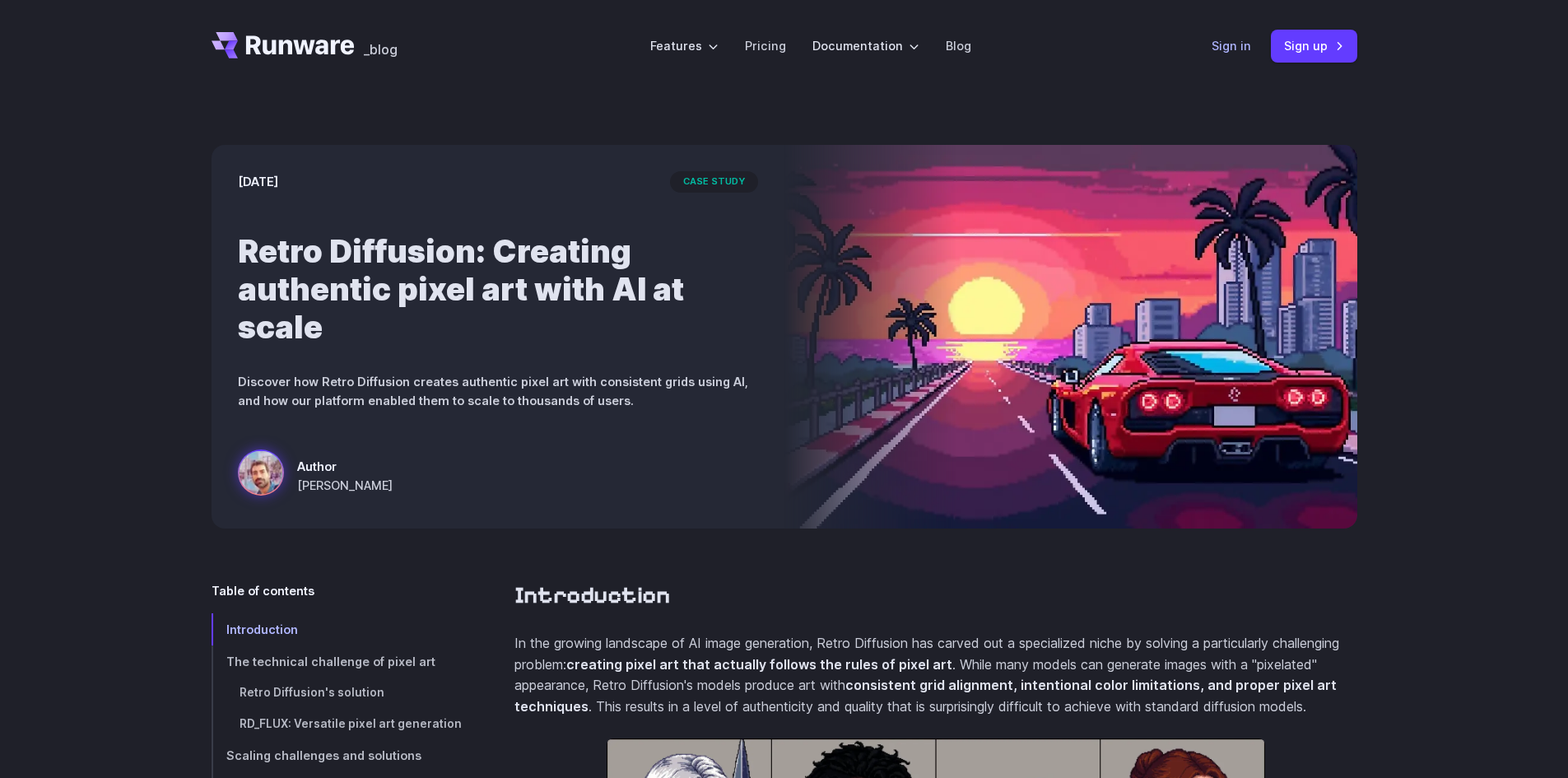
click at [1226, 44] on link "Sign in" at bounding box center [1231, 46] width 39 height 19
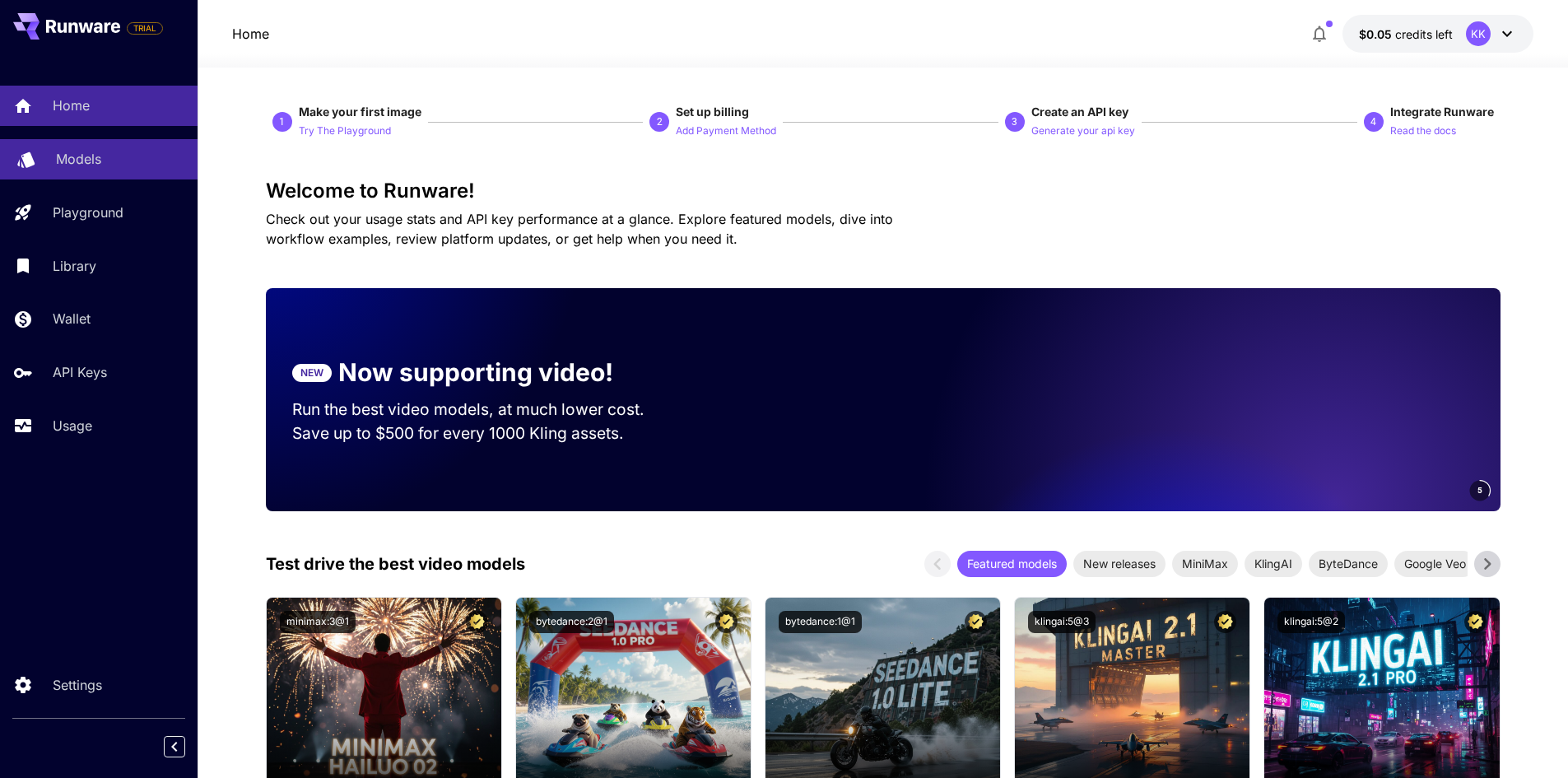
click at [51, 164] on link "Models" at bounding box center [99, 159] width 198 height 40
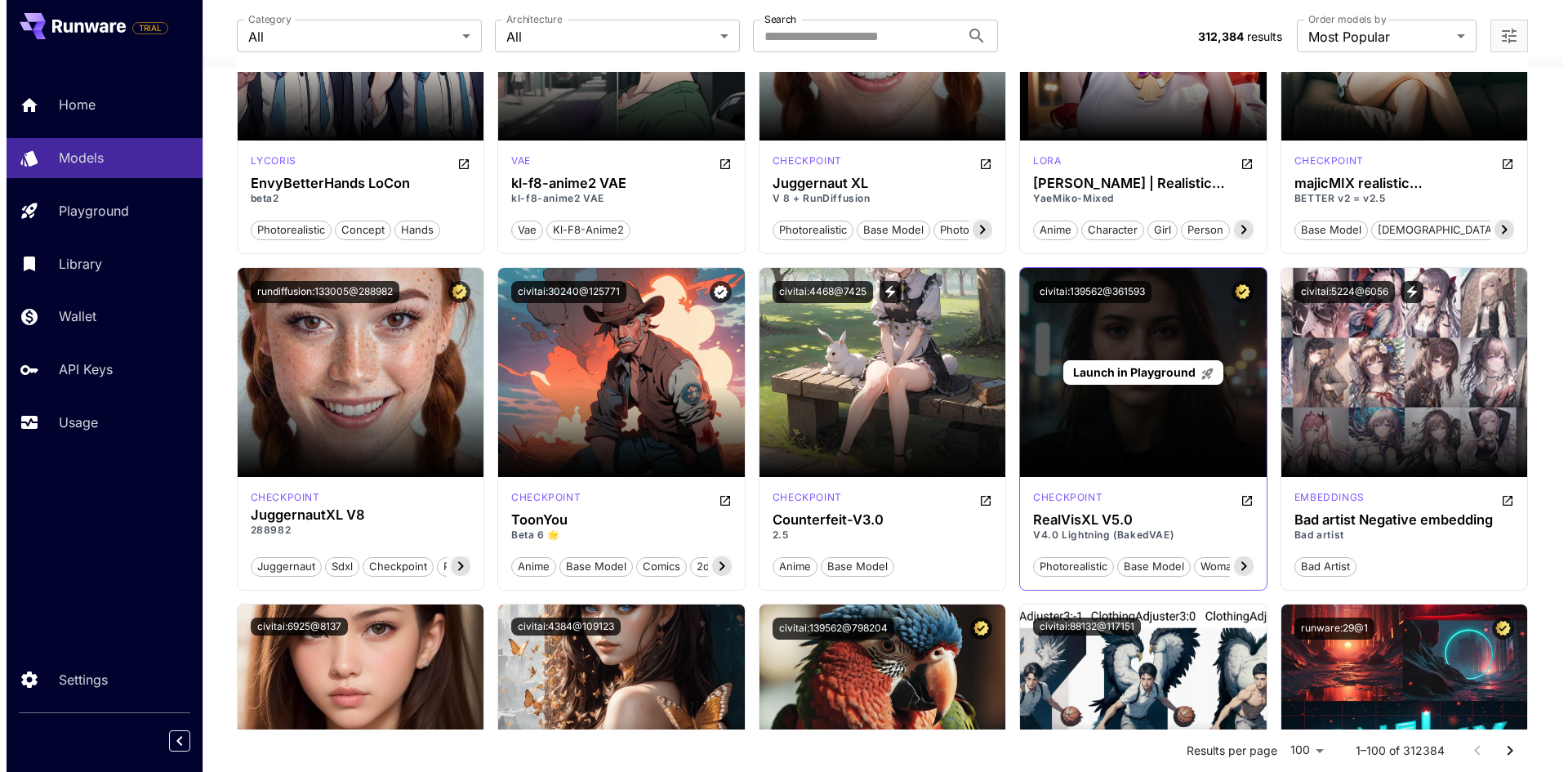
scroll to position [5311, 0]
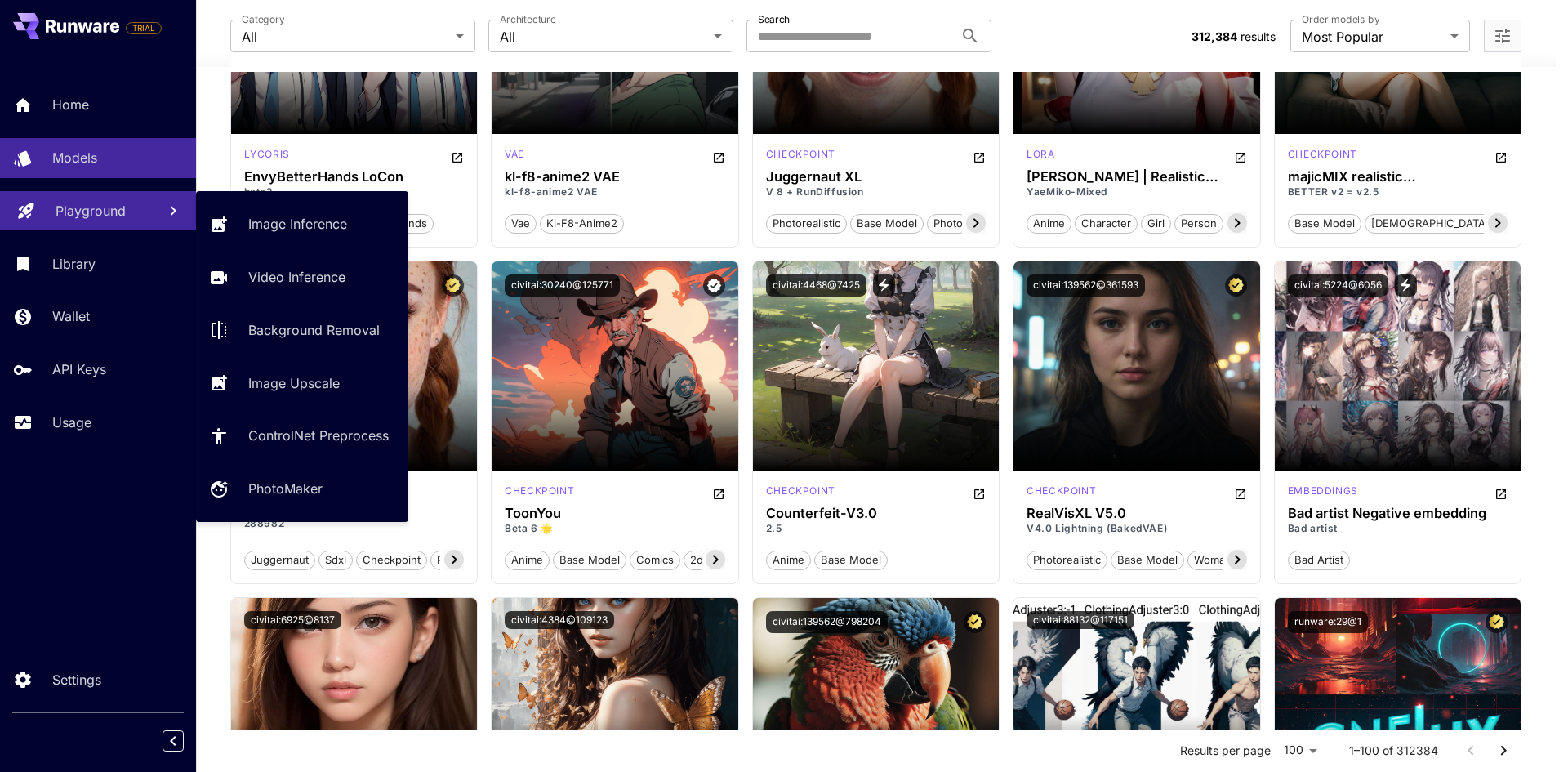
click at [80, 221] on link "Playground" at bounding box center [98, 212] width 196 height 40
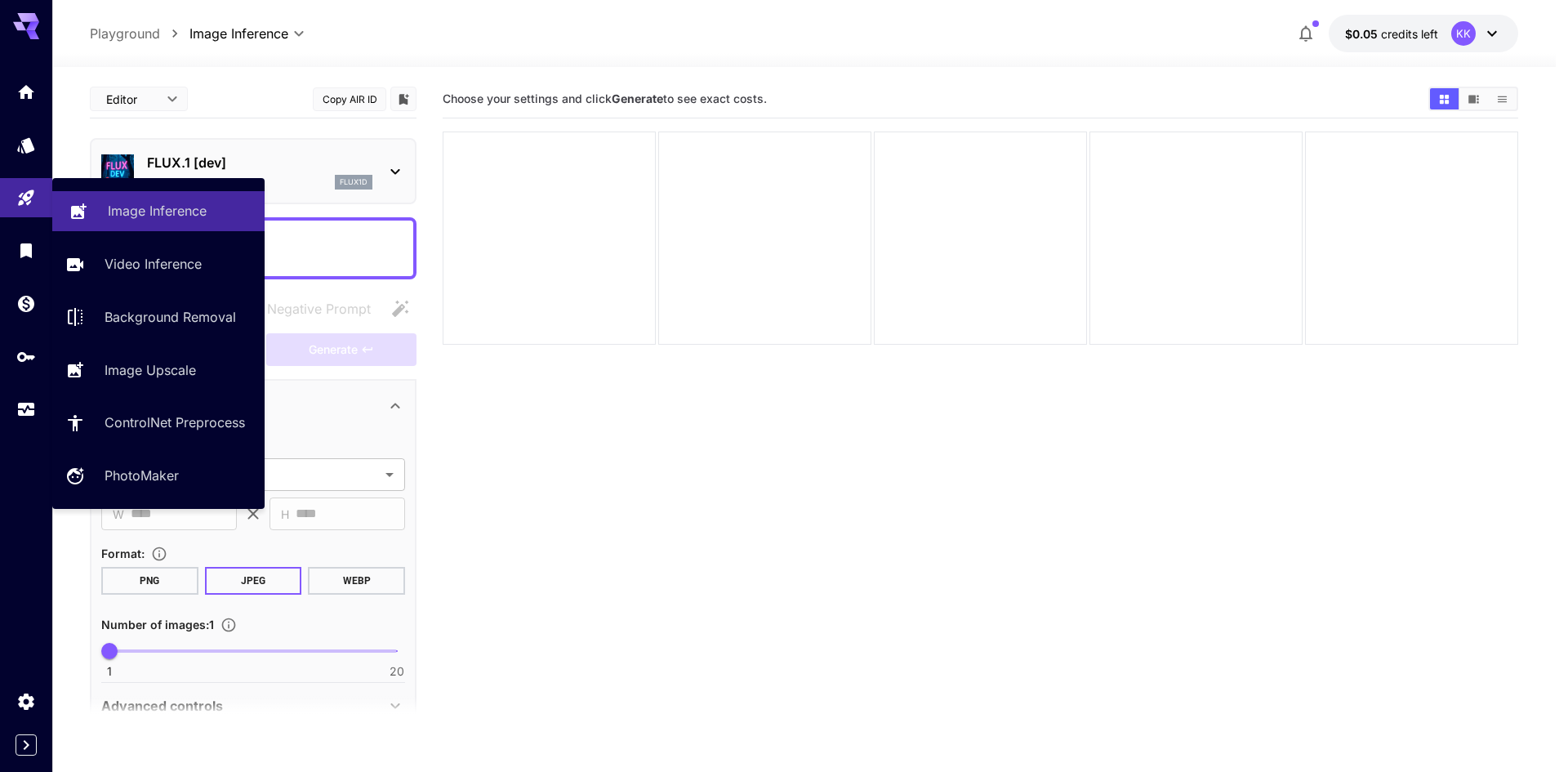
click at [146, 213] on p "Image Inference" at bounding box center [157, 211] width 99 height 20
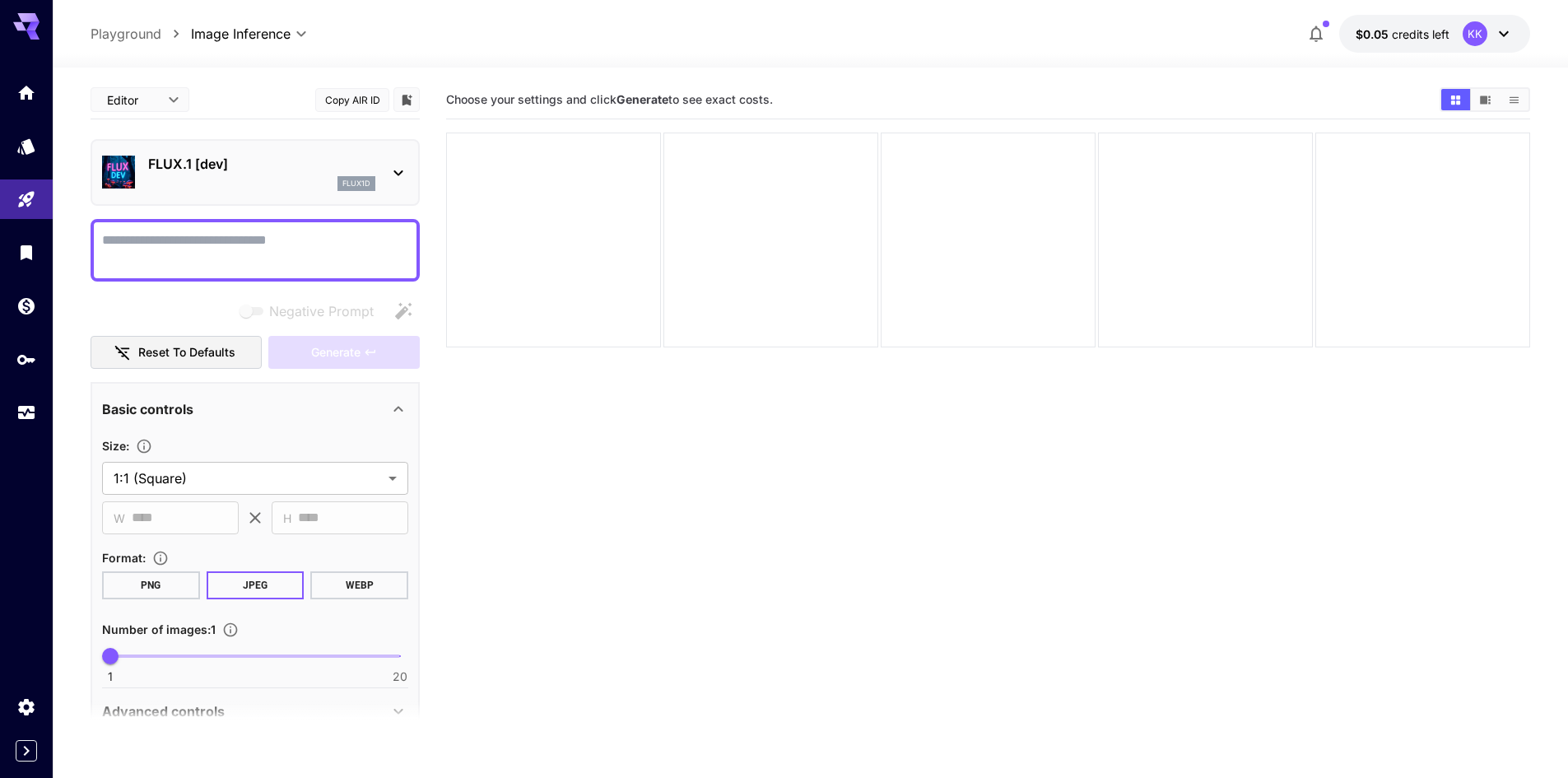
click at [268, 161] on p "FLUX.1 [dev]" at bounding box center [261, 163] width 228 height 20
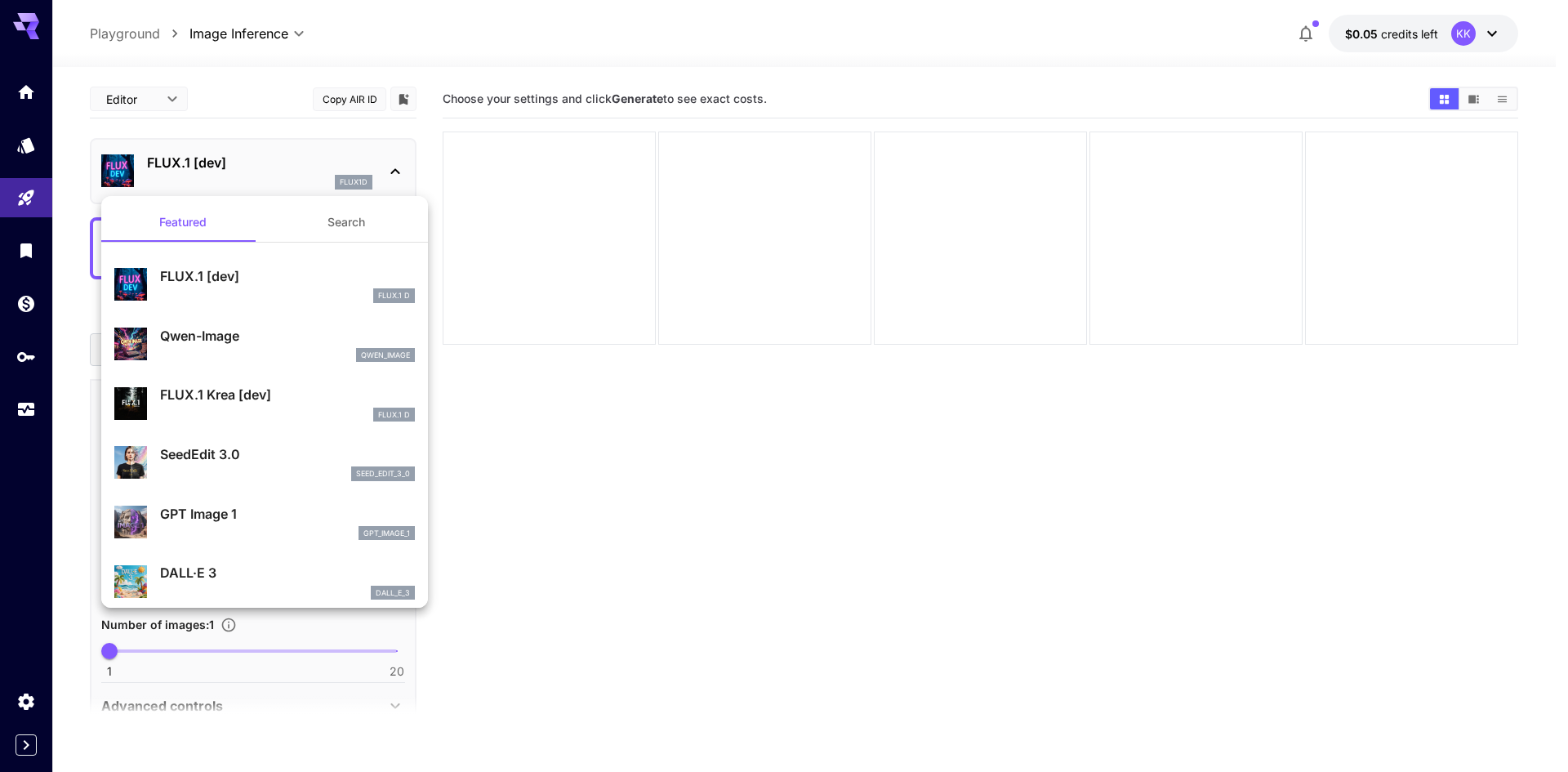
click at [346, 214] on button "Search" at bounding box center [346, 222] width 163 height 39
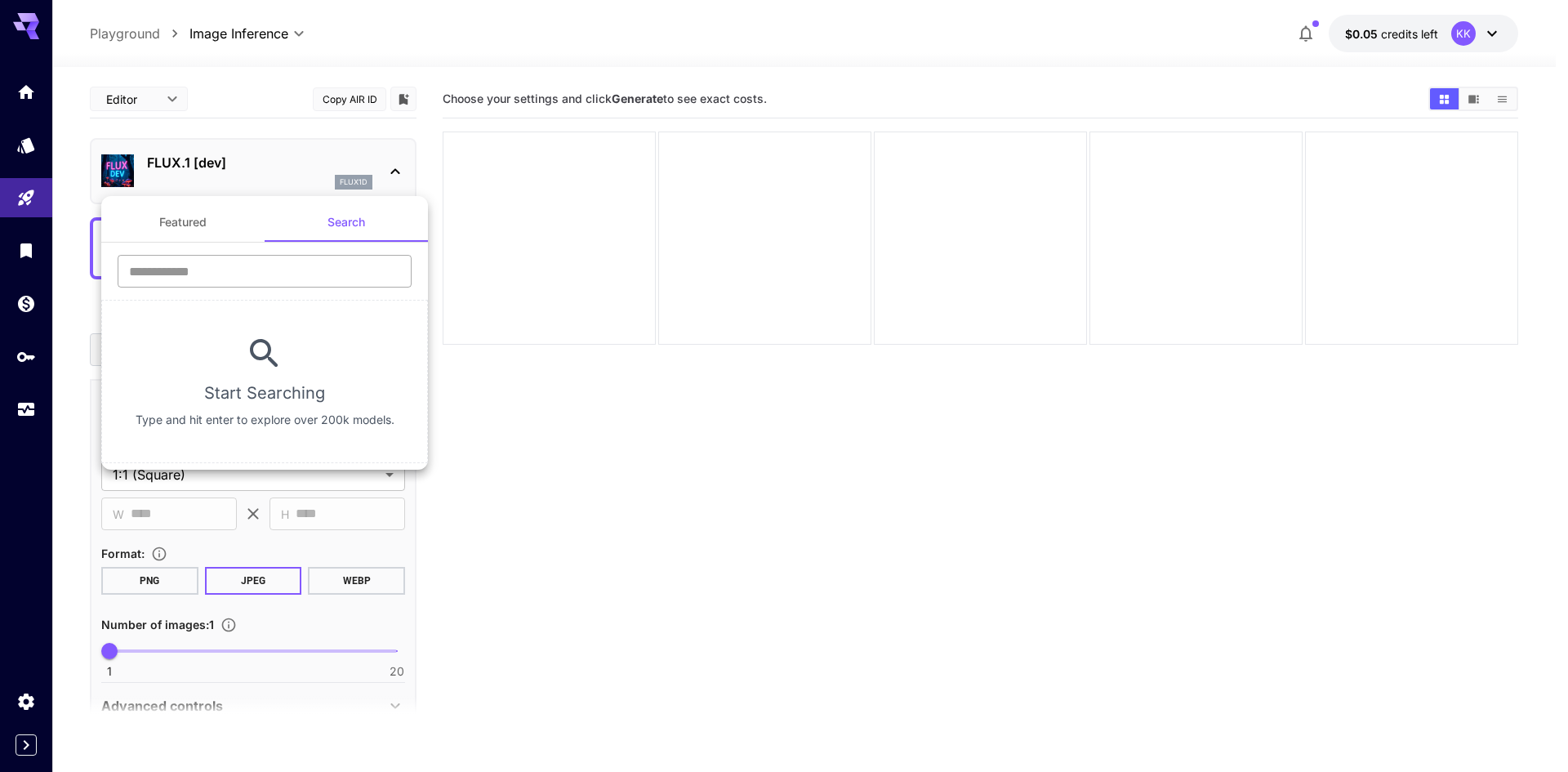
click at [216, 269] on input "text" at bounding box center [264, 271] width 294 height 32
type input "*"
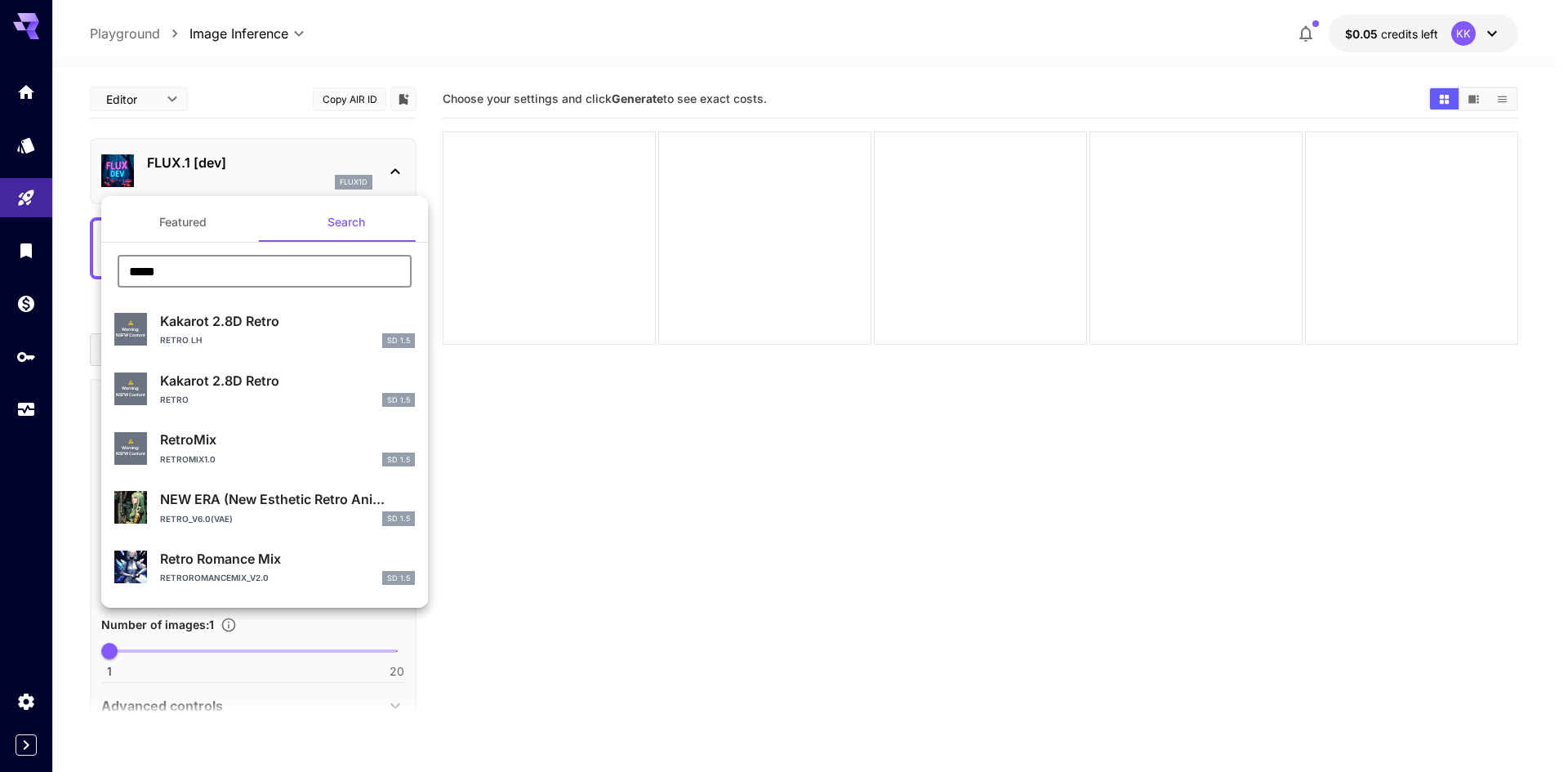
click at [201, 270] on input "*****" at bounding box center [264, 271] width 294 height 32
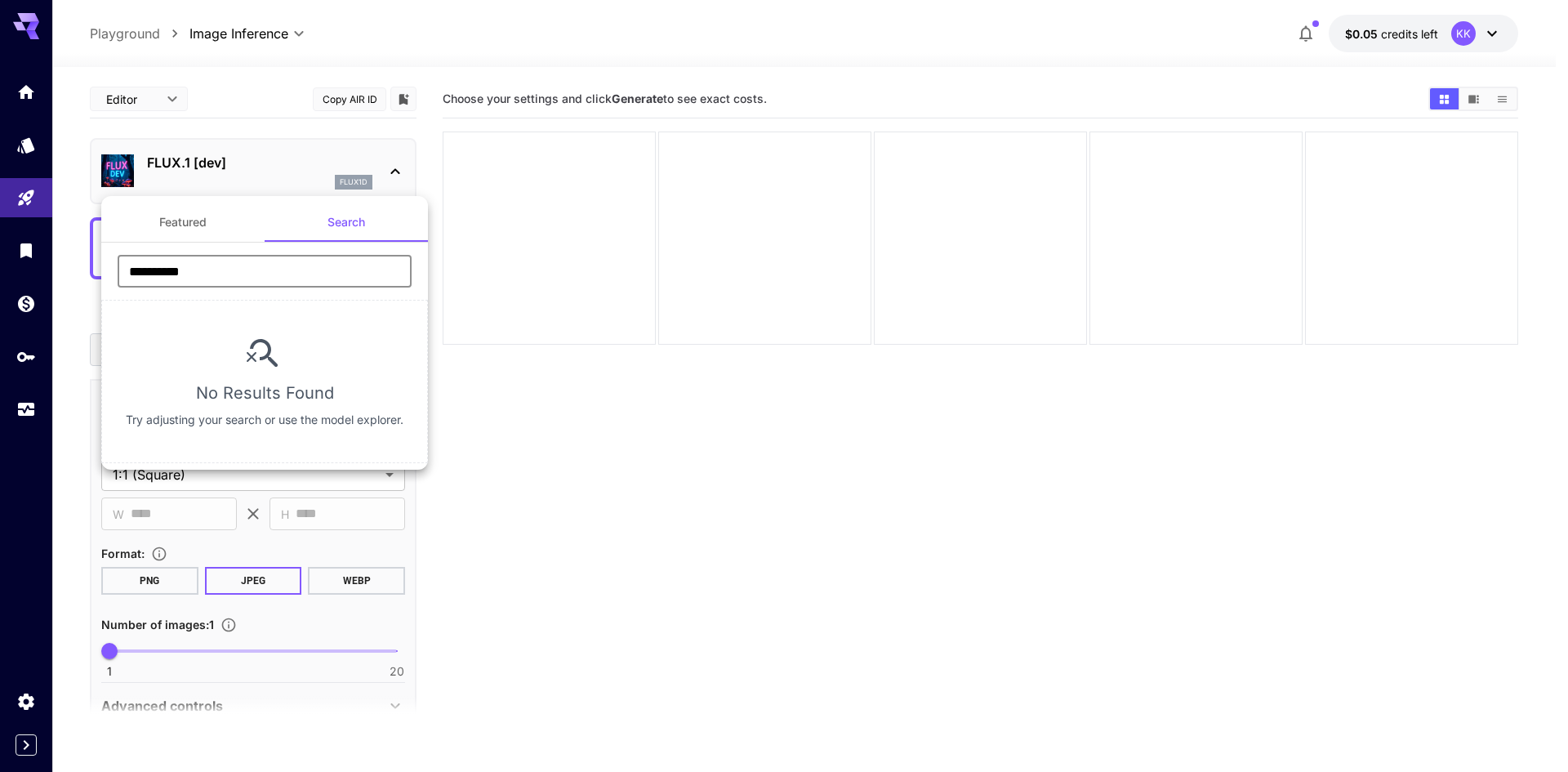
click at [165, 262] on input "**********" at bounding box center [264, 271] width 294 height 32
type input "*********"
